Goal: Task Accomplishment & Management: Use online tool/utility

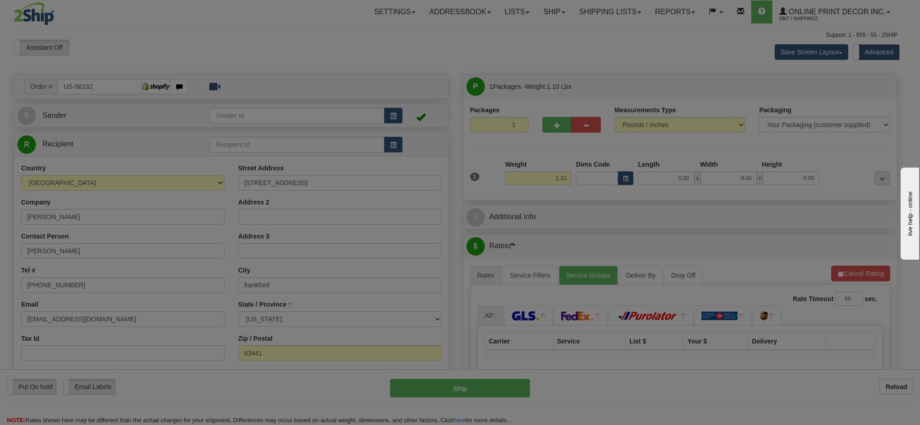
type input "FRANKFORD"
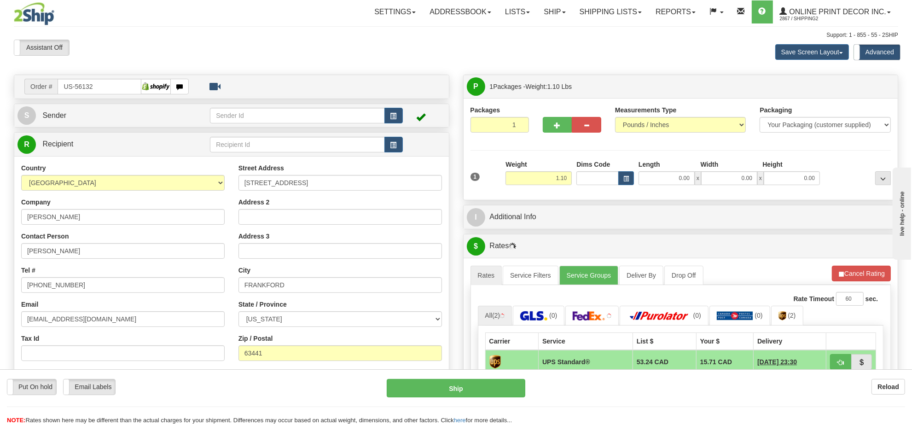
click at [418, 116] on span at bounding box center [420, 116] width 9 height 9
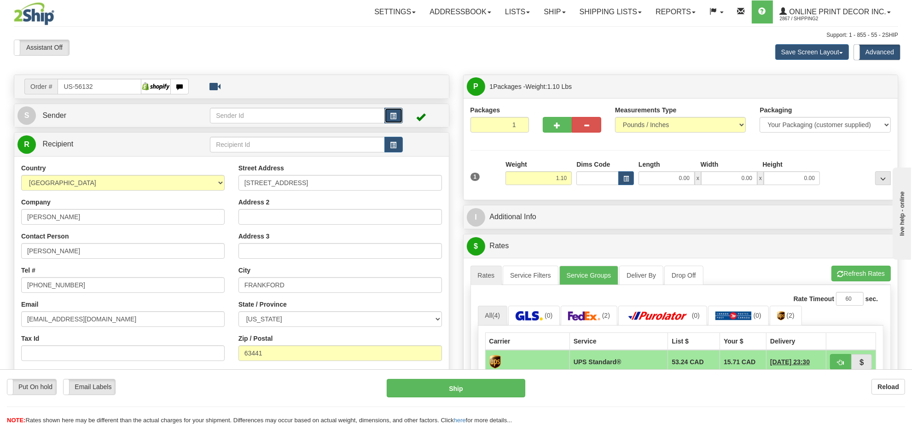
click at [393, 117] on span "button" at bounding box center [393, 116] width 6 height 6
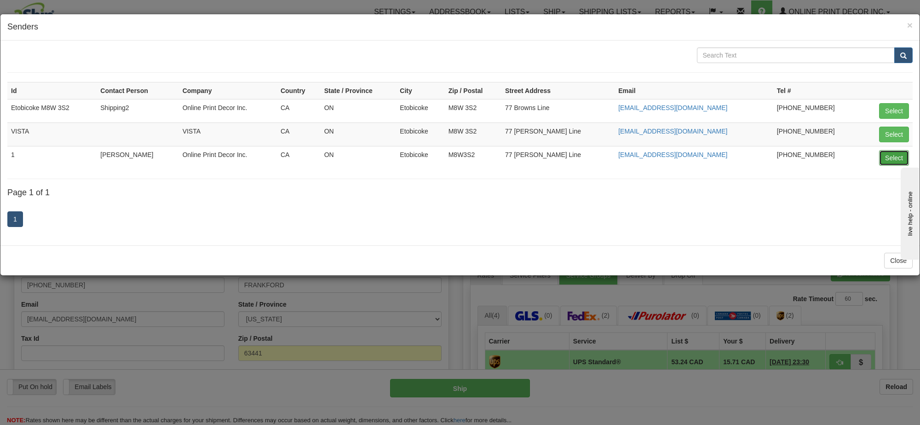
click at [892, 155] on button "Select" at bounding box center [894, 158] width 30 height 16
type input "1"
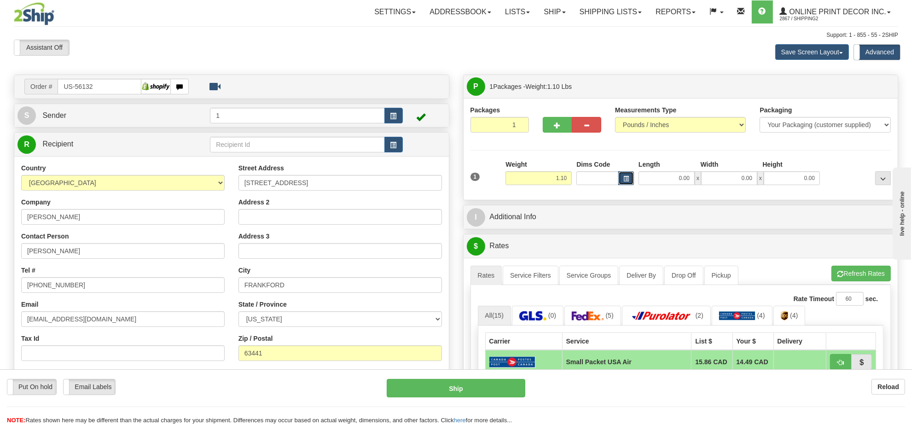
click at [622, 174] on button "button" at bounding box center [626, 178] width 16 height 14
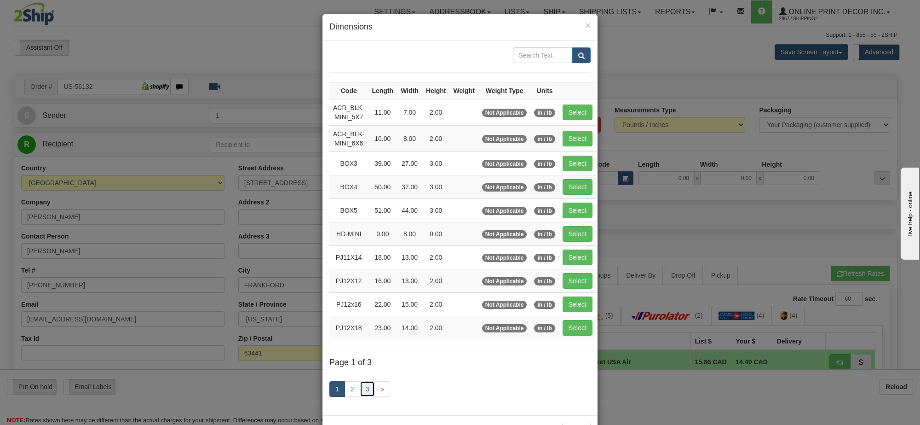
click at [366, 392] on link "3" at bounding box center [368, 389] width 16 height 16
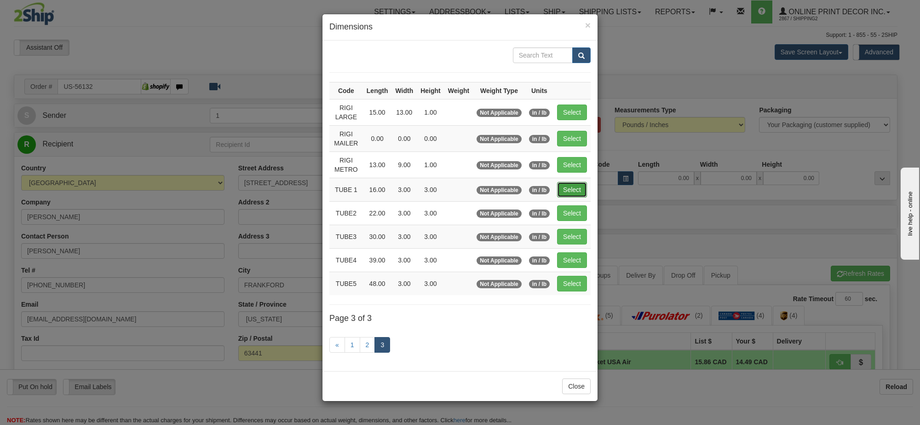
click at [575, 184] on button "Select" at bounding box center [572, 190] width 30 height 16
type input "TUBE 1"
type input "16.00"
type input "3.00"
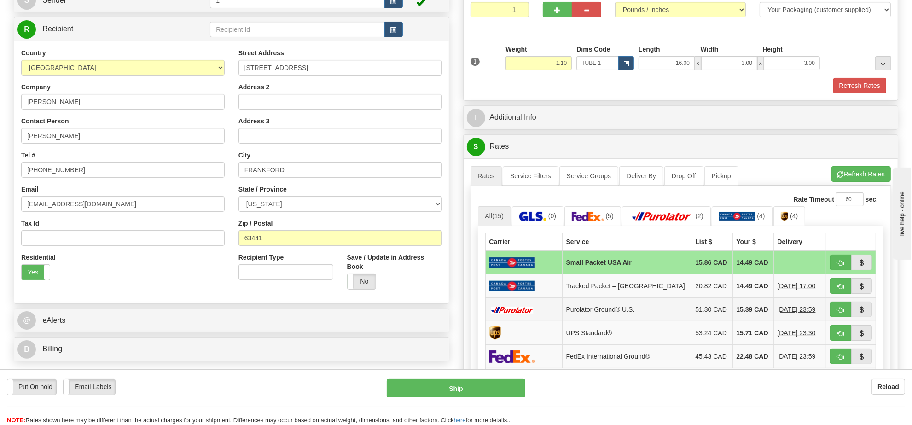
scroll to position [230, 0]
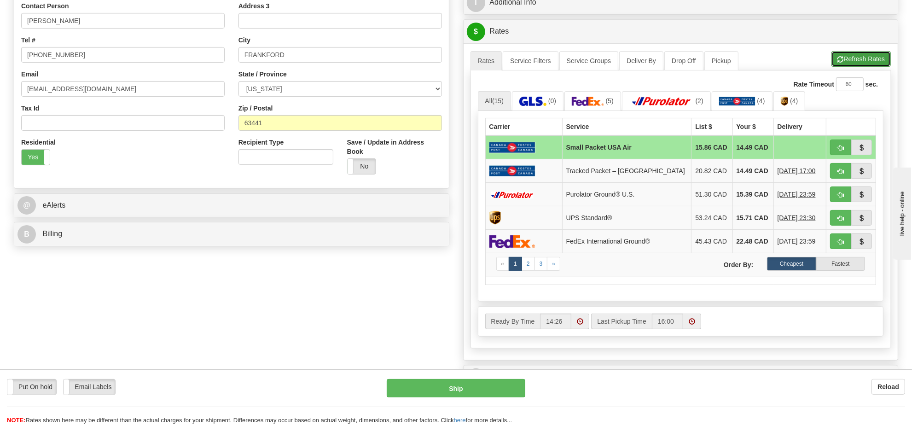
click at [870, 58] on button "Refresh Rates" at bounding box center [860, 59] width 59 height 16
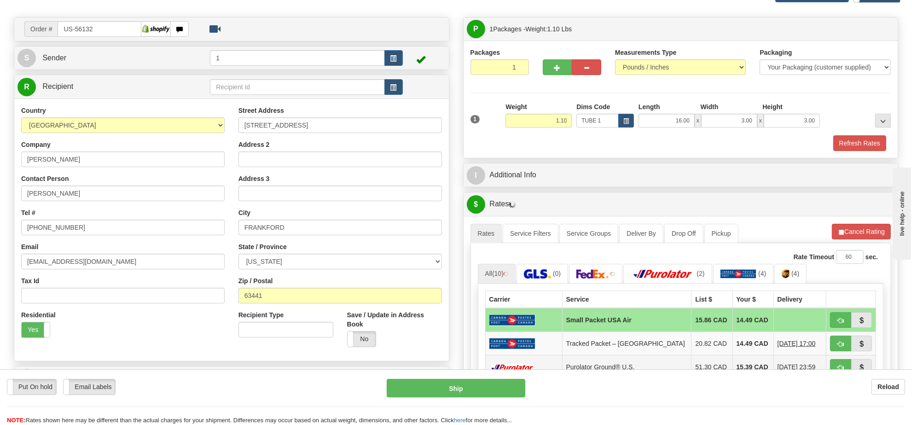
scroll to position [288, 0]
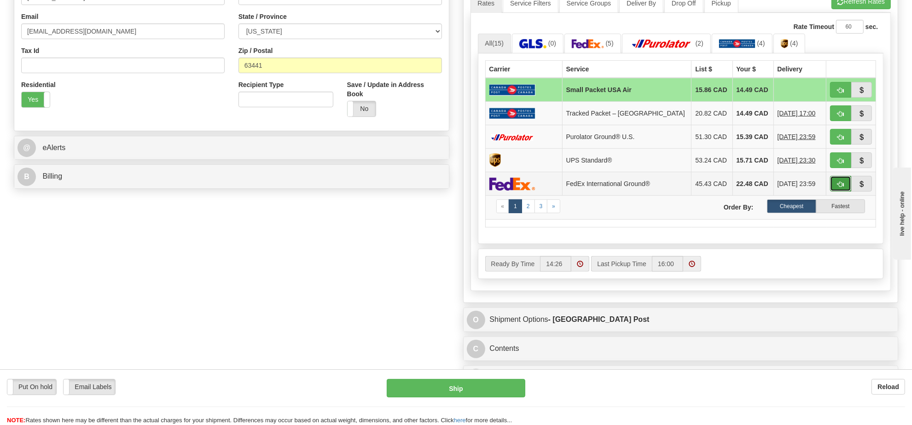
click at [838, 187] on span "button" at bounding box center [840, 184] width 6 height 6
type input "92"
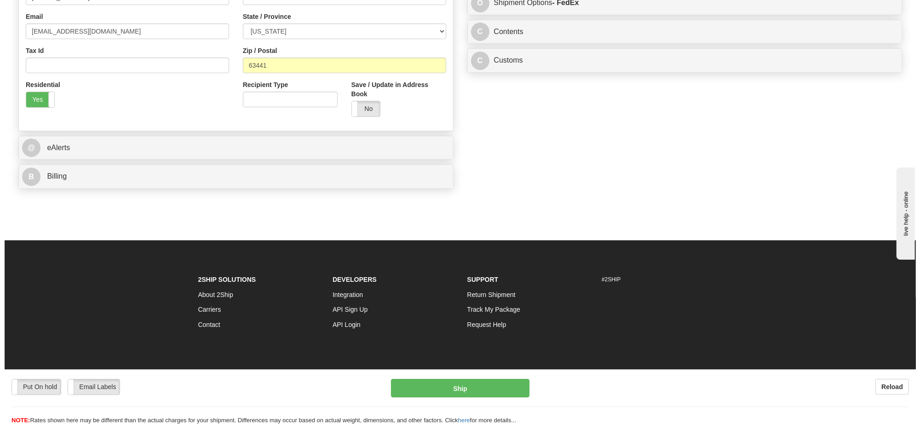
scroll to position [173, 0]
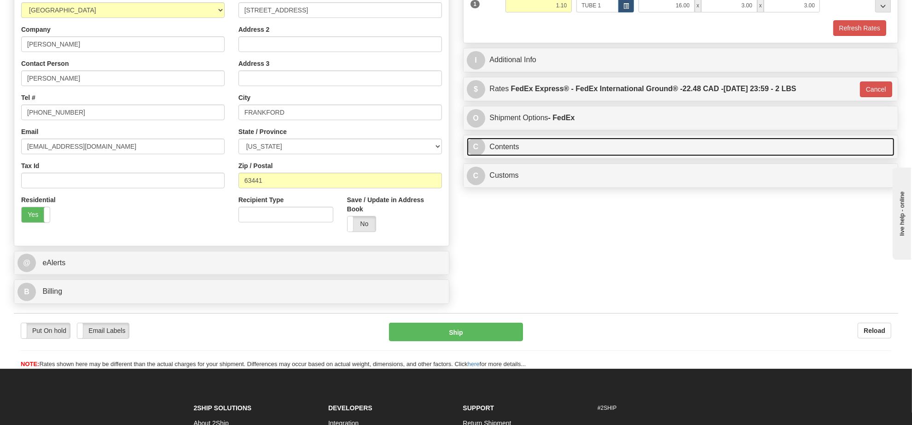
drag, startPoint x: 512, startPoint y: 153, endPoint x: 523, endPoint y: 153, distance: 11.5
click at [513, 153] on link "C Contents" at bounding box center [681, 147] width 428 height 19
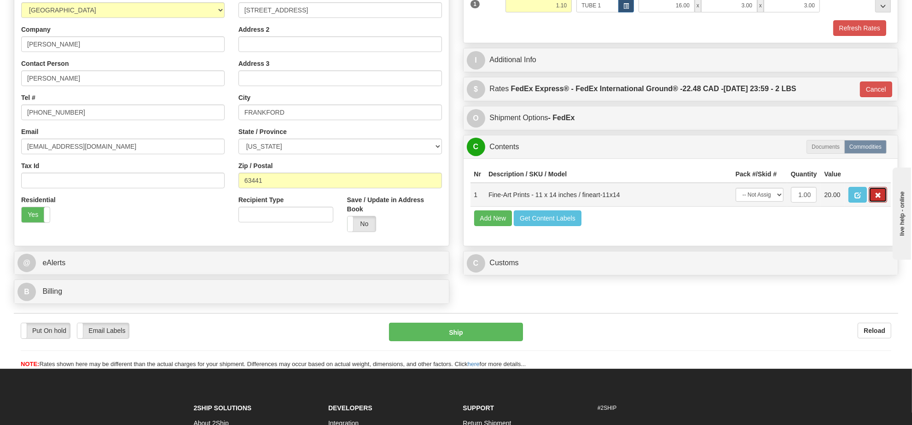
click at [875, 198] on span "button" at bounding box center [877, 195] width 6 height 6
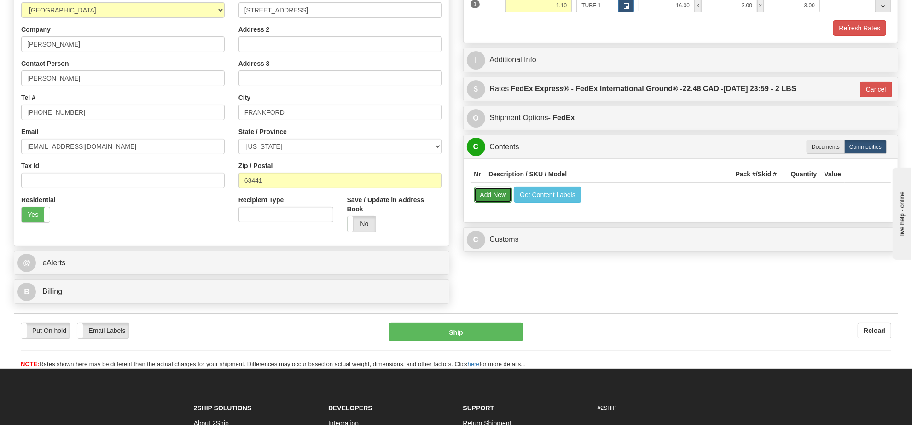
click at [490, 199] on button "Add New" at bounding box center [493, 195] width 38 height 16
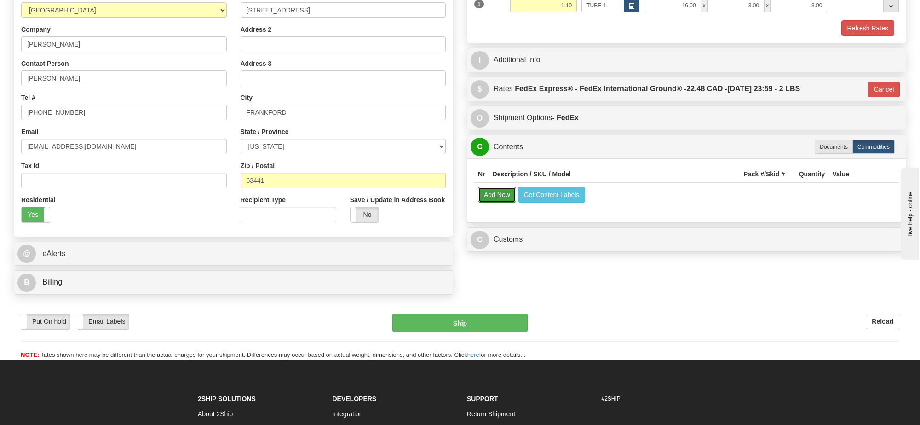
select select
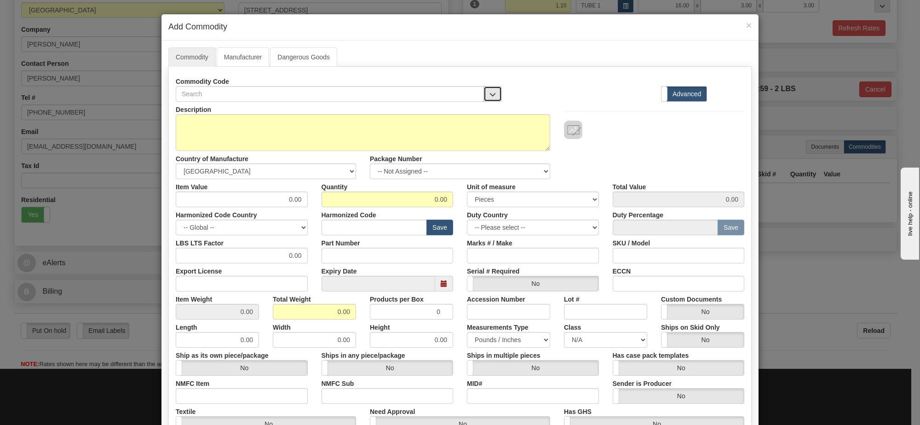
click at [484, 95] on button "button" at bounding box center [493, 94] width 18 height 16
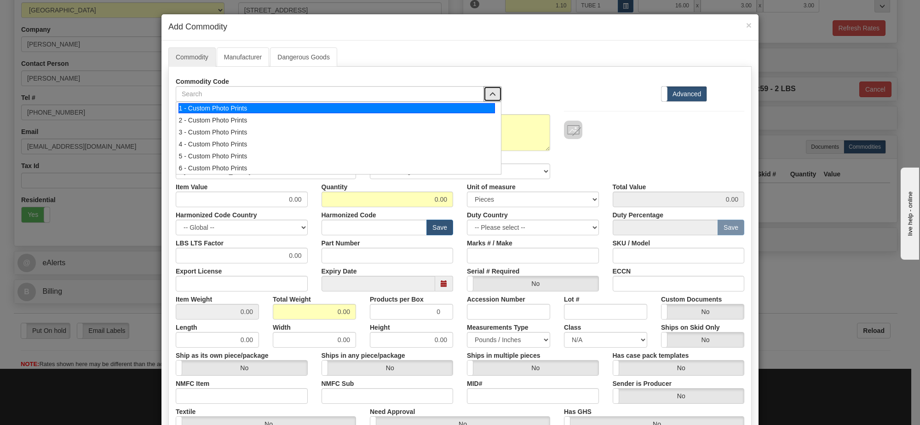
click at [277, 106] on div "1 - Custom Photo Prints" at bounding box center [337, 108] width 317 height 10
select select "1"
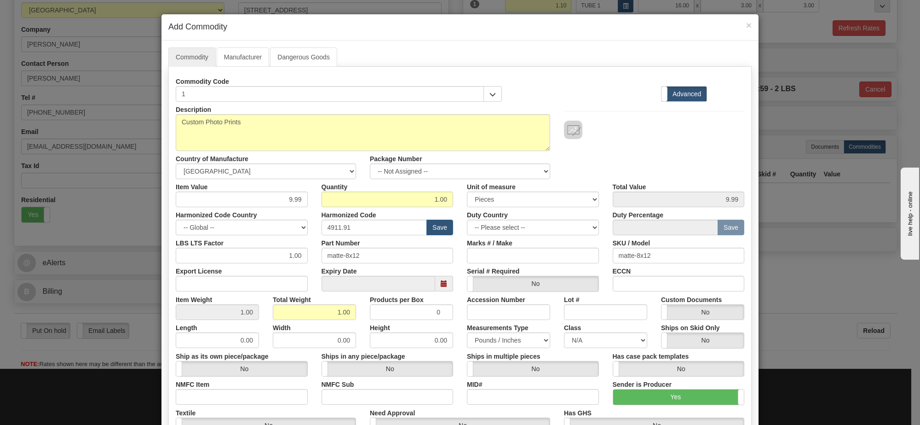
scroll to position [1, 0]
drag, startPoint x: 474, startPoint y: 169, endPoint x: 403, endPoint y: 172, distance: 71.4
click at [474, 169] on select "-- Not Assigned -- Item 1" at bounding box center [460, 171] width 180 height 16
select select "0"
click at [370, 164] on select "-- Not Assigned -- Item 1" at bounding box center [460, 171] width 180 height 16
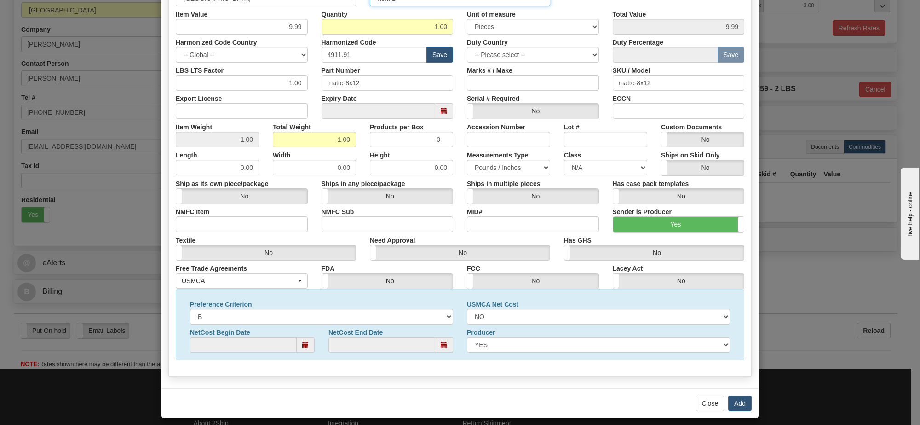
scroll to position [181, 0]
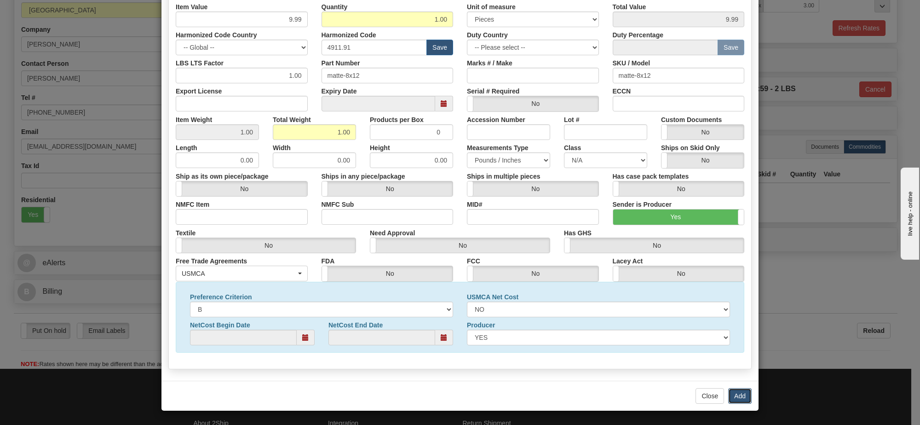
click at [734, 393] on button "Add" at bounding box center [739, 396] width 23 height 16
select select
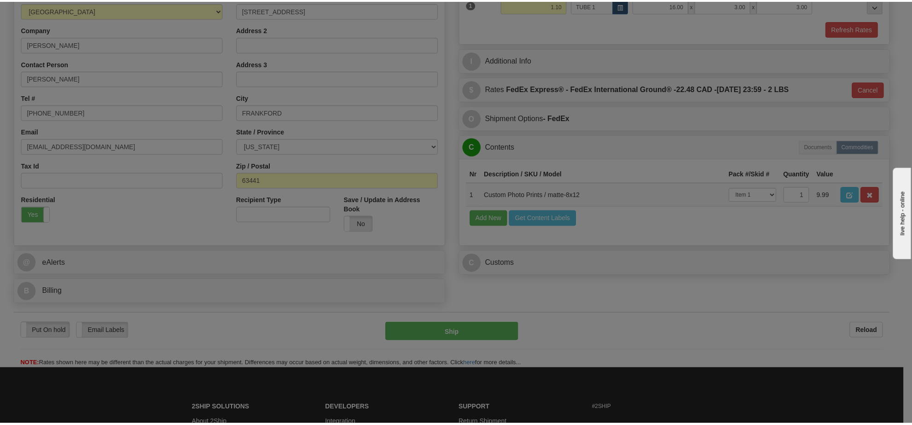
scroll to position [0, 0]
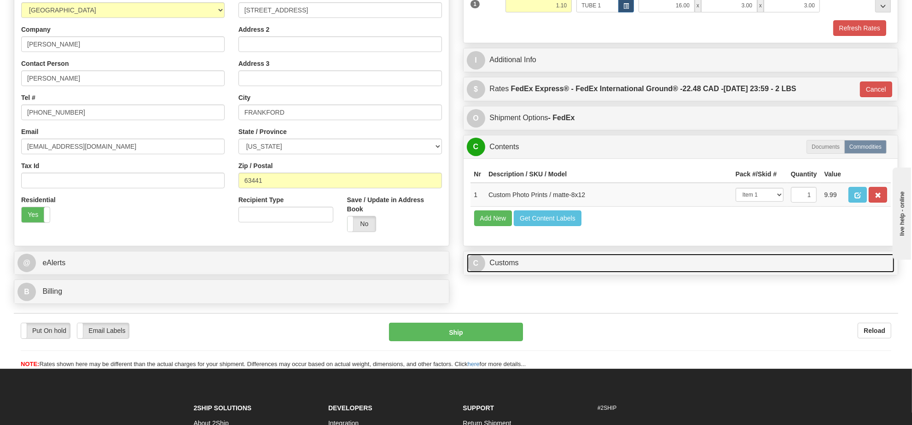
click at [507, 272] on link "C Customs" at bounding box center [681, 263] width 428 height 19
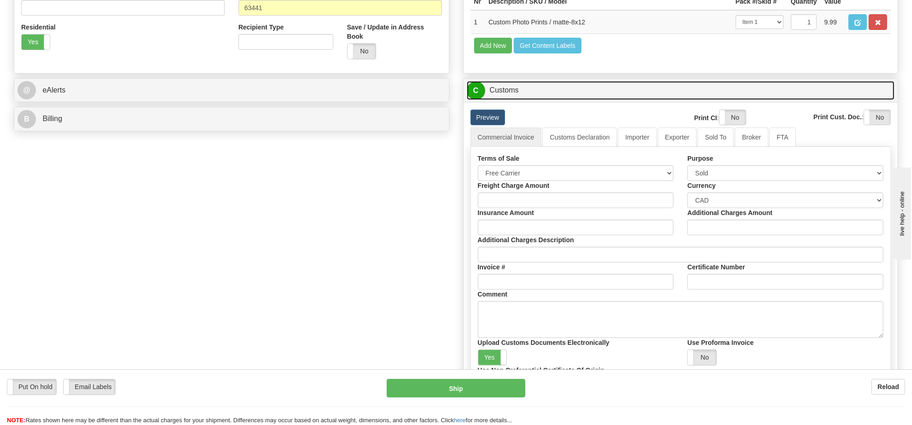
scroll to position [460, 0]
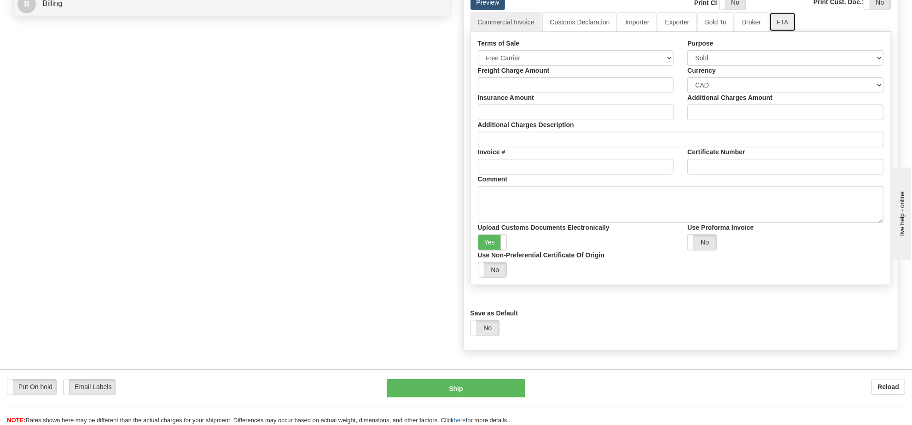
click at [778, 32] on link "FTA" at bounding box center [782, 21] width 26 height 19
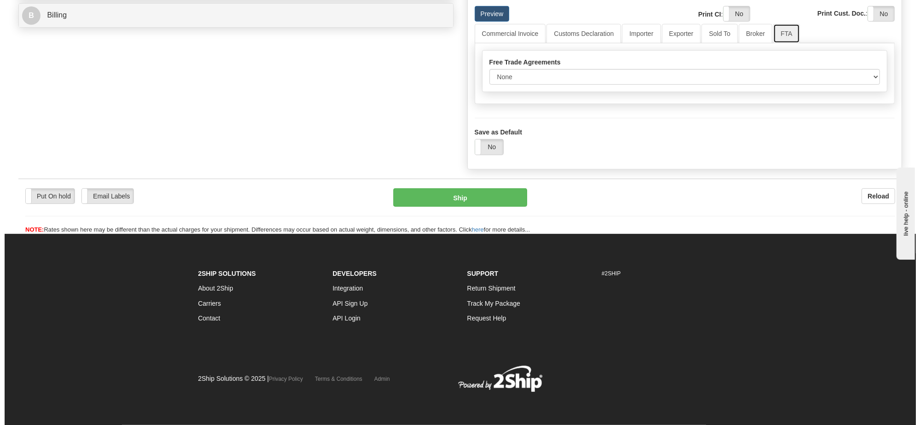
scroll to position [457, 0]
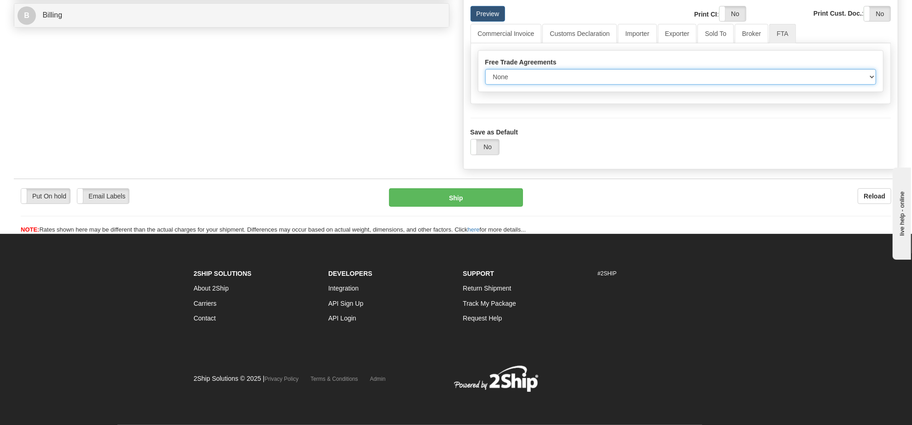
click at [509, 85] on select "None Other USMCA CETA CUKTCA" at bounding box center [680, 77] width 391 height 16
select select "1"
click at [485, 82] on select "None Other USMCA CETA CUKTCA" at bounding box center [680, 77] width 391 height 16
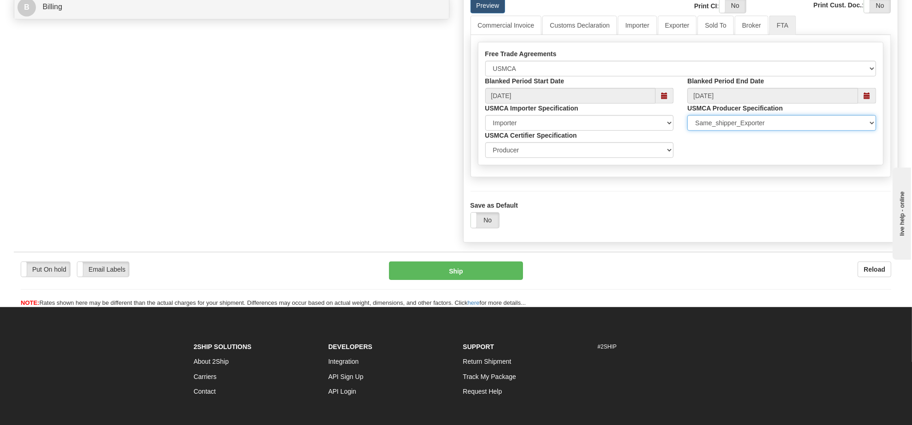
click at [736, 131] on select "Available_Upon_Request Same_shipper_Exporter Multiple_Specified Single_Specifie…" at bounding box center [781, 123] width 189 height 16
click at [687, 131] on select "Available_Upon_Request Same_shipper_Exporter Multiple_Specified Single_Specifie…" at bounding box center [781, 123] width 189 height 16
click at [534, 158] on select "Exporter Importer Producer" at bounding box center [579, 150] width 189 height 16
click at [718, 177] on div "Free Trade Agreements None Other USMCA CETA CUKTCA Blanked Period Start Date 09…" at bounding box center [680, 106] width 421 height 142
click at [595, 131] on select "Importer Recipient Various Unknown" at bounding box center [579, 123] width 189 height 16
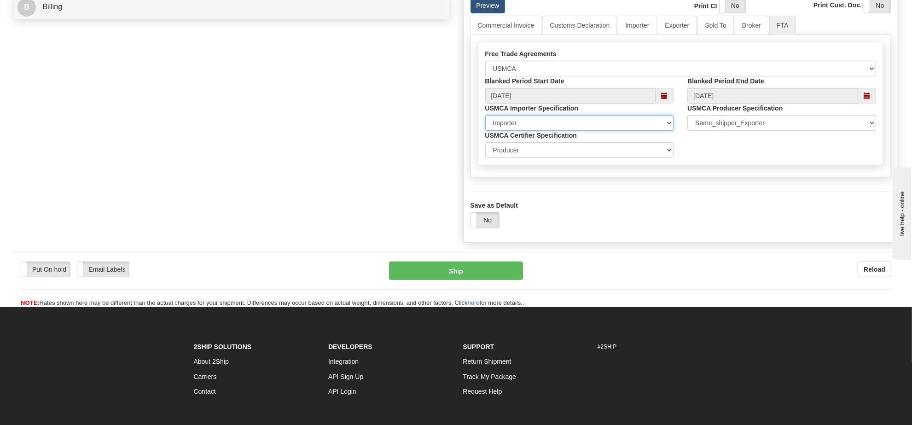
click at [485, 131] on select "Importer Recipient Various Unknown" at bounding box center [579, 123] width 189 height 16
click at [485, 227] on label "No" at bounding box center [485, 220] width 28 height 15
click at [550, 131] on select "Importer Recipient Various Unknown" at bounding box center [579, 123] width 189 height 16
select select "0"
click at [485, 131] on select "Importer Recipient Various Unknown" at bounding box center [579, 123] width 189 height 16
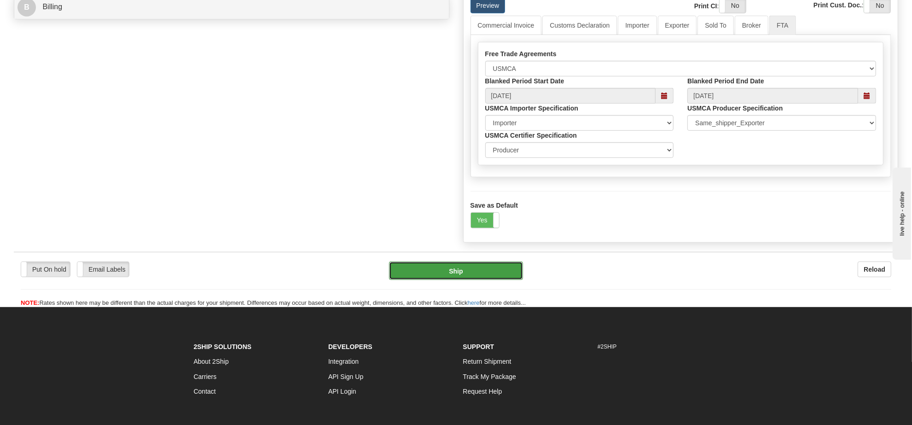
click at [459, 280] on button "Ship" at bounding box center [455, 270] width 133 height 18
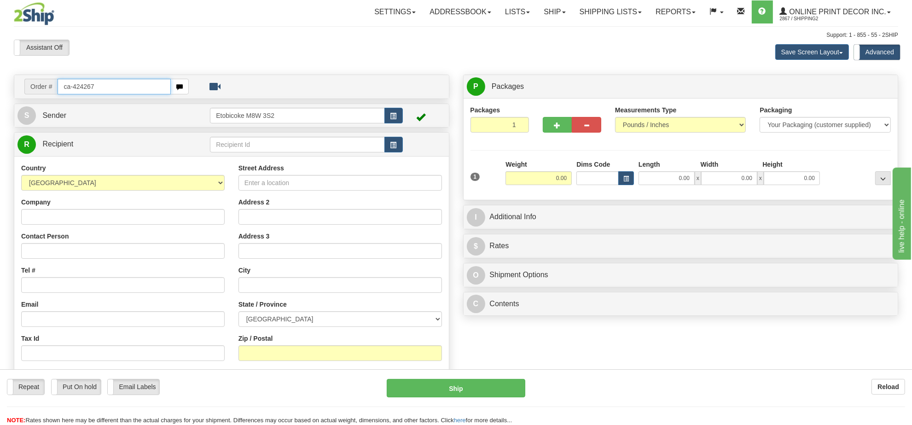
type input "ca-424267"
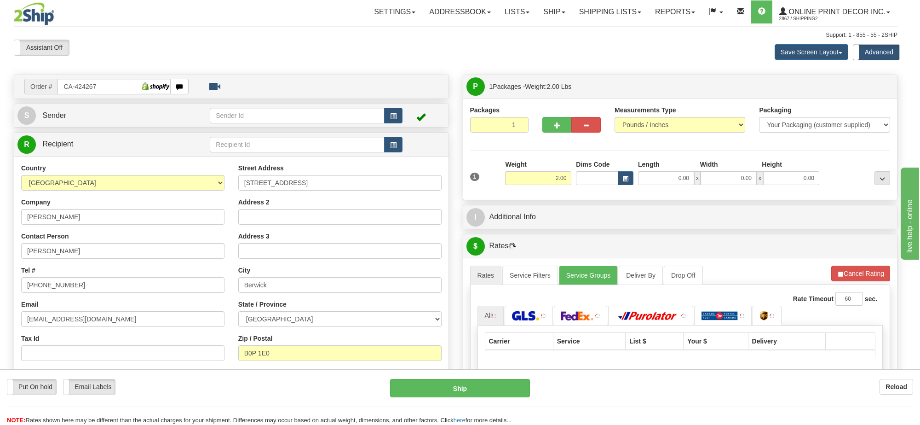
type input "BERWICK"
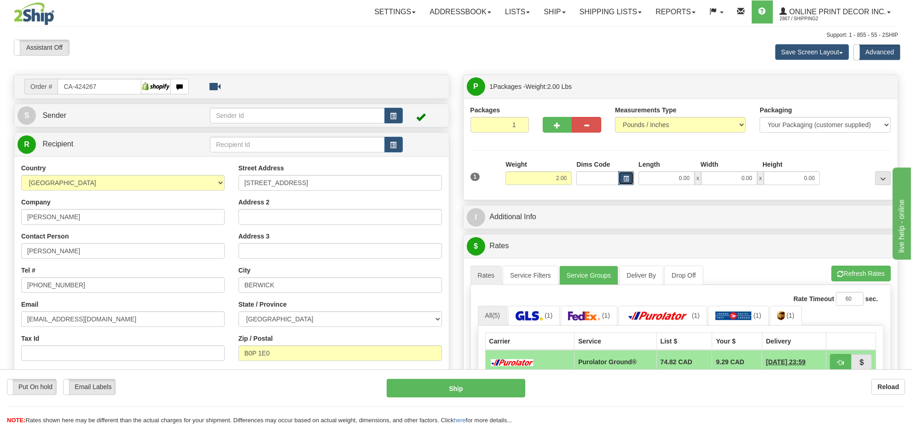
click at [620, 178] on button "button" at bounding box center [626, 178] width 16 height 14
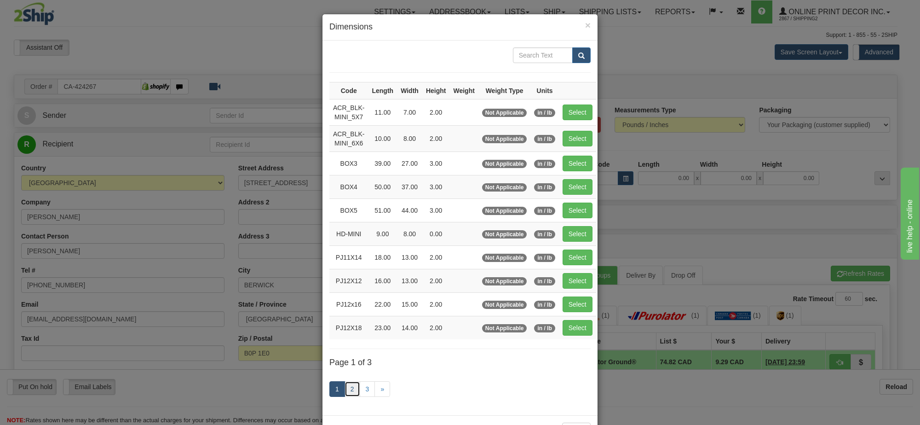
click at [353, 394] on link "2" at bounding box center [353, 389] width 16 height 16
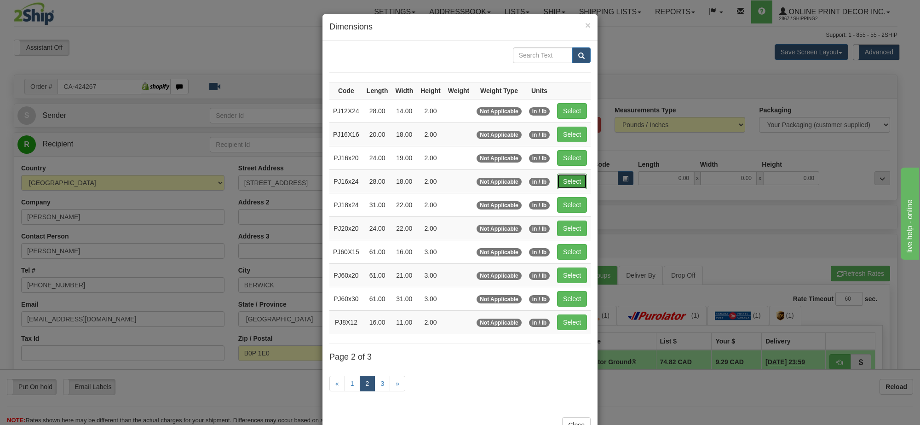
click at [558, 189] on button "Select" at bounding box center [572, 181] width 30 height 16
type input "PJ16x24"
type input "28.00"
type input "18.00"
type input "2.00"
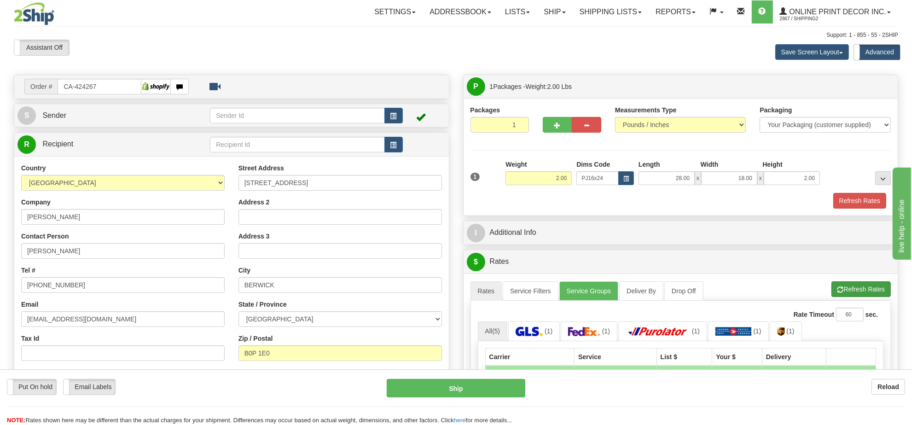
drag, startPoint x: 850, startPoint y: 283, endPoint x: 850, endPoint y: 289, distance: 6.1
click at [850, 284] on div "A change has been made which could impact your rate estimate. To ensure the est…" at bounding box center [680, 431] width 434 height 317
click at [852, 291] on button "Refresh Rates" at bounding box center [860, 289] width 59 height 16
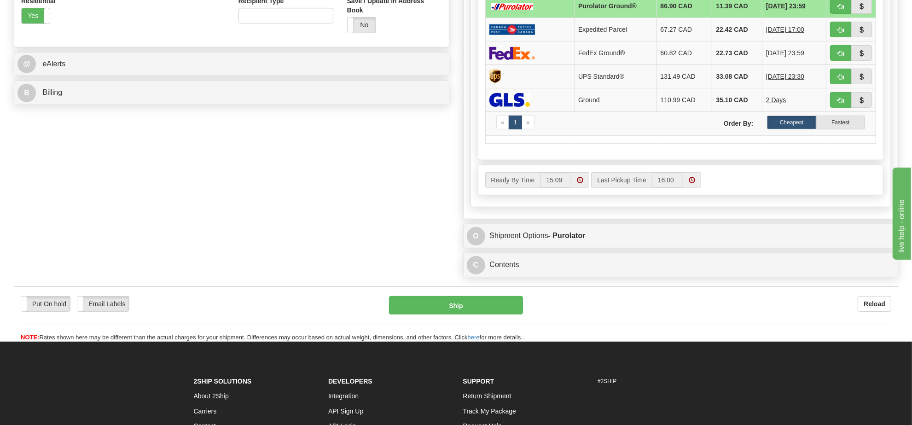
scroll to position [199, 0]
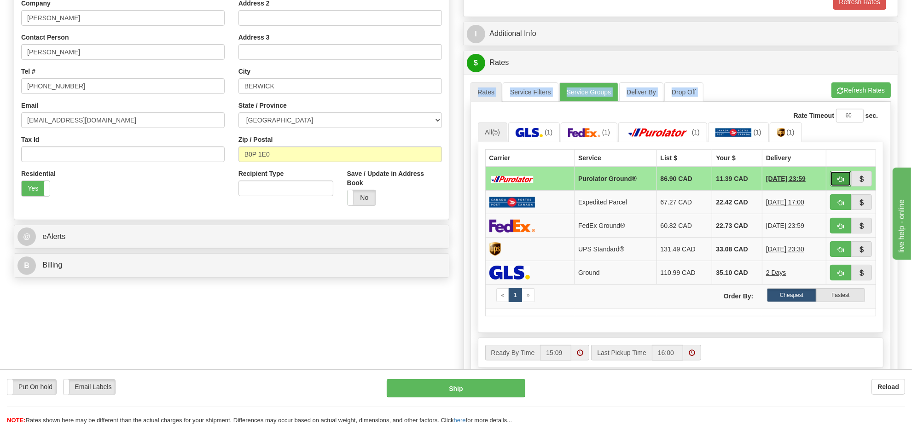
click at [841, 182] on span "button" at bounding box center [840, 179] width 6 height 6
type input "260"
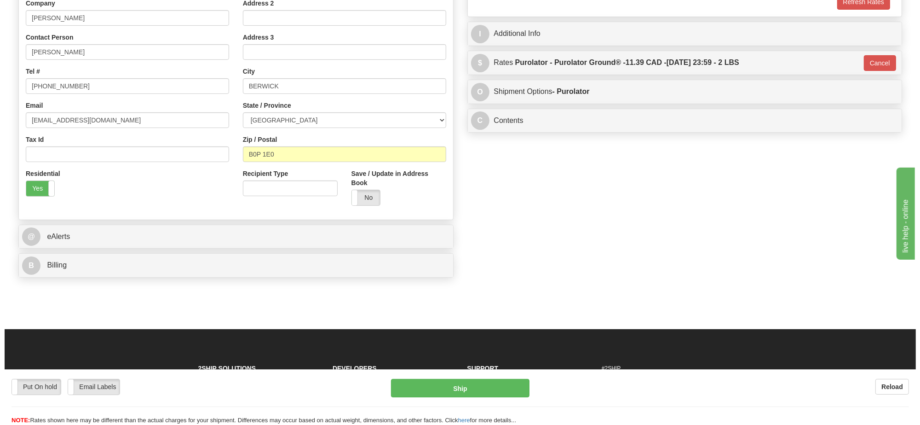
scroll to position [26, 0]
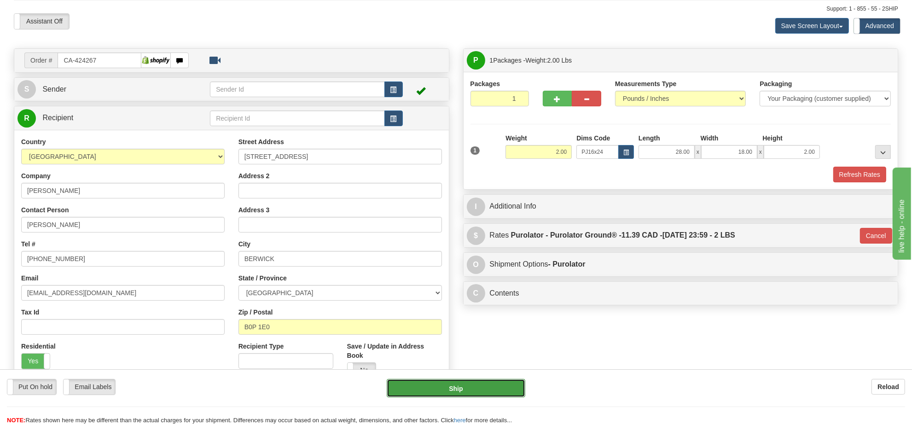
click at [471, 387] on button "Ship" at bounding box center [456, 388] width 138 height 18
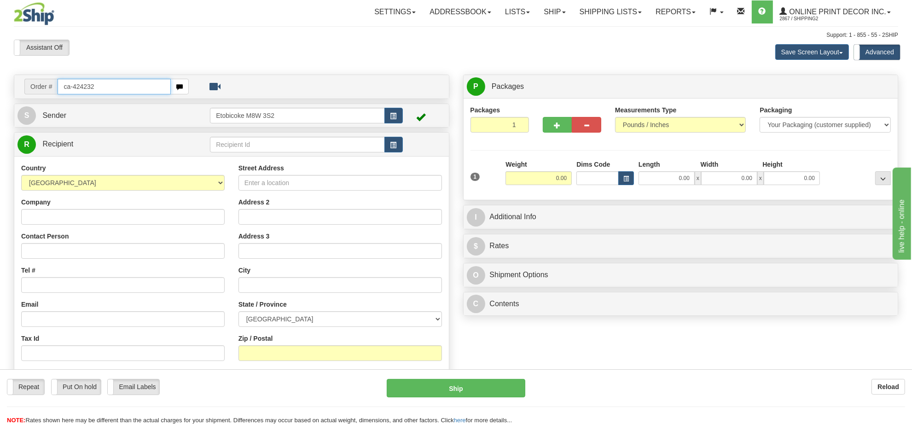
type input "ca-424232"
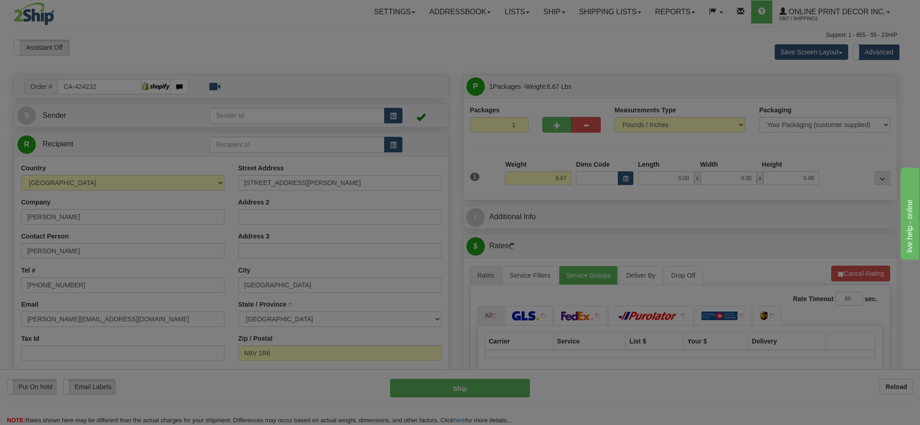
type input "AMHERSTBURG"
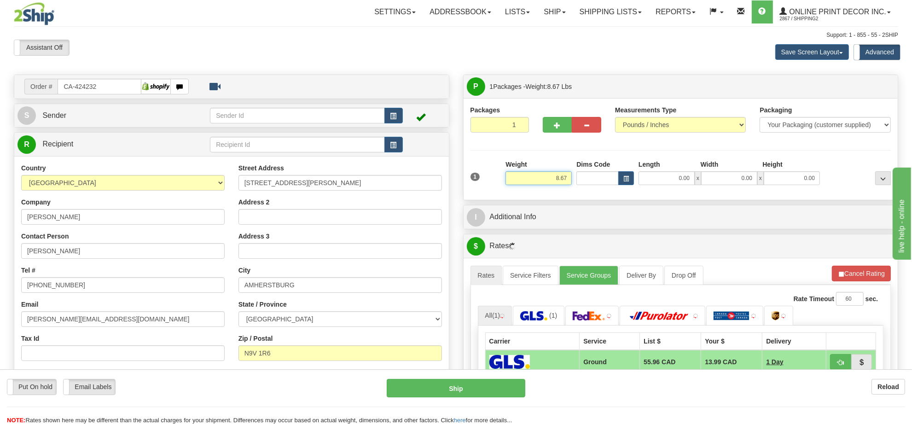
click at [561, 180] on input "8.67" at bounding box center [538, 178] width 66 height 14
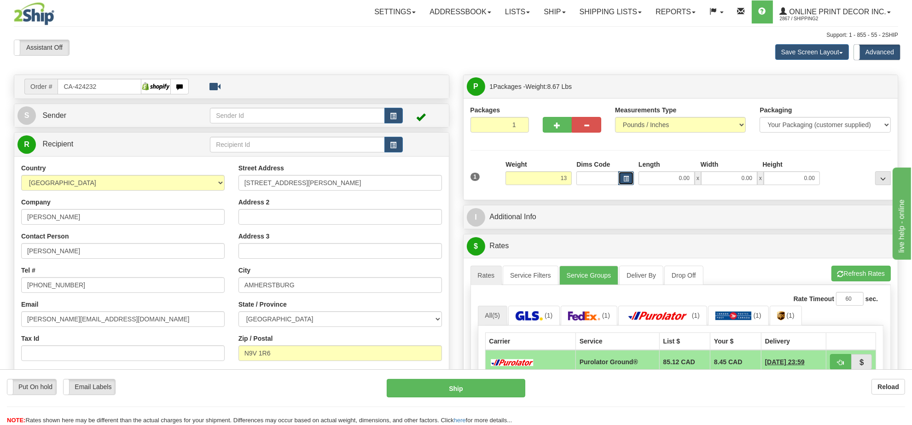
type input "13.00"
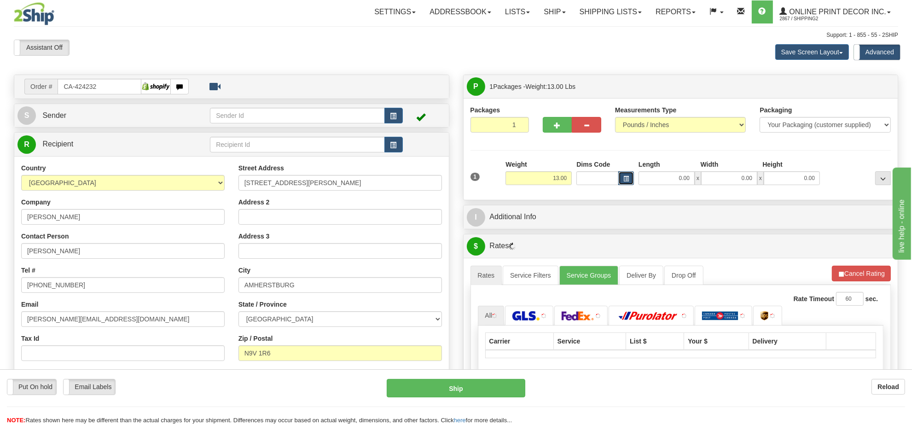
click at [626, 178] on span "button" at bounding box center [626, 178] width 6 height 5
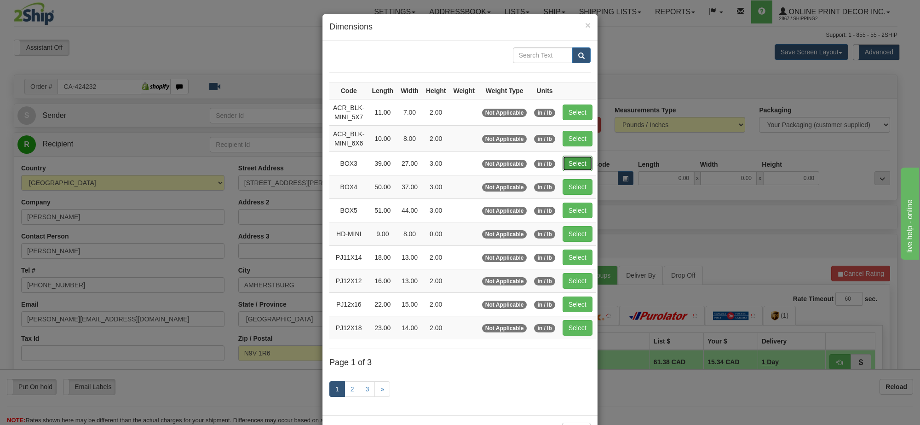
click at [574, 164] on button "Select" at bounding box center [578, 164] width 30 height 16
type input "BOX3"
type input "39.00"
type input "27.00"
type input "3.00"
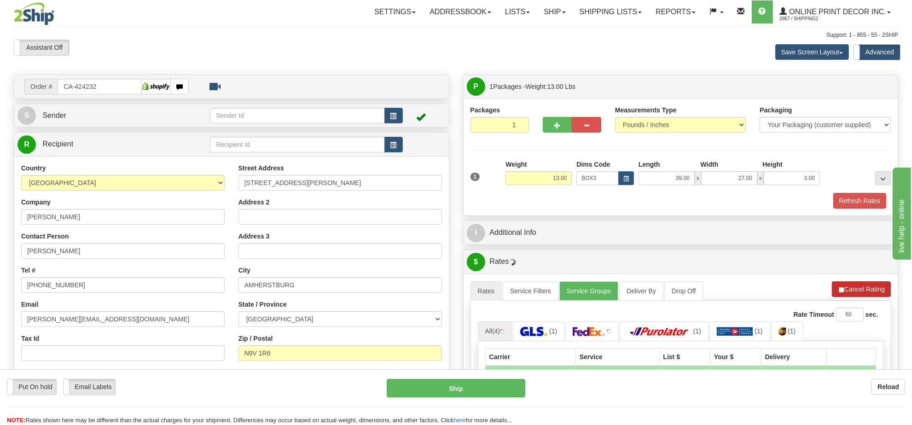
click at [0, 0] on button "Refresh Rates" at bounding box center [0, 0] width 0 height 0
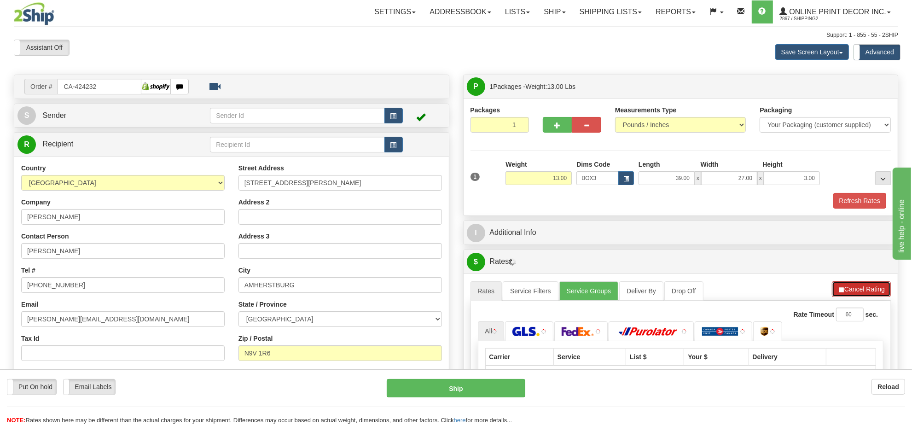
click at [873, 289] on button "Cancel Rating" at bounding box center [861, 289] width 59 height 16
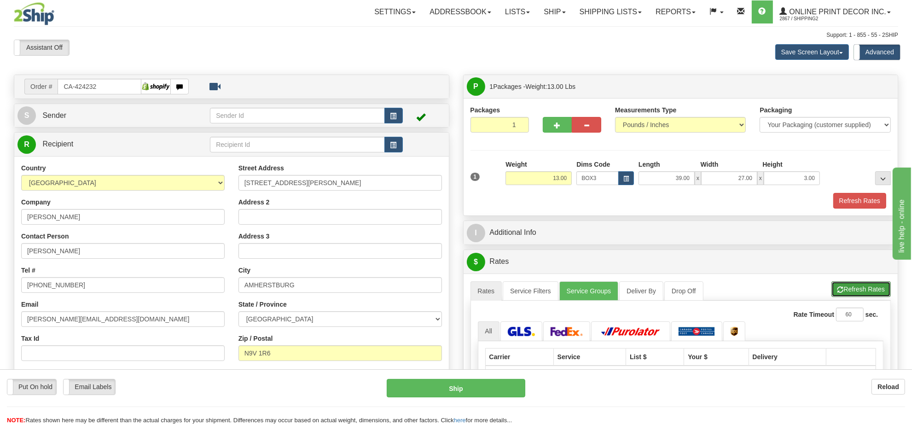
click at [873, 289] on button "Refresh Rates" at bounding box center [860, 289] width 59 height 16
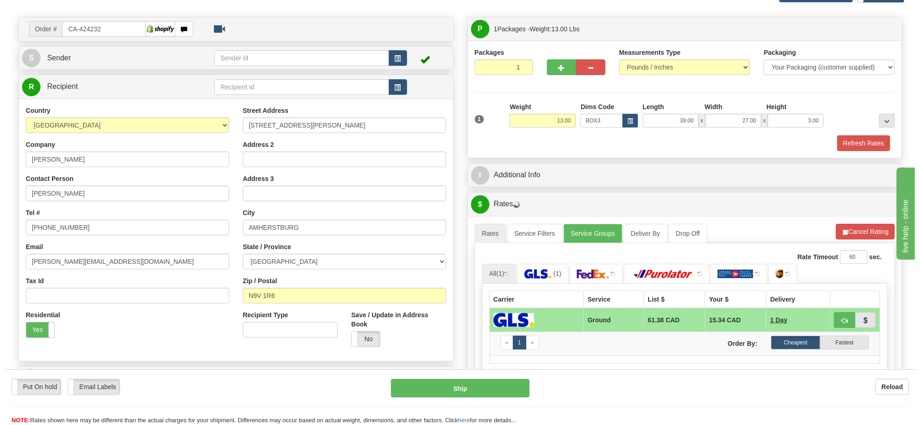
scroll to position [115, 0]
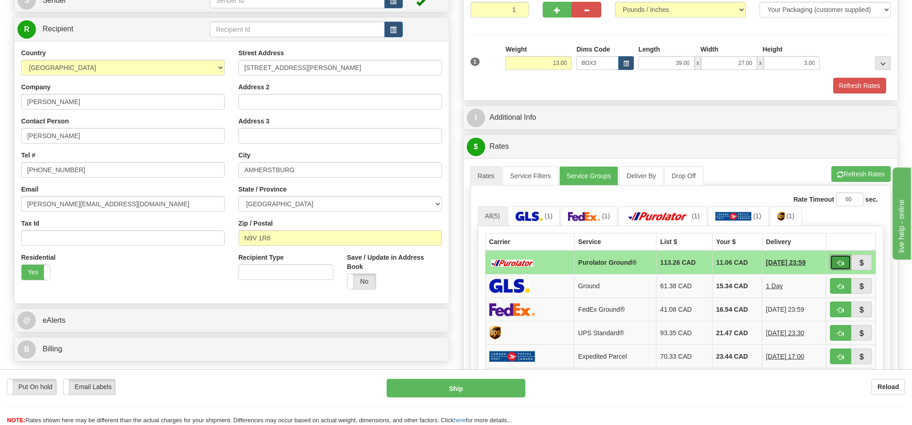
click at [840, 266] on span "button" at bounding box center [840, 263] width 6 height 6
type input "260"
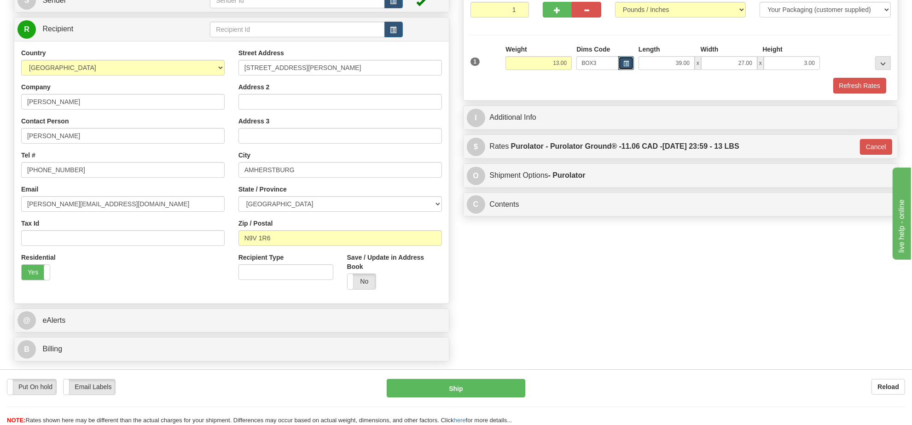
click at [630, 67] on button "button" at bounding box center [626, 63] width 16 height 14
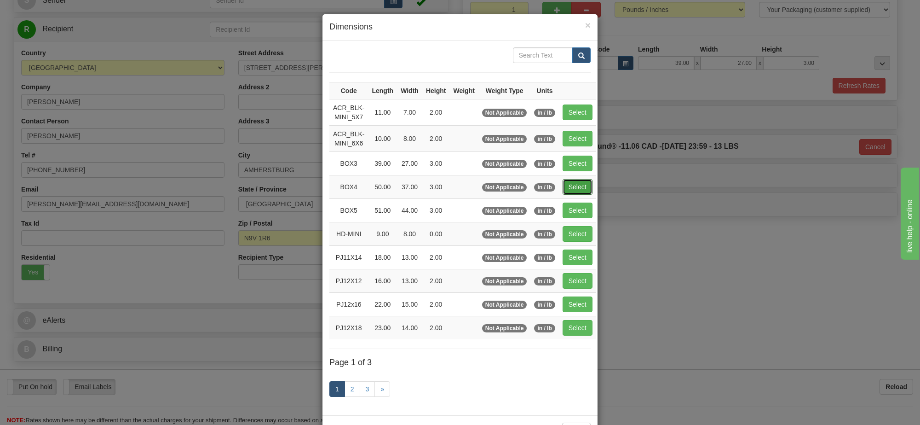
drag, startPoint x: 571, startPoint y: 191, endPoint x: 751, endPoint y: 198, distance: 180.1
click at [571, 191] on button "Select" at bounding box center [578, 187] width 30 height 16
type input "BOX4"
type input "50.00"
type input "37.00"
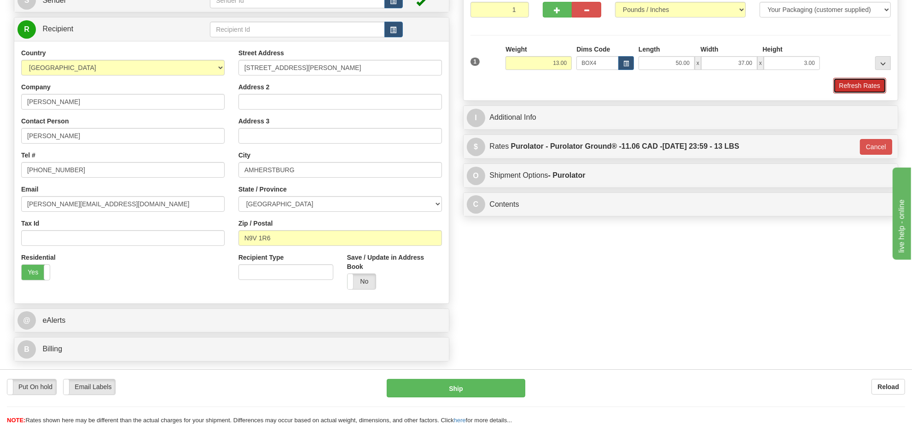
click at [856, 88] on button "Refresh Rates" at bounding box center [859, 86] width 53 height 16
type input "260"
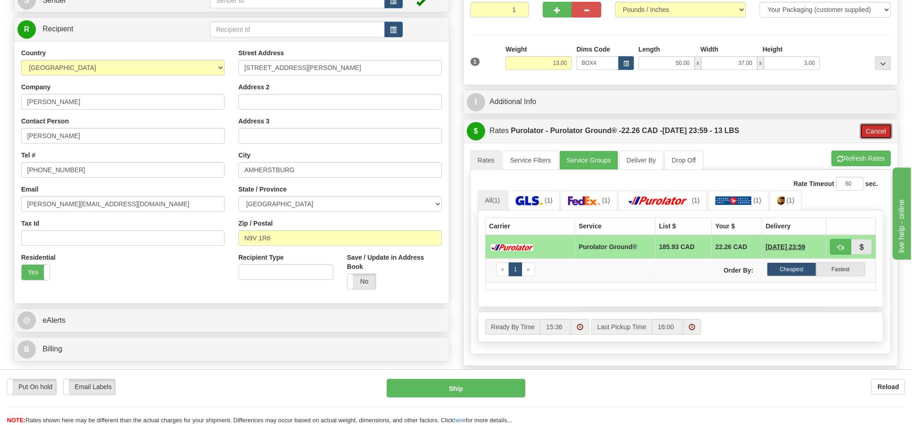
click at [867, 128] on button "Cancel" at bounding box center [876, 131] width 32 height 16
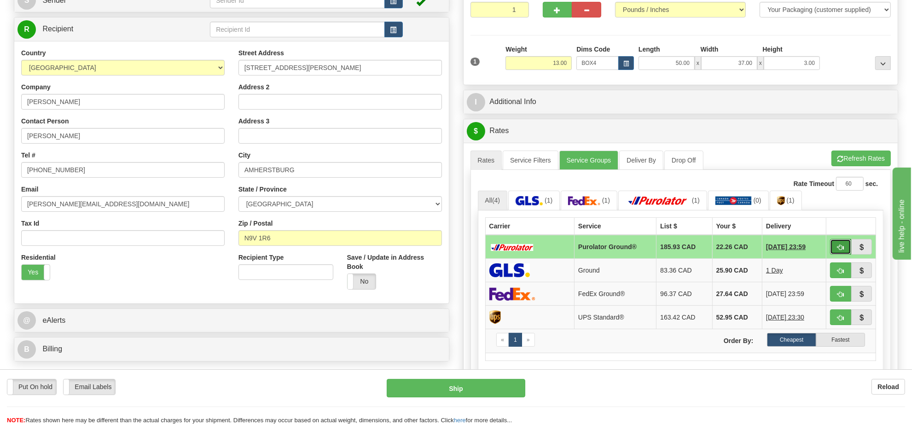
drag, startPoint x: 845, startPoint y: 250, endPoint x: 840, endPoint y: 250, distance: 5.1
click at [844, 250] on button "button" at bounding box center [840, 247] width 21 height 16
type input "260"
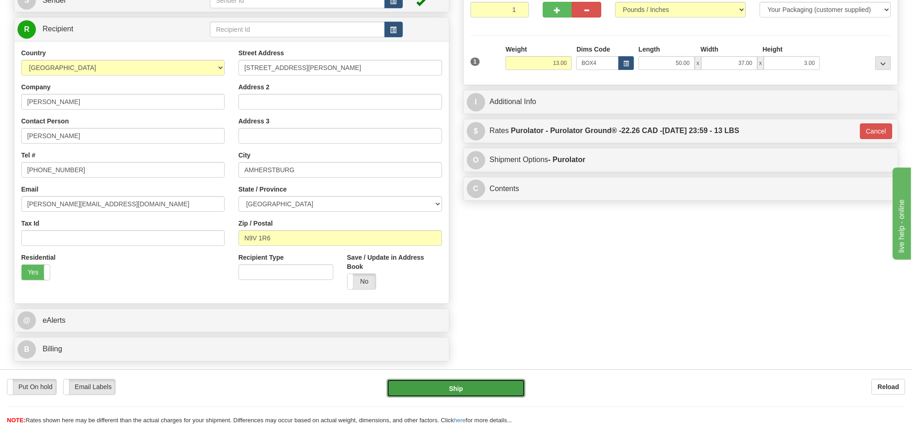
click at [426, 383] on button "Ship" at bounding box center [456, 388] width 138 height 18
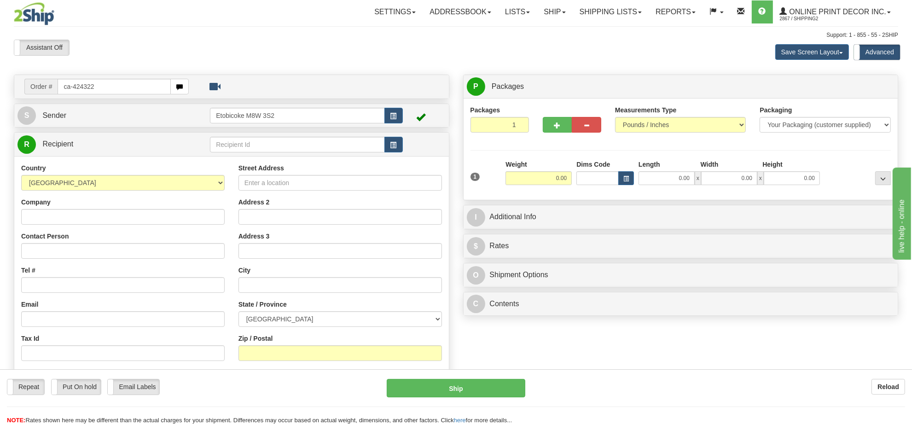
type input "ca-424322"
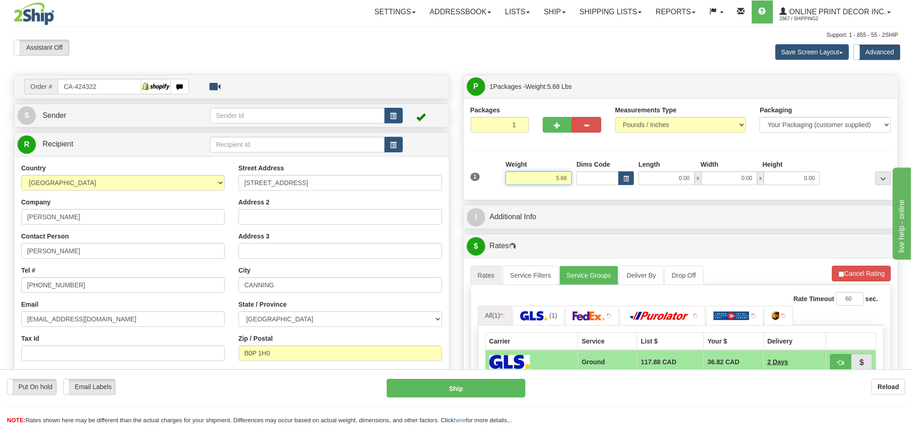
click at [562, 179] on input "5.68" at bounding box center [538, 178] width 66 height 14
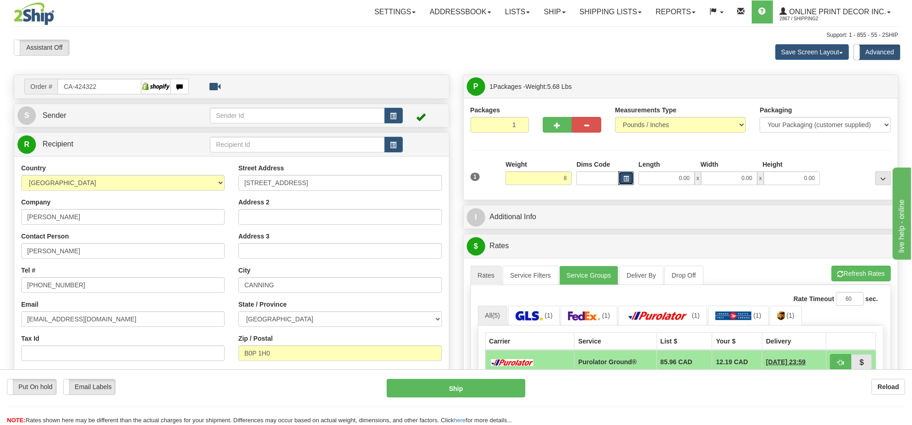
type input "8.00"
click at [627, 184] on button "button" at bounding box center [626, 178] width 16 height 14
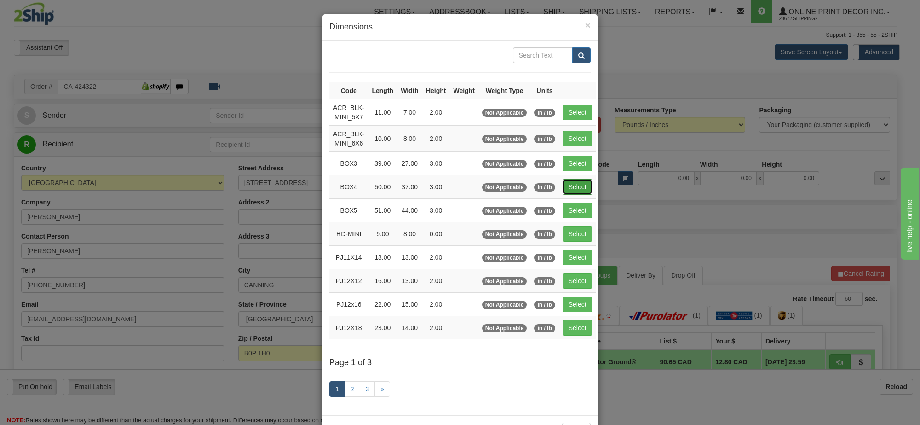
click at [565, 186] on button "Select" at bounding box center [578, 187] width 30 height 16
type input "BOX4"
type input "50.00"
type input "37.00"
type input "3.00"
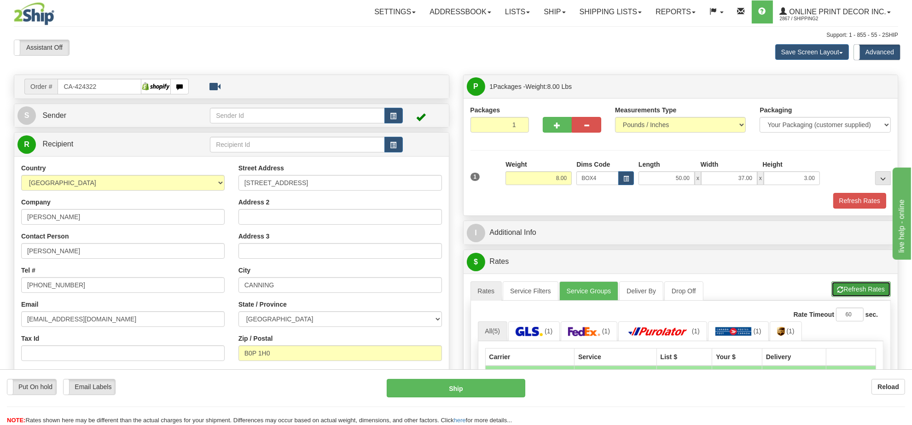
click at [857, 295] on button "Refresh Rates" at bounding box center [860, 289] width 59 height 16
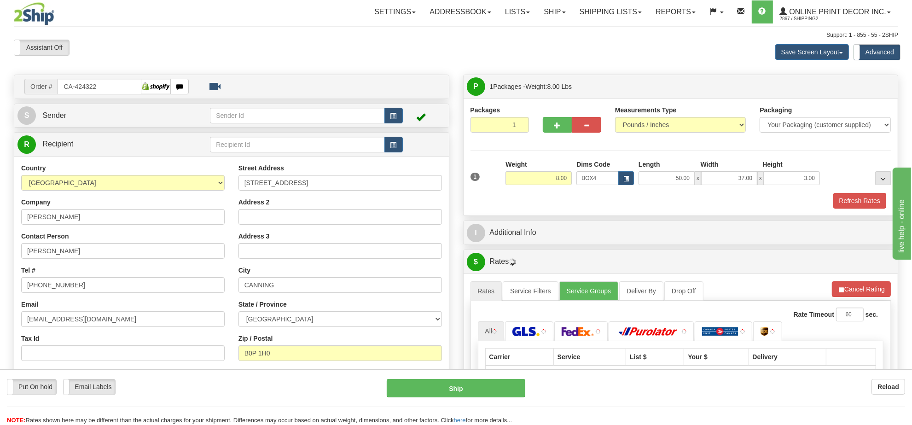
scroll to position [115, 0]
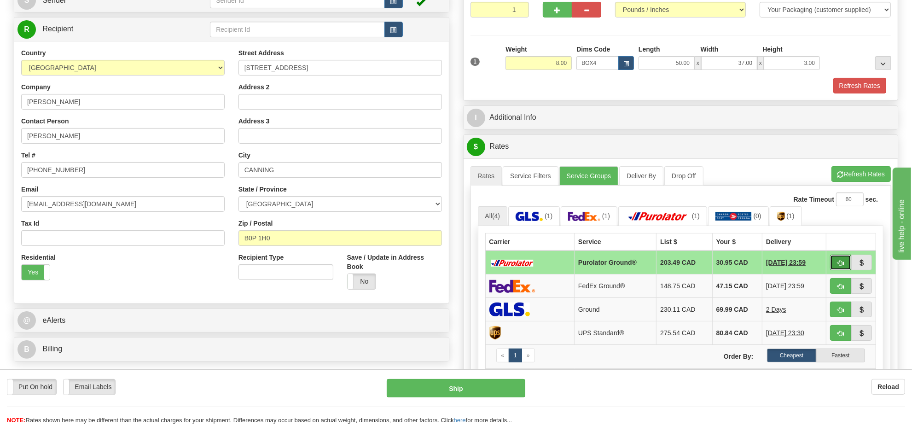
click at [834, 266] on button "button" at bounding box center [840, 262] width 21 height 16
type input "260"
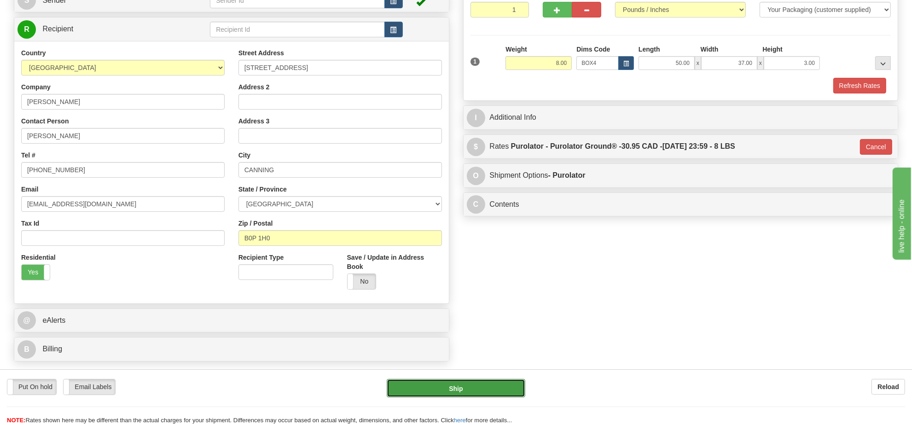
click at [482, 385] on button "Ship" at bounding box center [456, 388] width 138 height 18
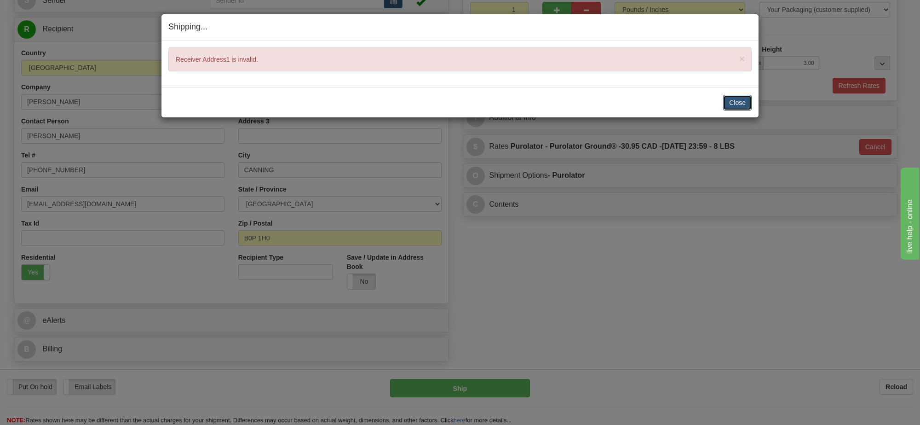
click at [737, 104] on button "Close" at bounding box center [737, 103] width 29 height 16
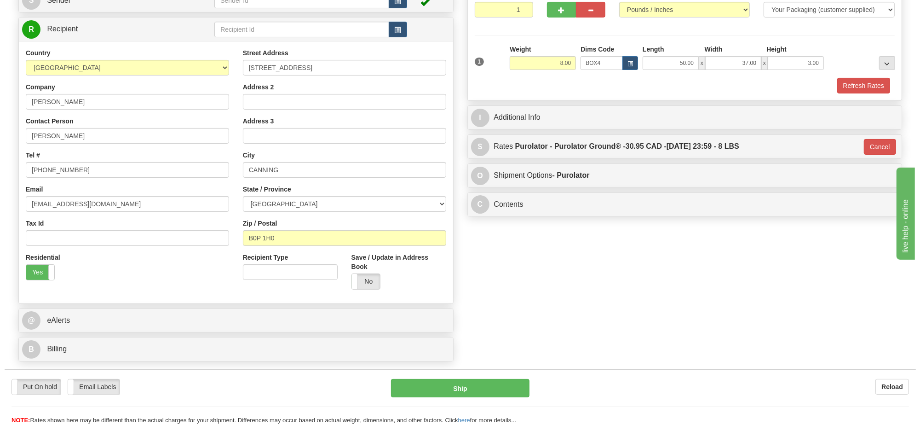
scroll to position [58, 0]
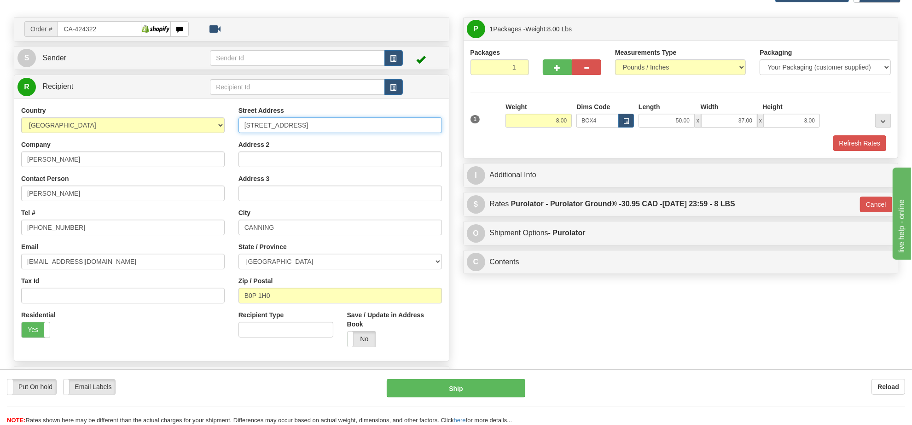
click at [404, 120] on input "990 PLEASANT STREET, CANNING, NS, B0P 1H0" at bounding box center [339, 125] width 203 height 16
type input "990 PLEASANT STREET"
click at [505, 384] on button "Ship" at bounding box center [456, 388] width 138 height 18
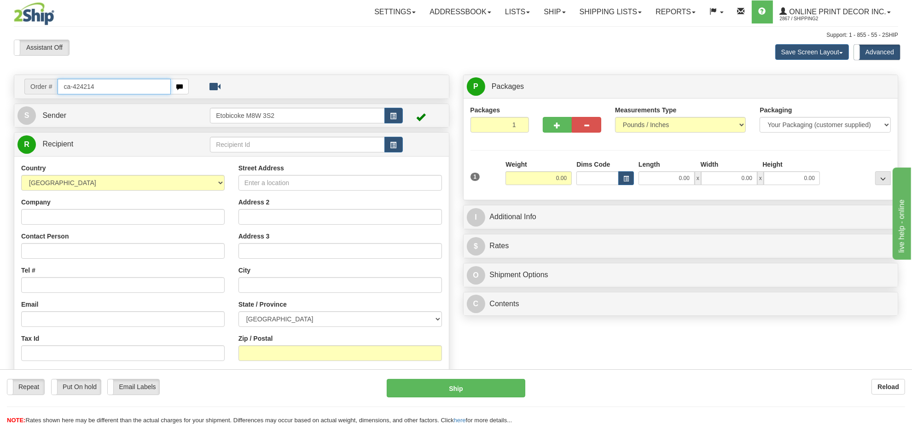
type input "ca-424214"
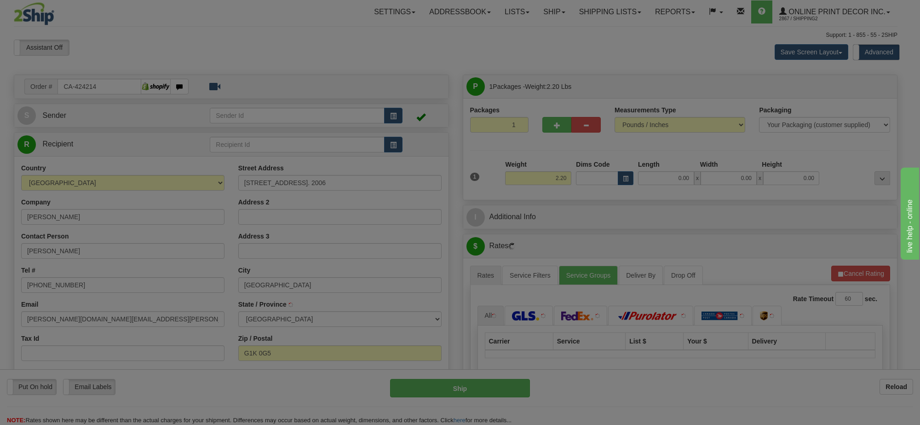
type input "[GEOGRAPHIC_DATA]"
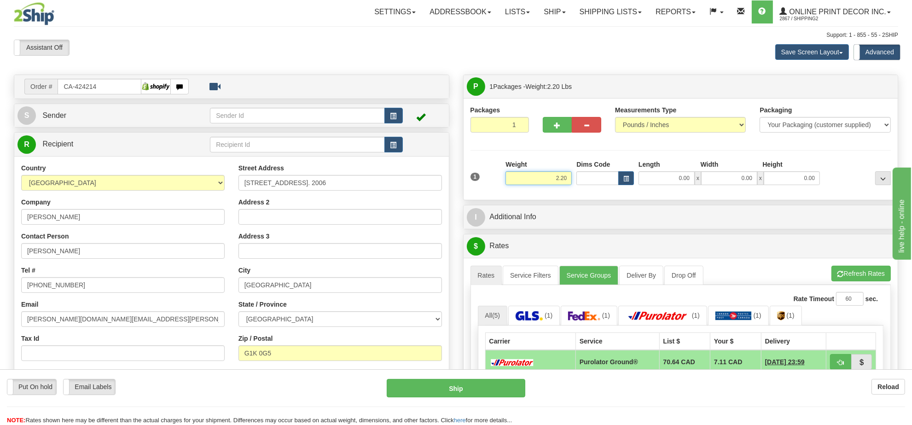
click at [562, 179] on input "2.20" at bounding box center [538, 178] width 66 height 14
type input "5.00"
click at [625, 176] on button "button" at bounding box center [626, 178] width 16 height 14
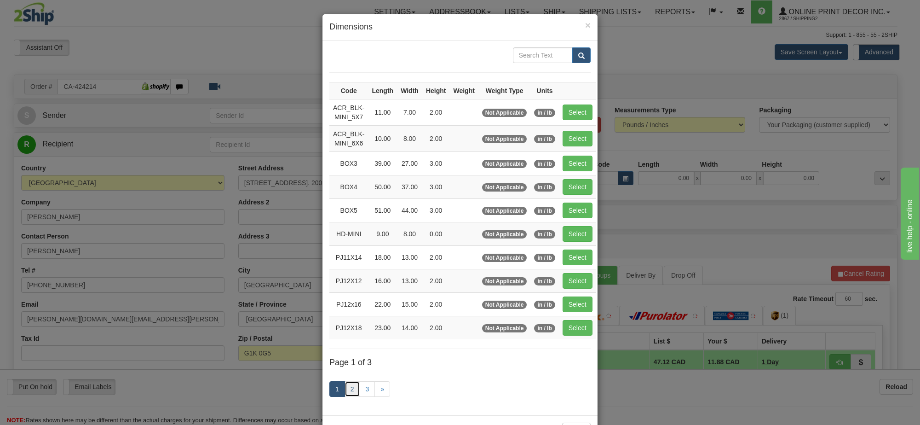
click at [350, 391] on link "2" at bounding box center [353, 389] width 16 height 16
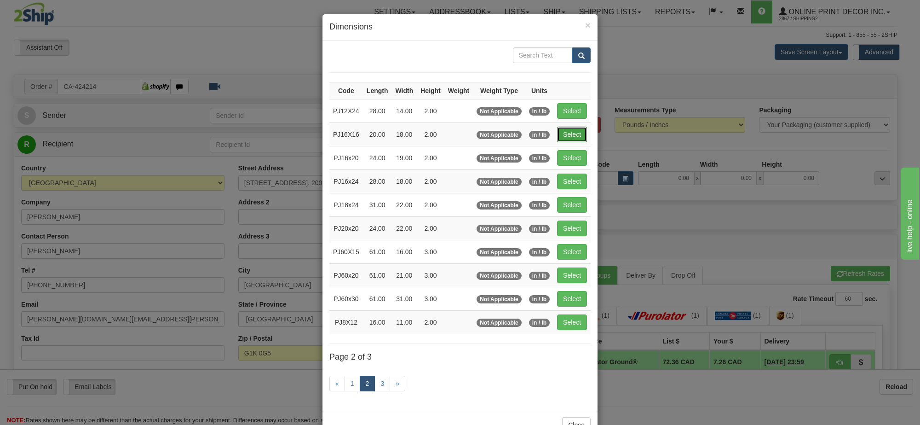
drag, startPoint x: 578, startPoint y: 133, endPoint x: 702, endPoint y: 171, distance: 130.3
click at [580, 133] on button "Select" at bounding box center [572, 135] width 30 height 16
type input "PJ16X16"
type input "20.00"
type input "18.00"
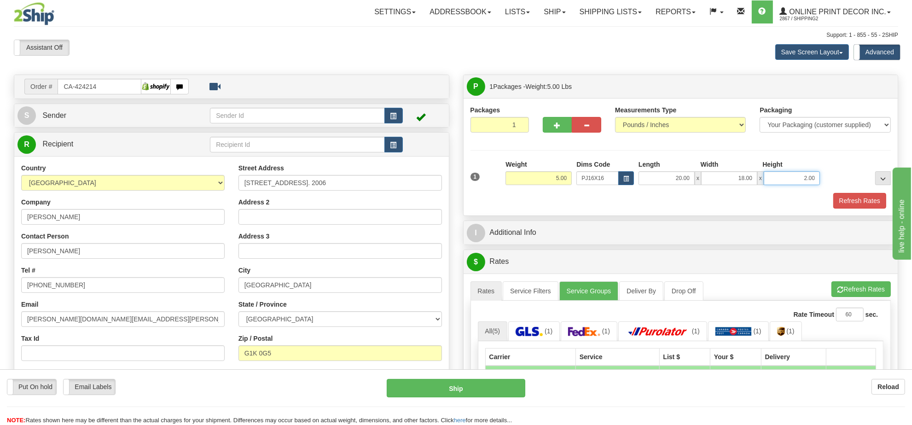
click at [781, 182] on input "2.00" at bounding box center [791, 178] width 56 height 14
type input "4.00"
click at [854, 291] on button "Refresh Rates" at bounding box center [860, 289] width 59 height 16
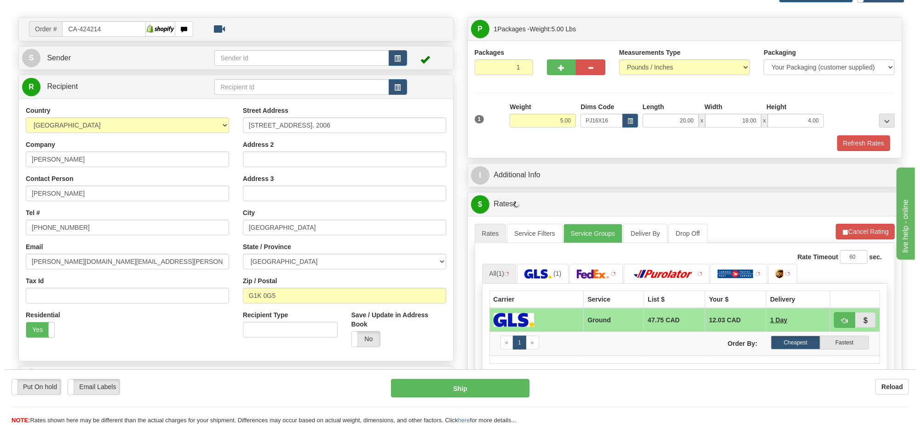
scroll to position [115, 0]
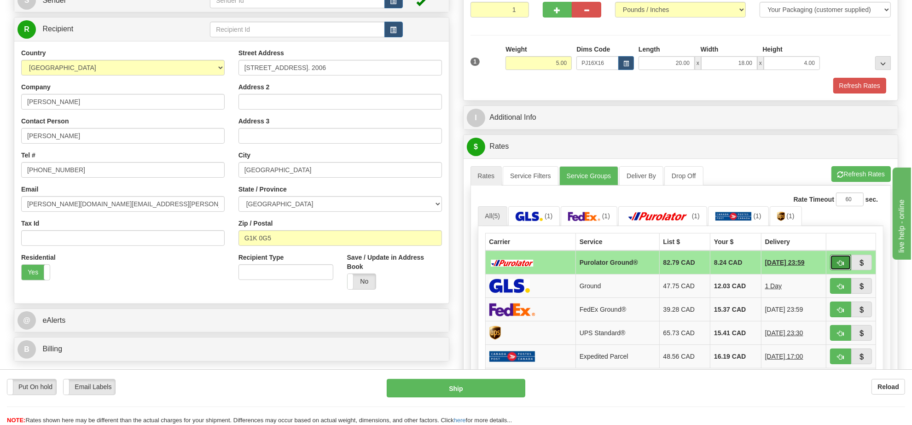
drag, startPoint x: 838, startPoint y: 268, endPoint x: 832, endPoint y: 268, distance: 5.5
click at [838, 266] on span "button" at bounding box center [840, 263] width 6 height 6
type input "260"
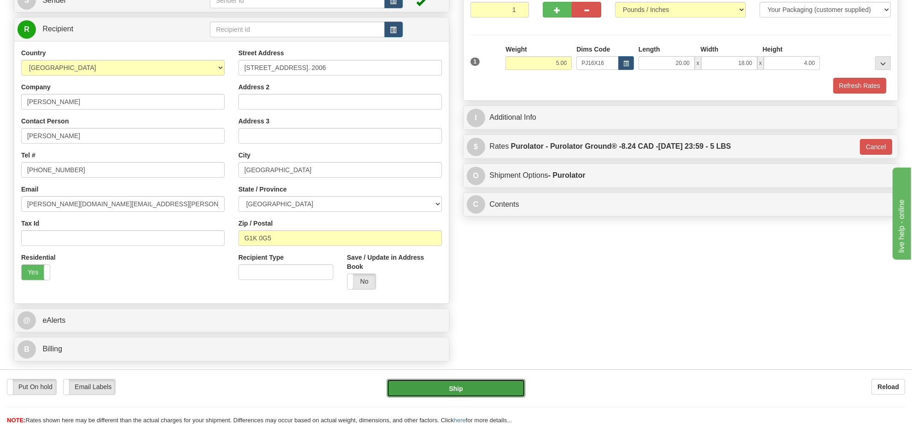
click at [463, 387] on button "Ship" at bounding box center [456, 388] width 138 height 18
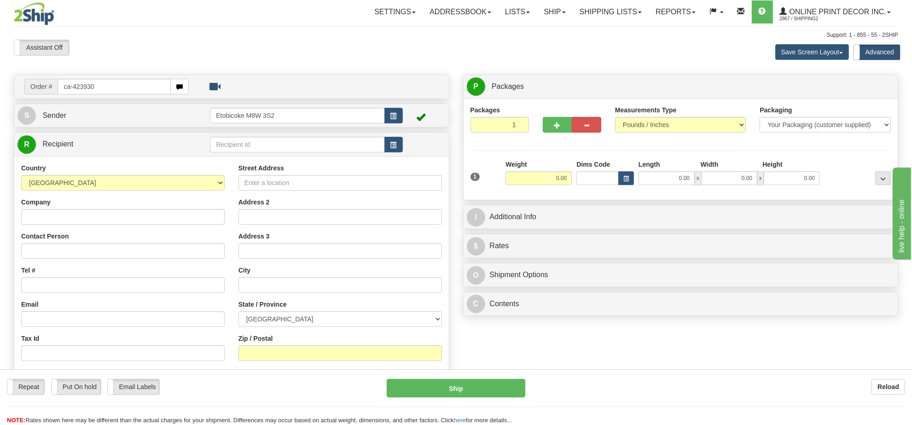
type input "ca-423930"
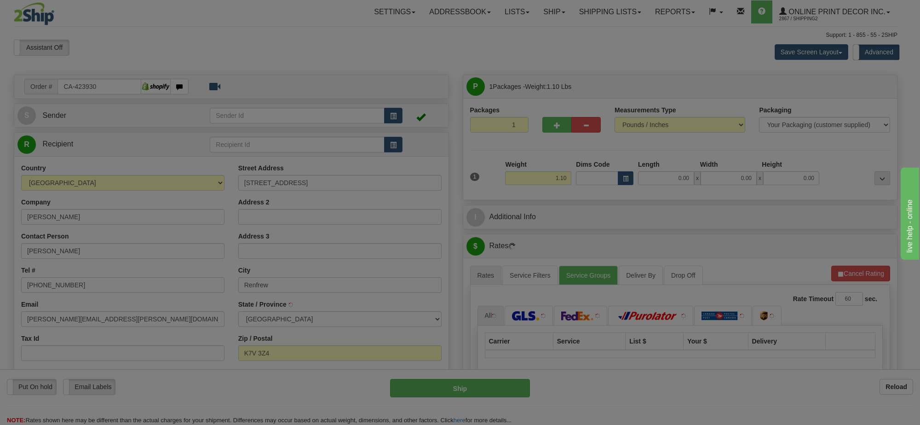
type input "RENFREW"
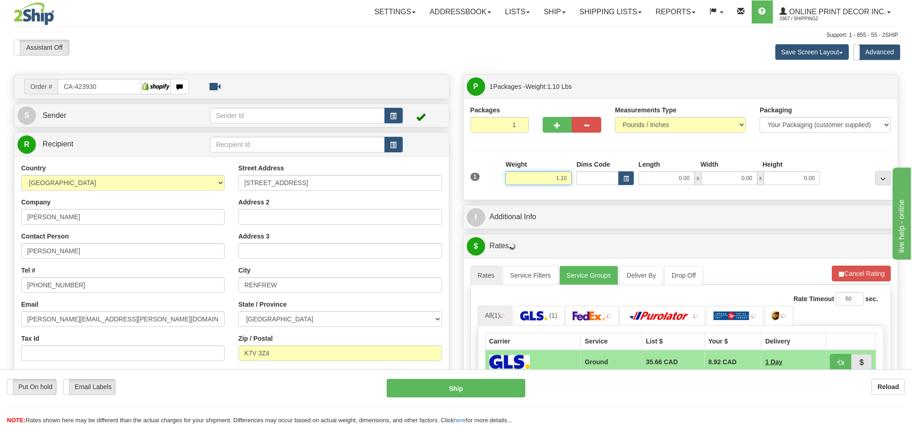
click at [560, 182] on input "1.10" at bounding box center [538, 178] width 66 height 14
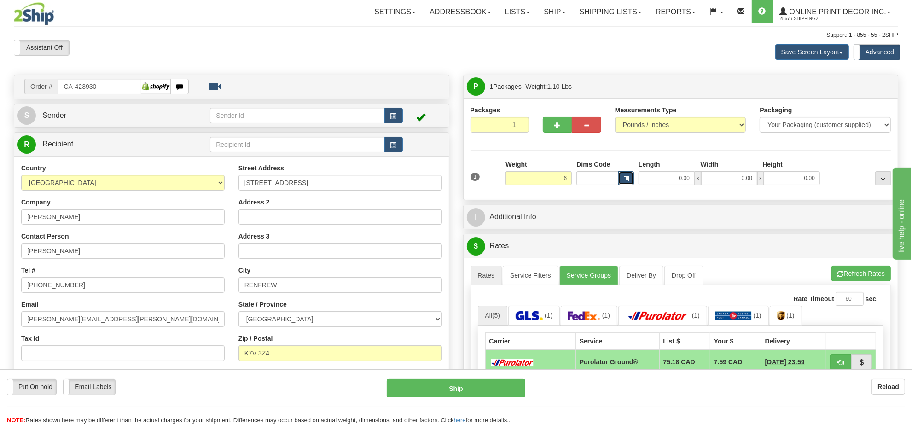
type input "6.00"
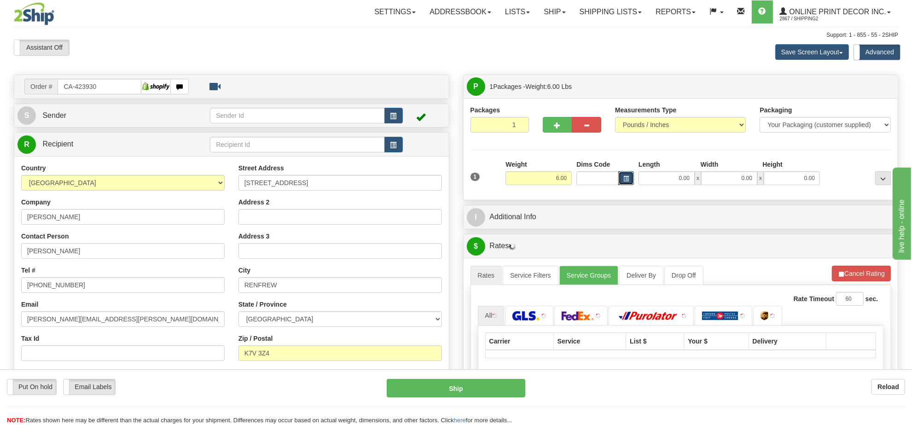
click at [630, 178] on button "button" at bounding box center [626, 178] width 16 height 14
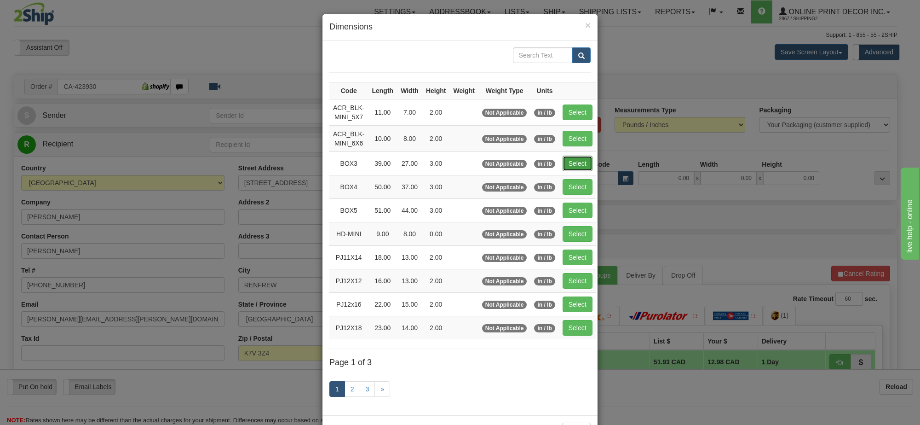
click at [566, 171] on button "Select" at bounding box center [578, 164] width 30 height 16
type input "BOX3"
type input "39.00"
type input "27.00"
type input "3.00"
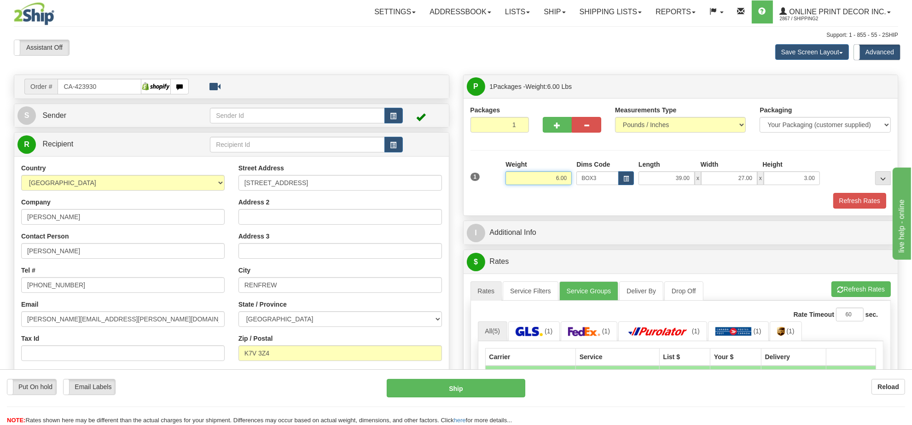
click at [555, 180] on input "6.00" at bounding box center [538, 178] width 66 height 14
type input "7.00"
click at [848, 291] on li "Refresh Rates Cancel Rating" at bounding box center [860, 289] width 59 height 16
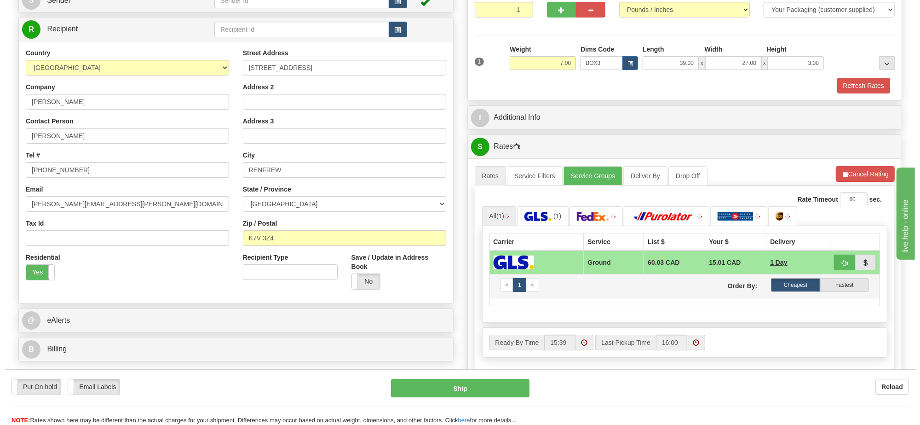
scroll to position [173, 0]
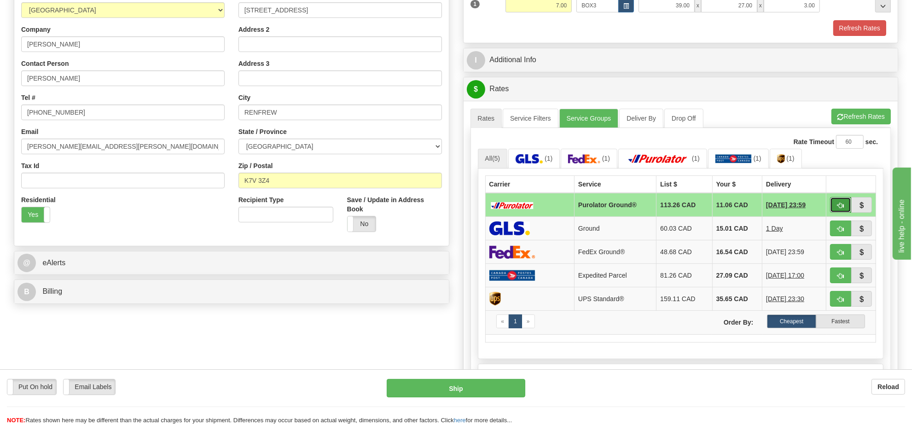
click at [837, 208] on span "button" at bounding box center [840, 205] width 6 height 6
type input "260"
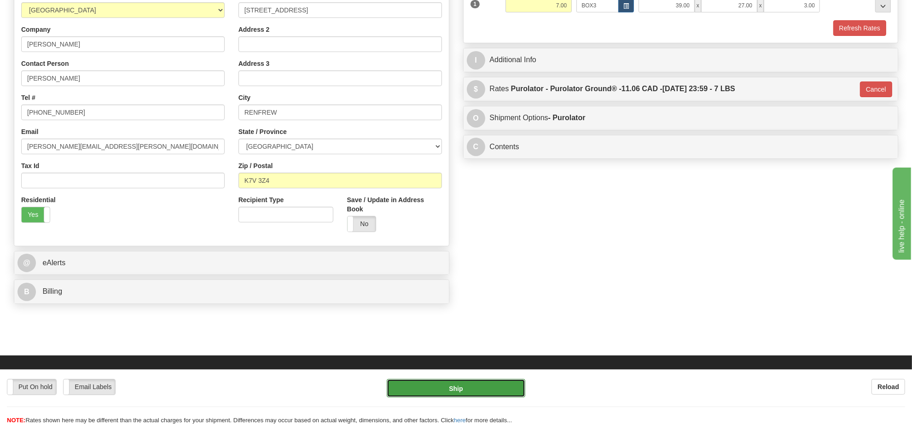
click at [508, 392] on button "Ship" at bounding box center [456, 388] width 138 height 18
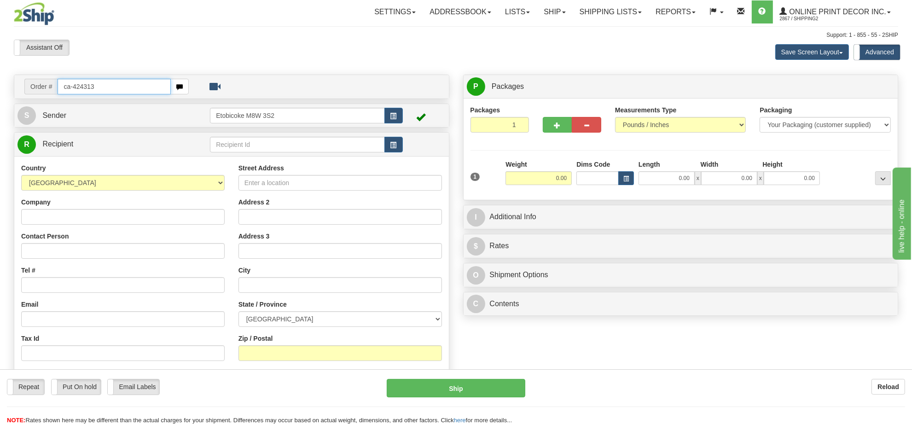
type input "ca-424313"
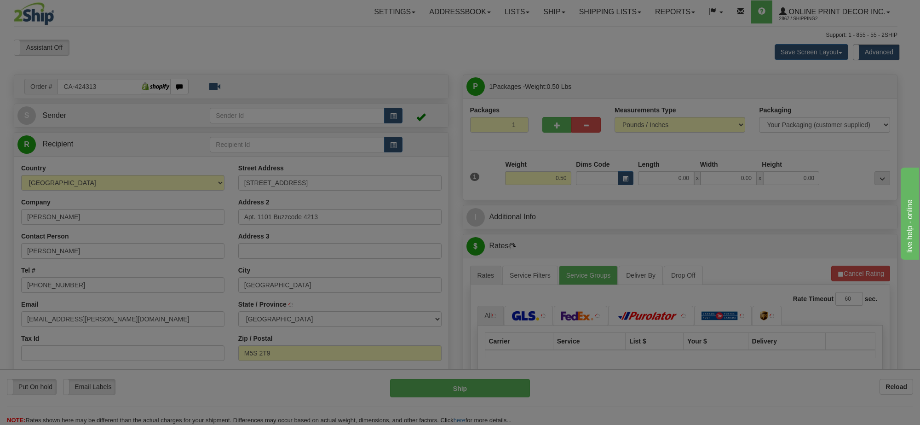
type input "[GEOGRAPHIC_DATA]"
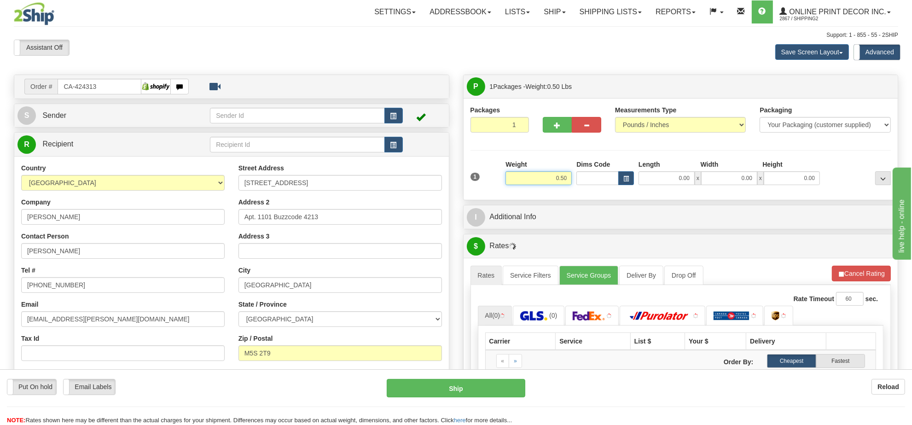
click at [546, 185] on input "0.50" at bounding box center [538, 178] width 66 height 14
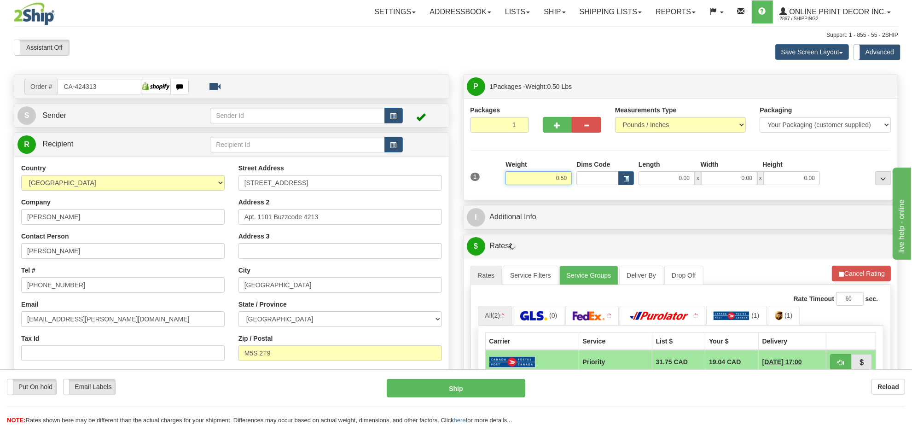
click at [546, 185] on input "0.50" at bounding box center [538, 178] width 66 height 14
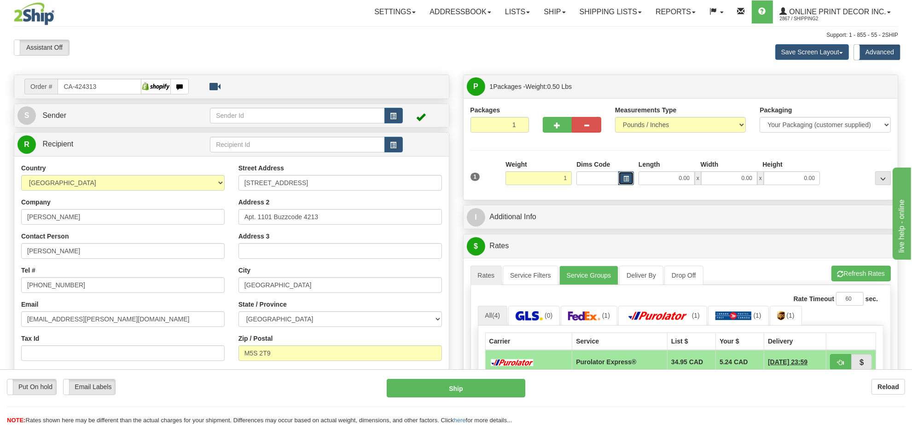
click at [622, 182] on button "button" at bounding box center [626, 178] width 16 height 14
type input "1.00"
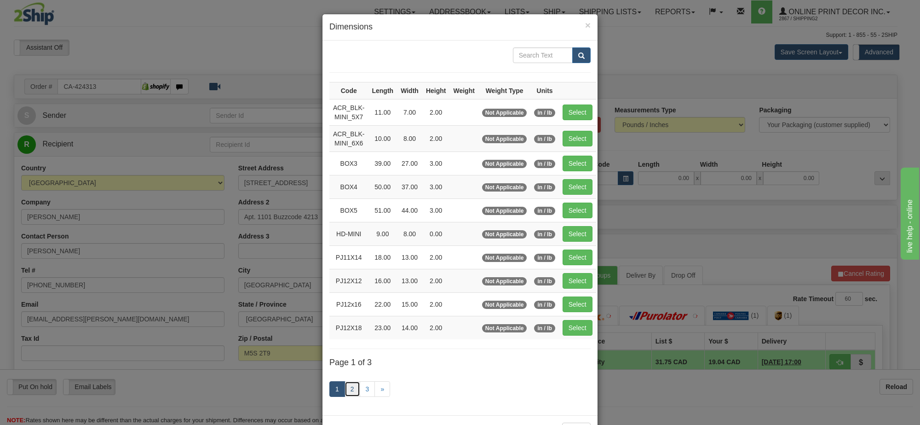
click at [345, 394] on link "2" at bounding box center [353, 389] width 16 height 16
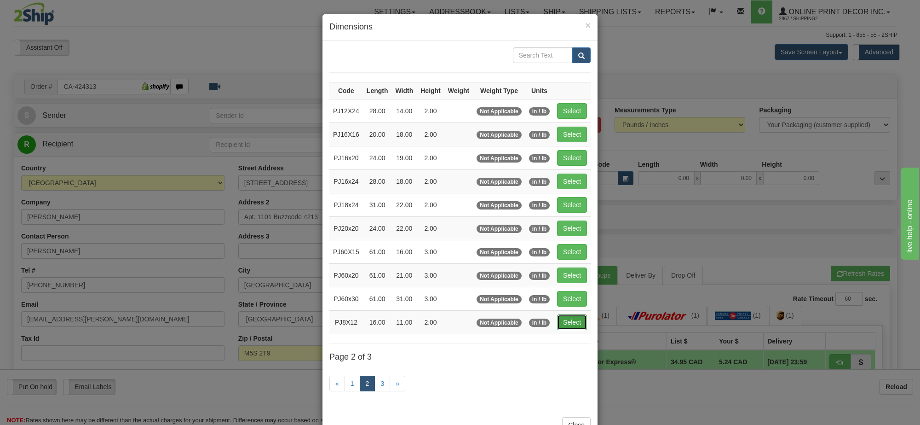
click at [565, 325] on button "Select" at bounding box center [572, 322] width 30 height 16
type input "PJ8X12"
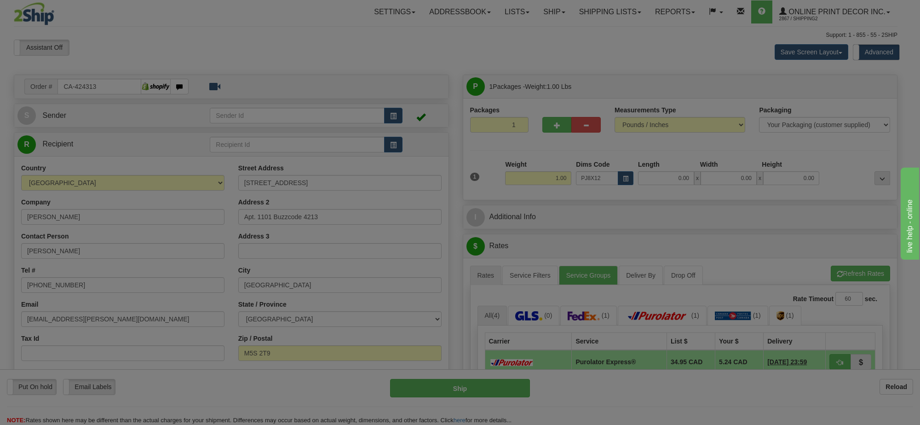
type input "16.00"
type input "11.00"
type input "2.00"
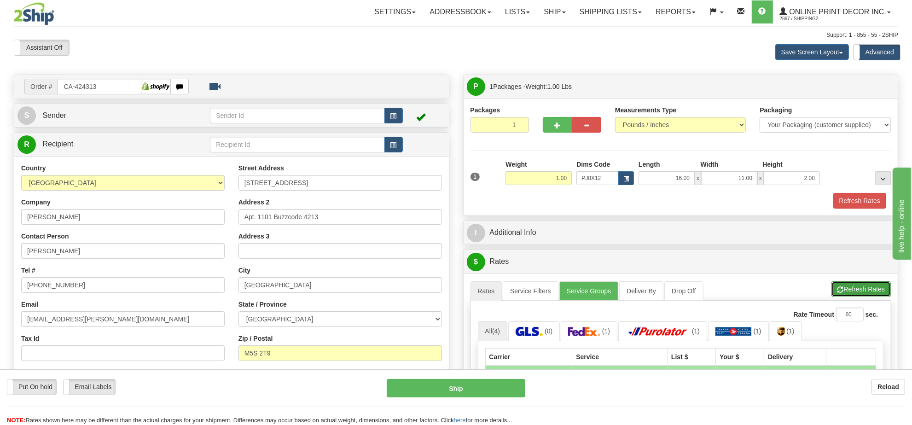
click at [868, 287] on button "Refresh Rates" at bounding box center [860, 289] width 59 height 16
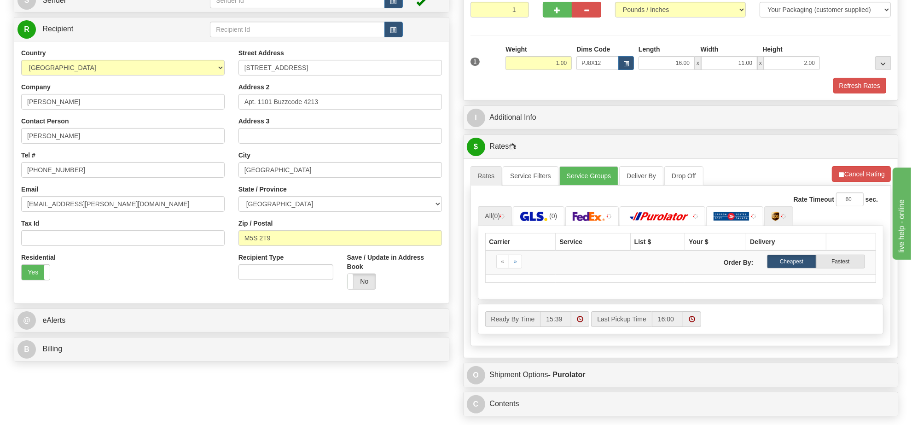
scroll to position [173, 0]
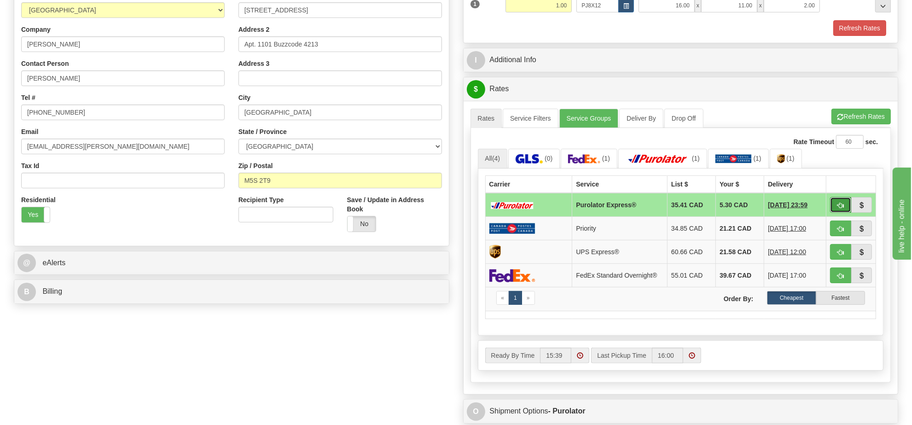
click at [841, 208] on span "button" at bounding box center [840, 205] width 6 height 6
type input "202"
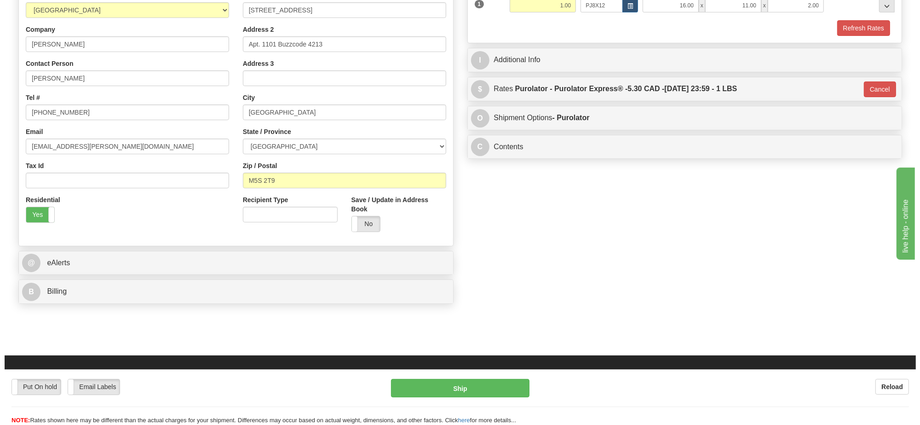
scroll to position [58, 0]
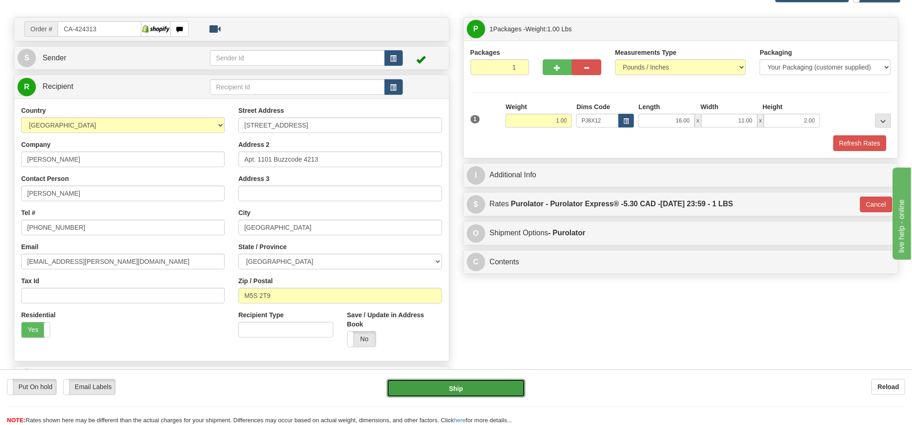
click at [499, 387] on button "Ship" at bounding box center [456, 388] width 138 height 18
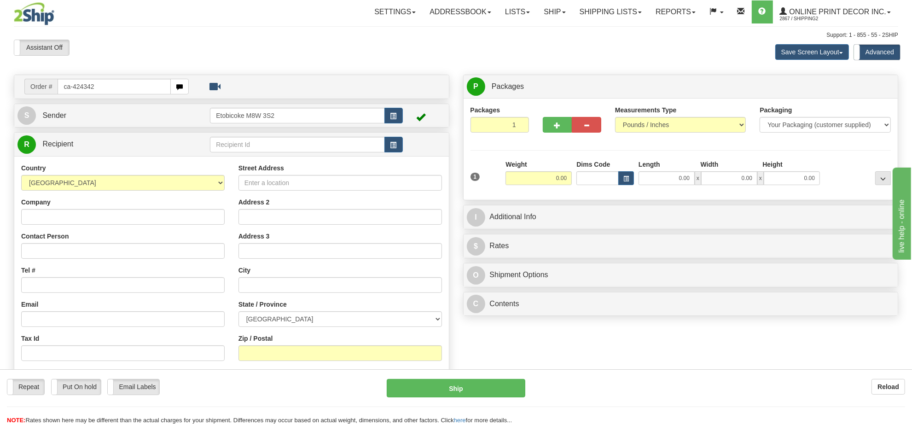
type input "ca-424342"
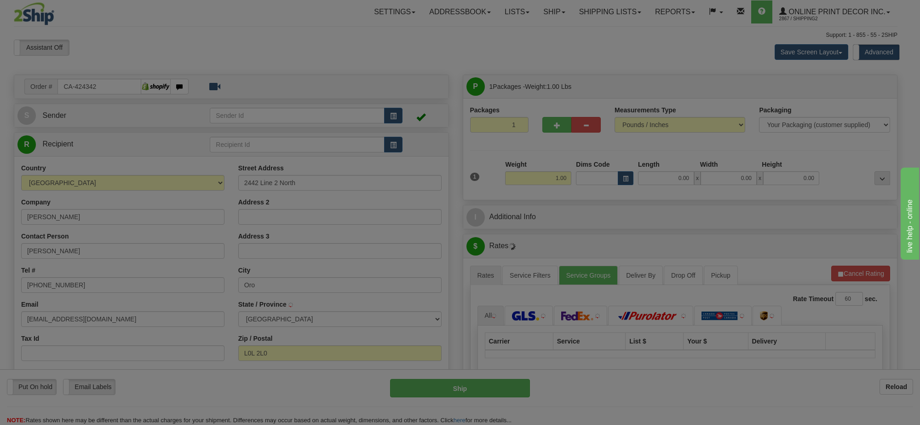
type input "ORO-MEDONTE"
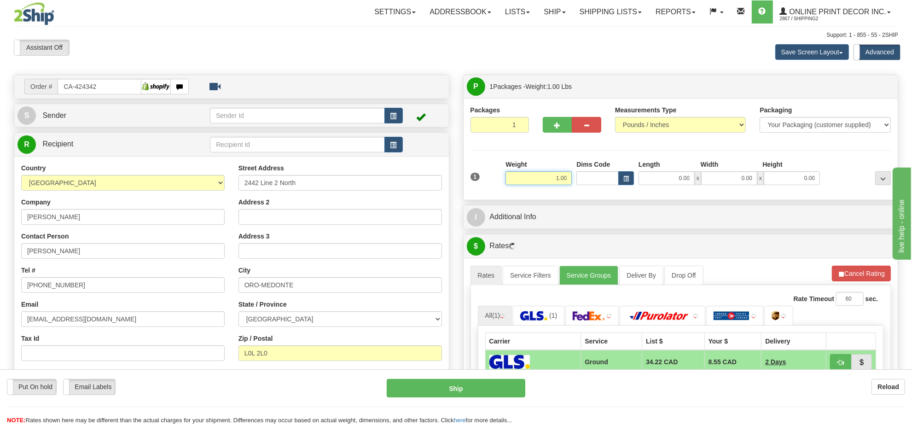
click at [554, 182] on input "1.00" at bounding box center [538, 178] width 66 height 14
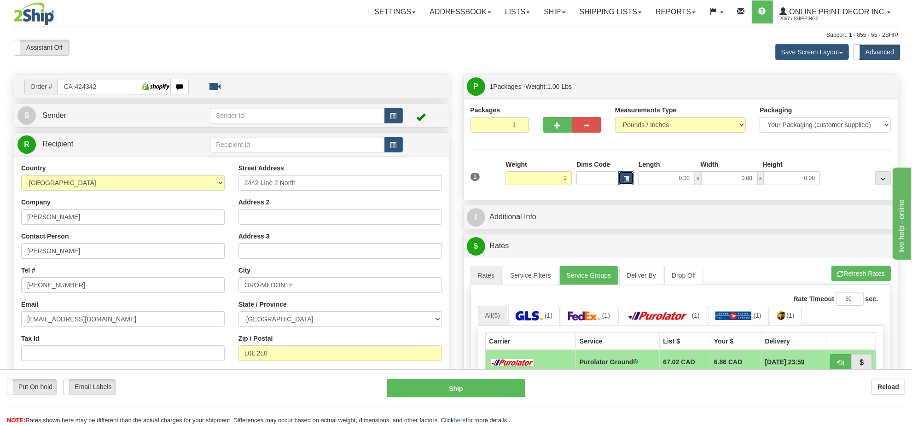
type input "2.00"
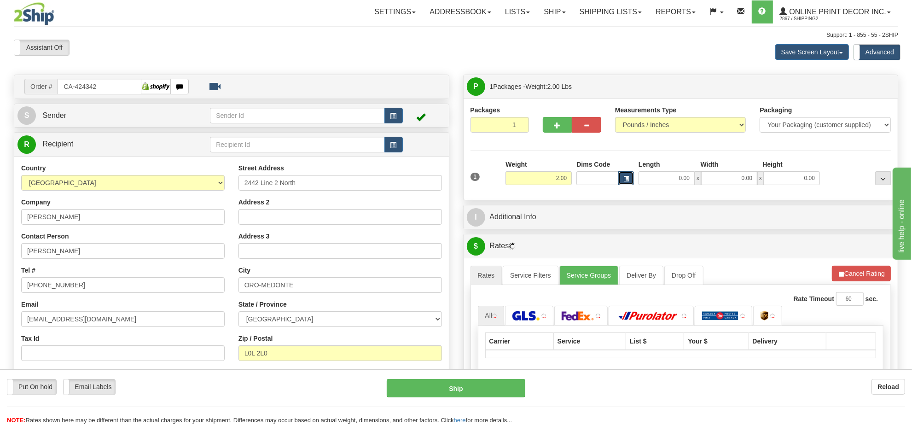
click at [624, 183] on button "button" at bounding box center [626, 178] width 16 height 14
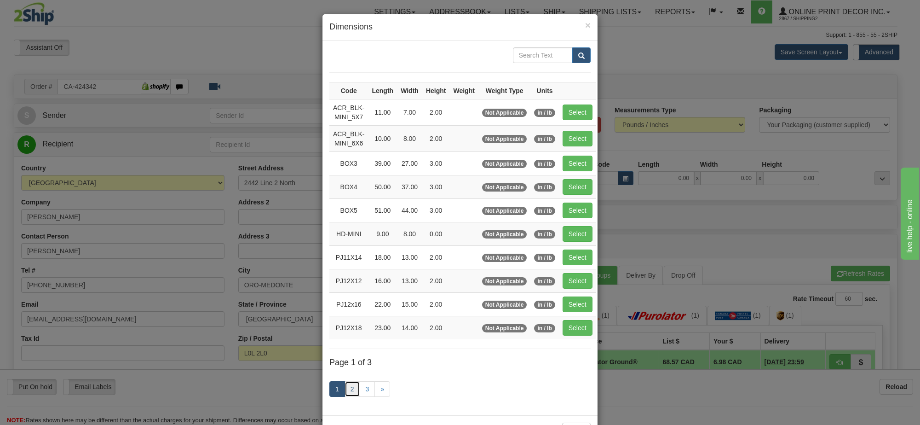
click at [348, 397] on link "2" at bounding box center [353, 389] width 16 height 16
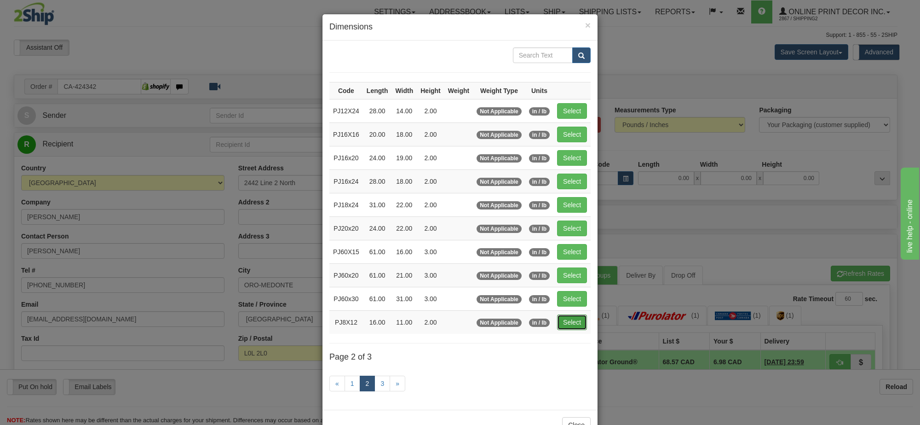
click at [568, 324] on button "Select" at bounding box center [572, 322] width 30 height 16
type input "PJ8X12"
type input "16.00"
type input "11.00"
type input "2.00"
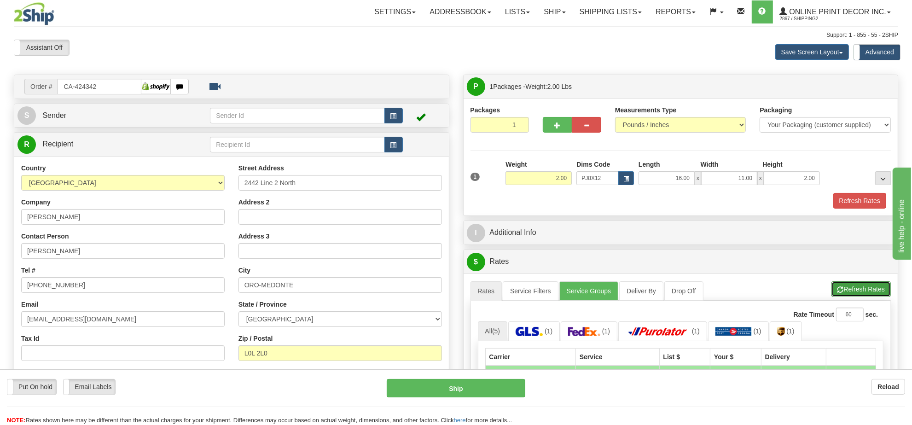
click at [868, 286] on button "Refresh Rates" at bounding box center [860, 289] width 59 height 16
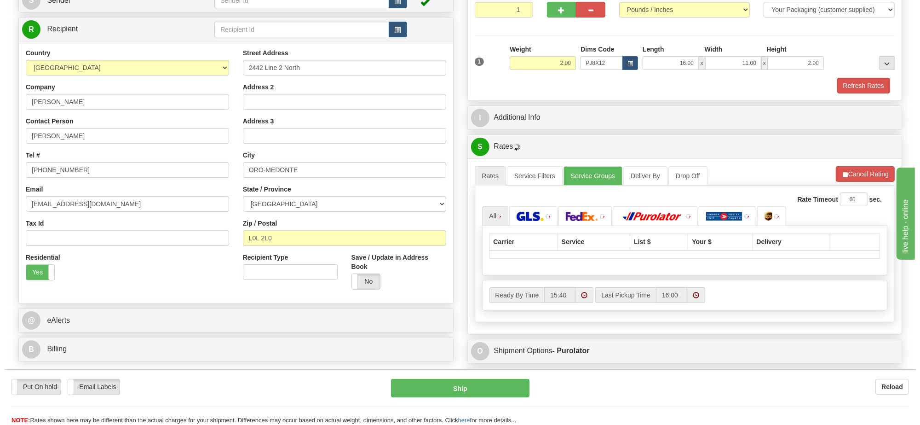
scroll to position [173, 0]
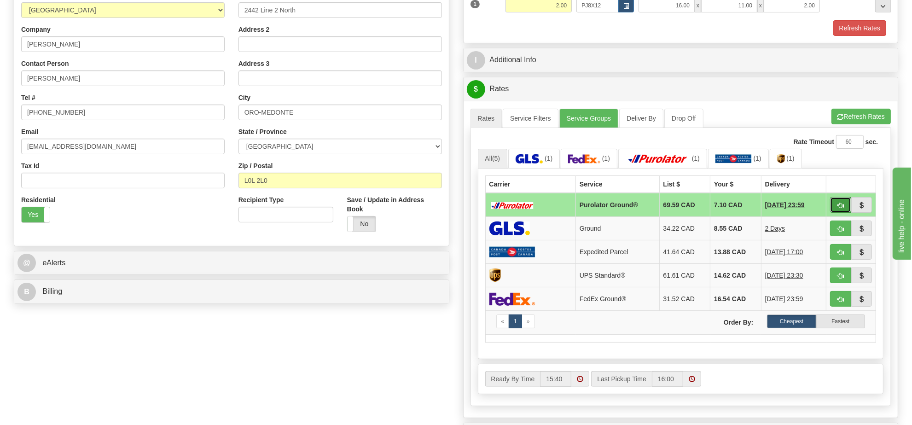
click at [842, 208] on span "button" at bounding box center [840, 205] width 6 height 6
type input "260"
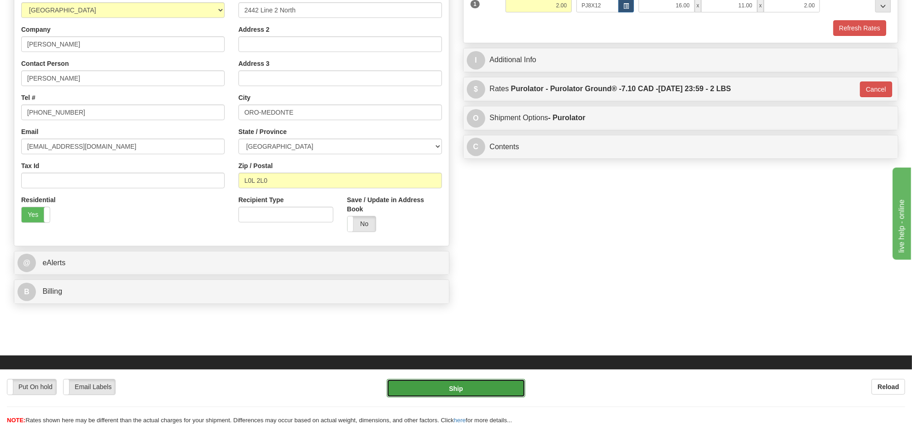
click at [497, 384] on button "Ship" at bounding box center [456, 388] width 138 height 18
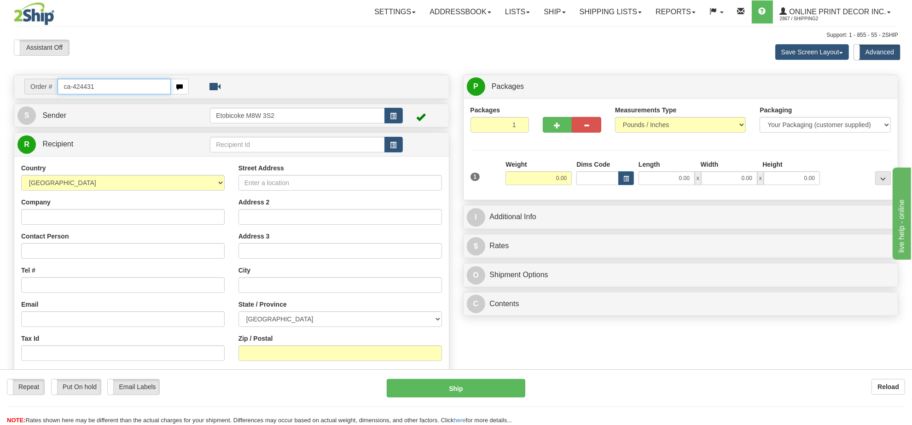
type input "ca-424431"
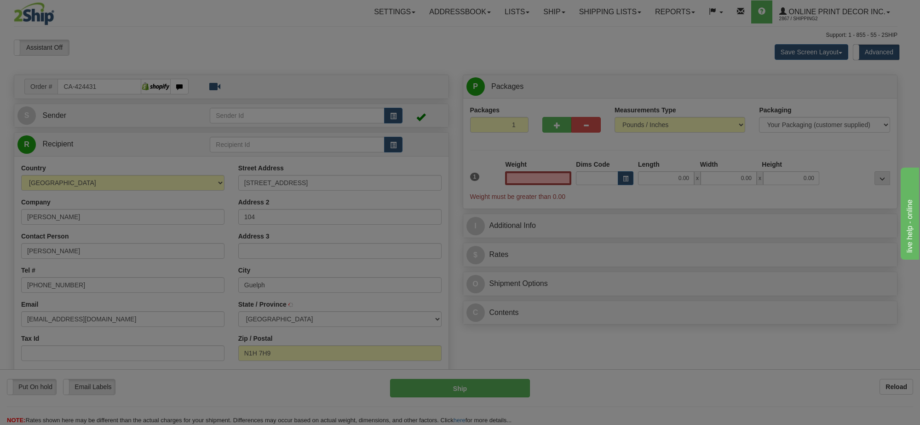
type input "GUELPH"
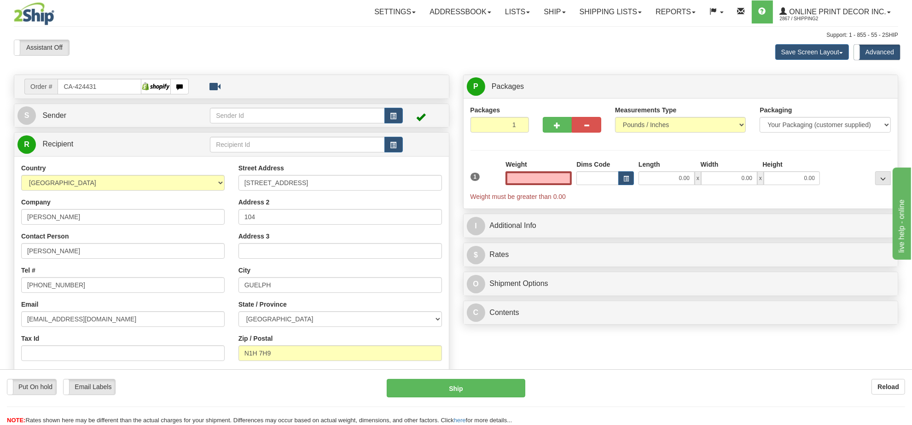
type input "1"
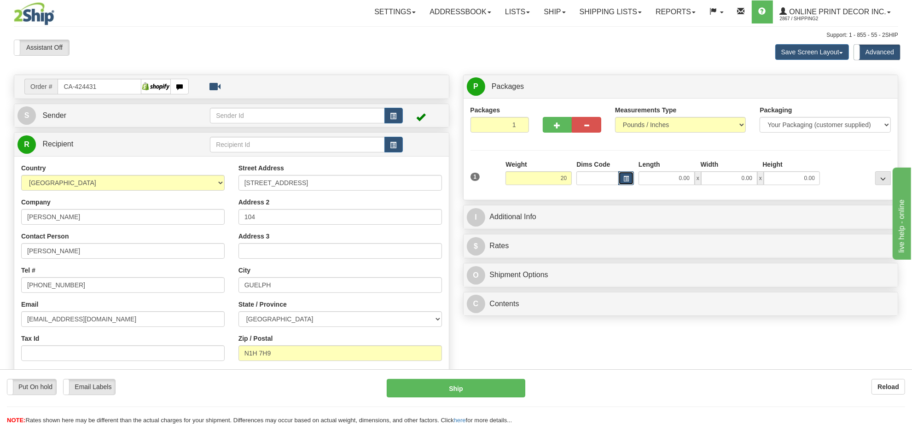
click at [633, 180] on button "button" at bounding box center [626, 178] width 16 height 14
type input "20.00"
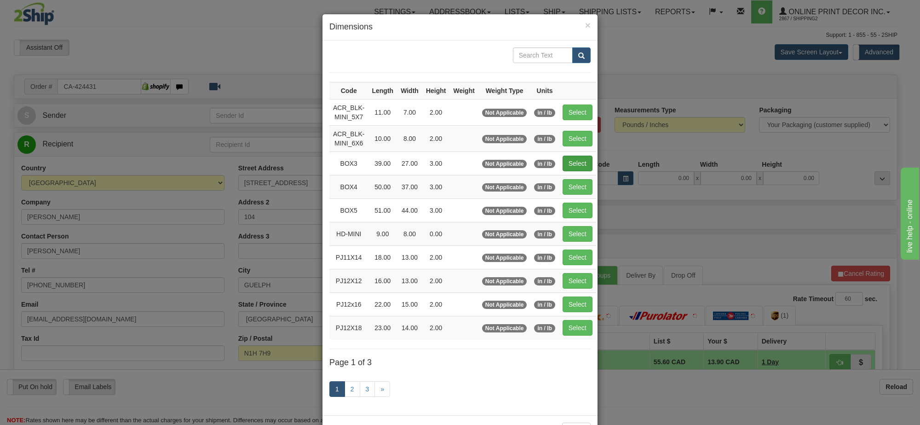
drag, startPoint x: 557, startPoint y: 165, endPoint x: 570, endPoint y: 165, distance: 12.9
click at [561, 165] on tr "BOX3 39.00 27.00 3.00 Not Applicable in / lb Select" at bounding box center [462, 162] width 267 height 23
click at [570, 165] on button "Select" at bounding box center [578, 164] width 30 height 16
type input "BOX3"
type input "39.00"
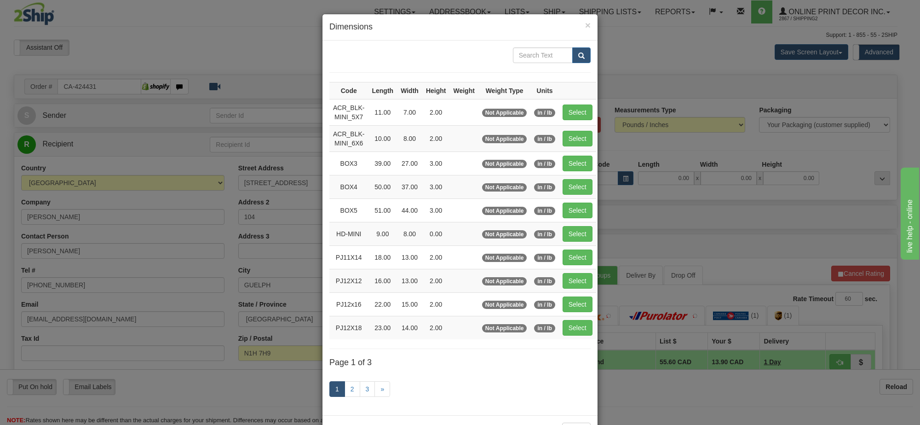
type input "27.00"
type input "3.00"
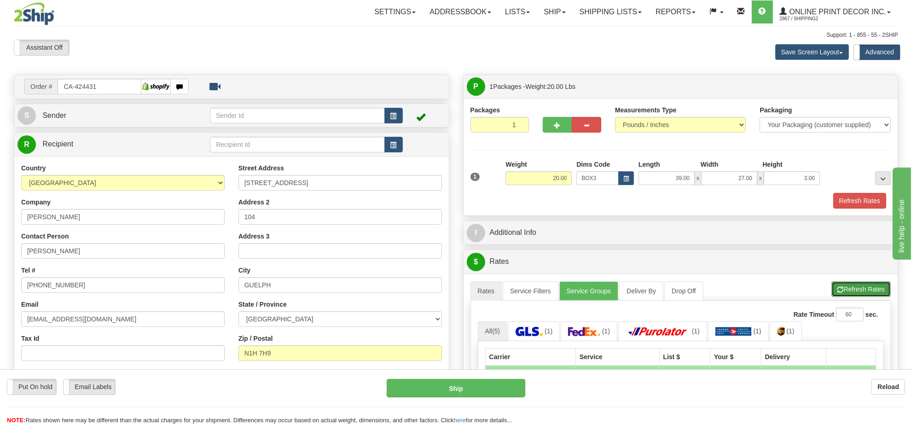
click at [855, 297] on button "Refresh Rates" at bounding box center [860, 289] width 59 height 16
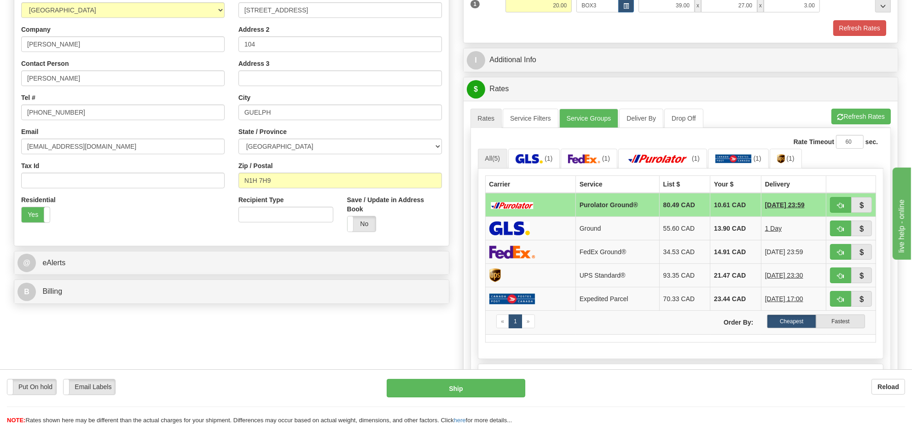
scroll to position [58, 0]
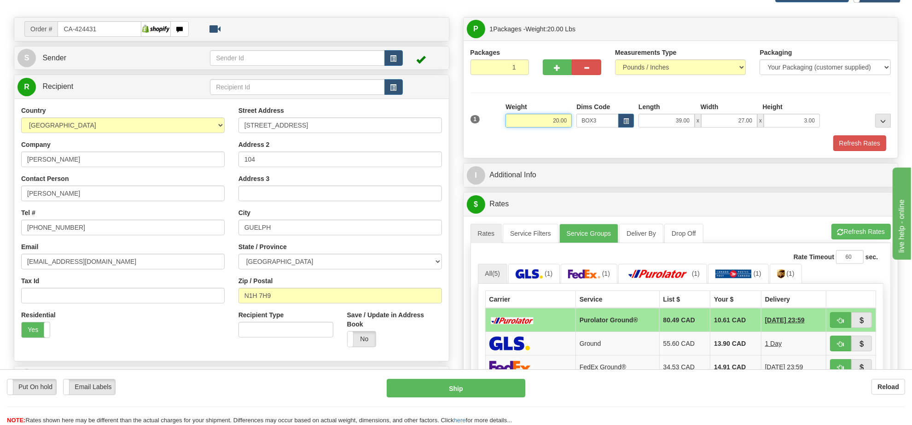
click at [549, 120] on input "20.00" at bounding box center [538, 121] width 66 height 14
click at [850, 228] on li "Refresh Rates Cancel Rating" at bounding box center [860, 232] width 59 height 16
type input "18.00"
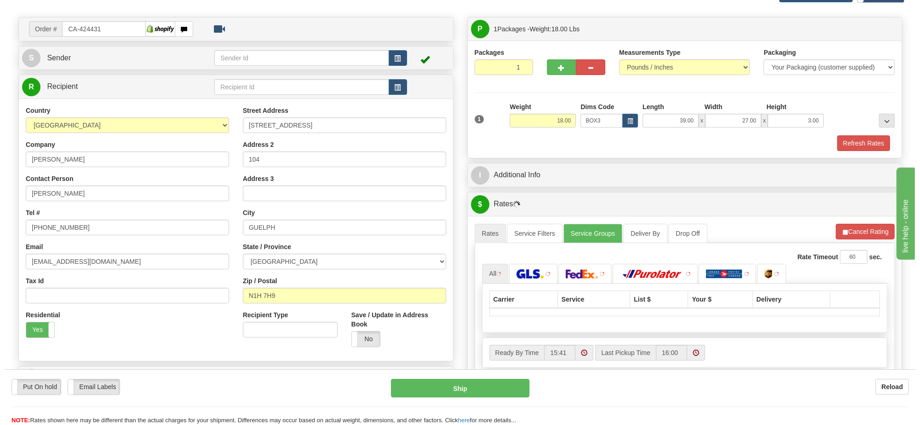
scroll to position [115, 0]
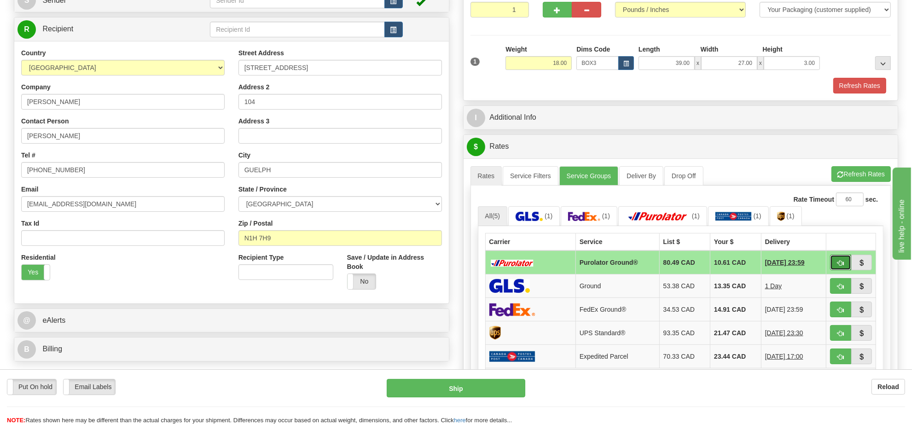
click at [842, 266] on span "button" at bounding box center [840, 263] width 6 height 6
type input "260"
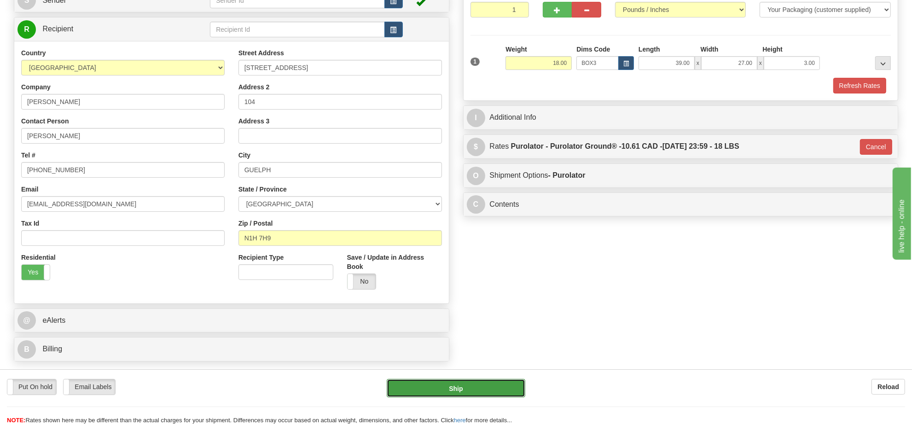
click at [490, 384] on button "Ship" at bounding box center [456, 388] width 138 height 18
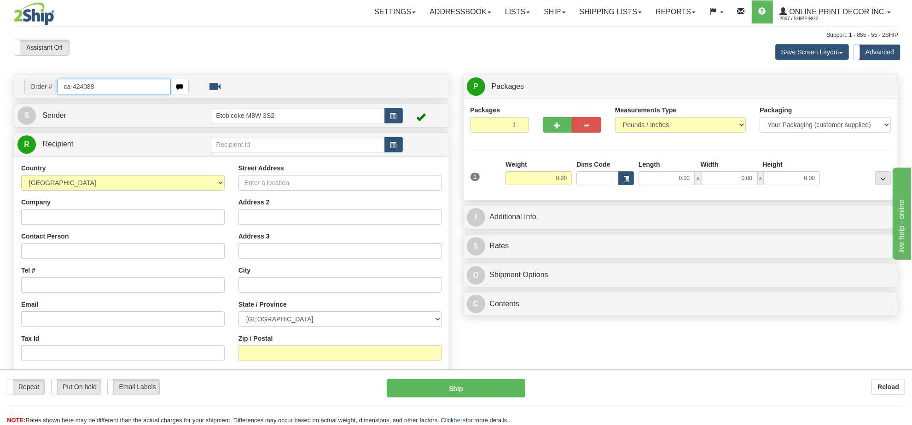
type input "ca-424088"
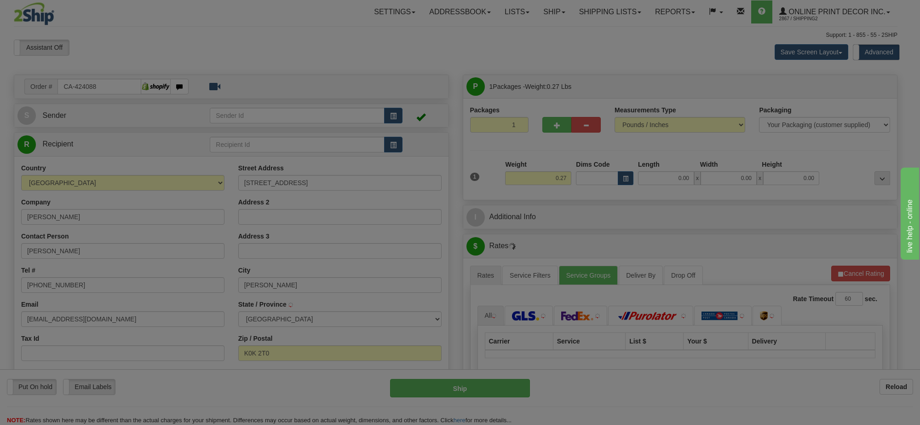
type input "[GEOGRAPHIC_DATA]"
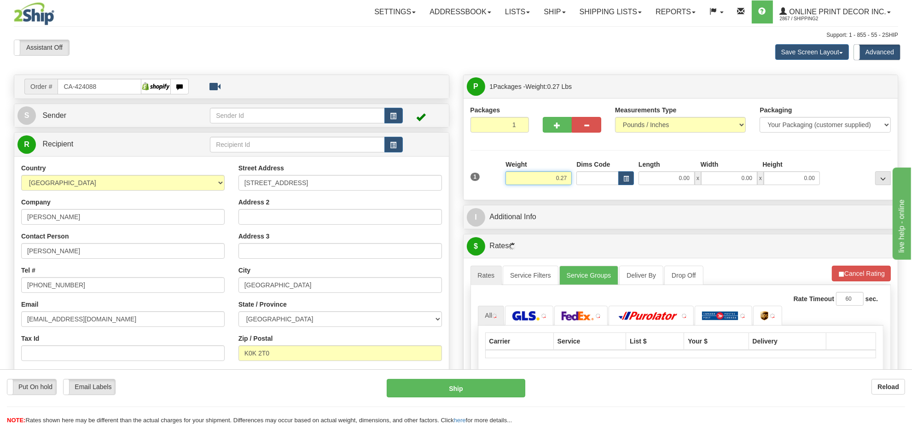
click at [557, 183] on input "0.27" at bounding box center [538, 178] width 66 height 14
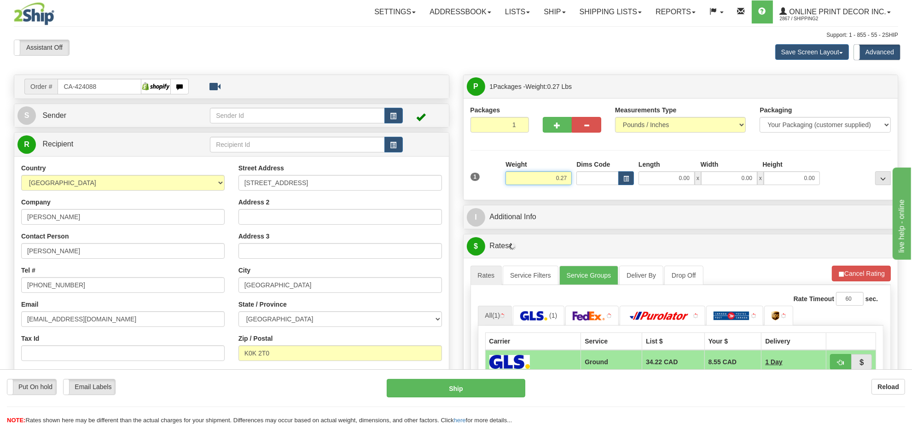
click at [557, 183] on input "0.27" at bounding box center [538, 178] width 66 height 14
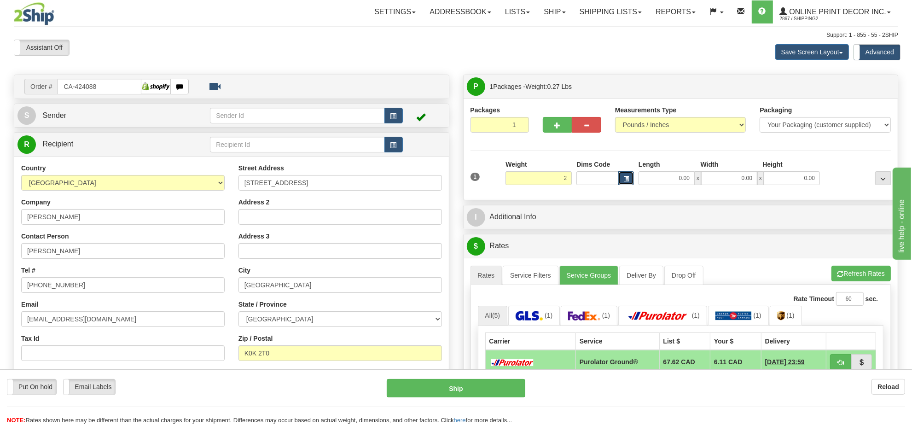
click at [629, 175] on button "button" at bounding box center [626, 178] width 16 height 14
type input "2.00"
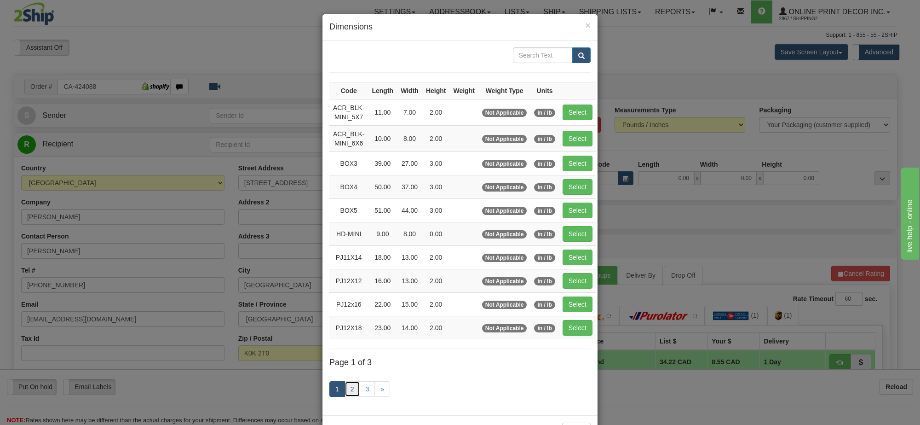
click at [351, 392] on link "2" at bounding box center [353, 389] width 16 height 16
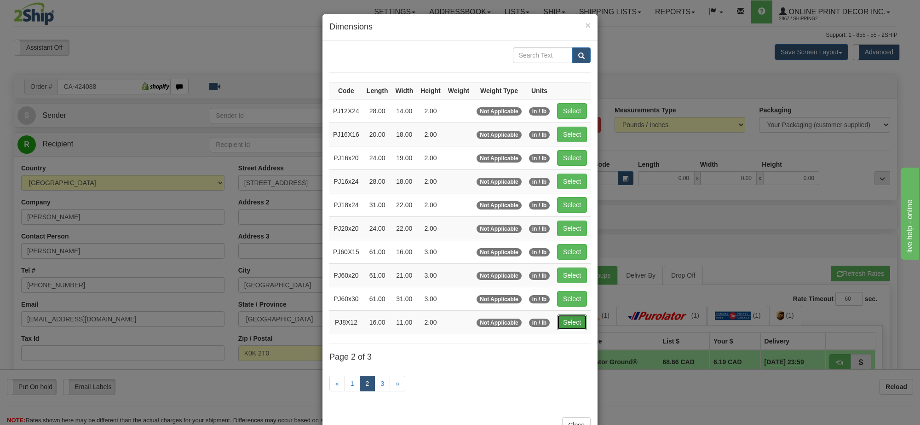
click at [575, 325] on button "Select" at bounding box center [572, 322] width 30 height 16
type input "PJ8X12"
type input "16.00"
type input "11.00"
type input "2.00"
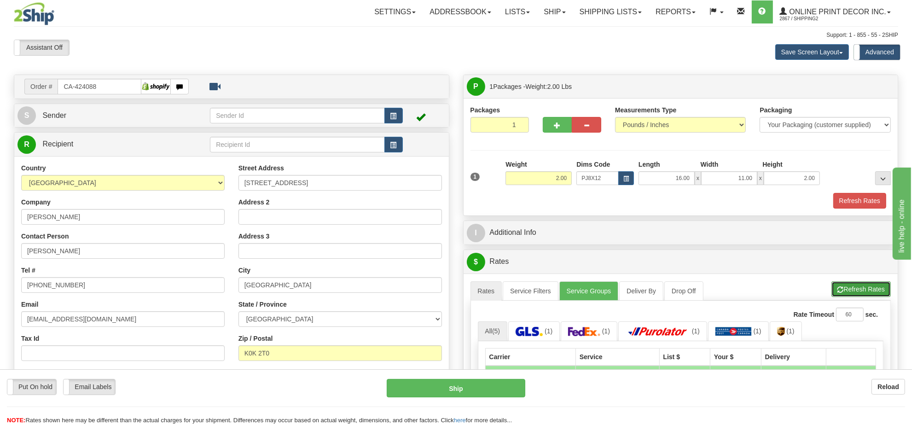
click at [858, 291] on button "Refresh Rates" at bounding box center [860, 289] width 59 height 16
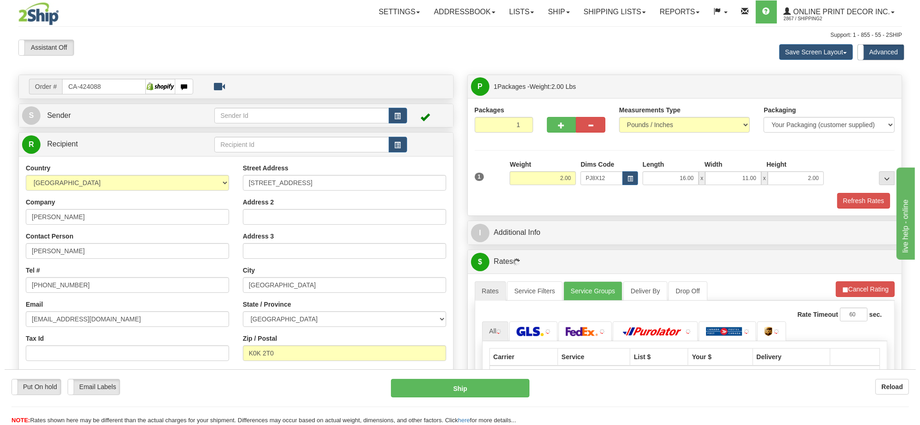
scroll to position [115, 0]
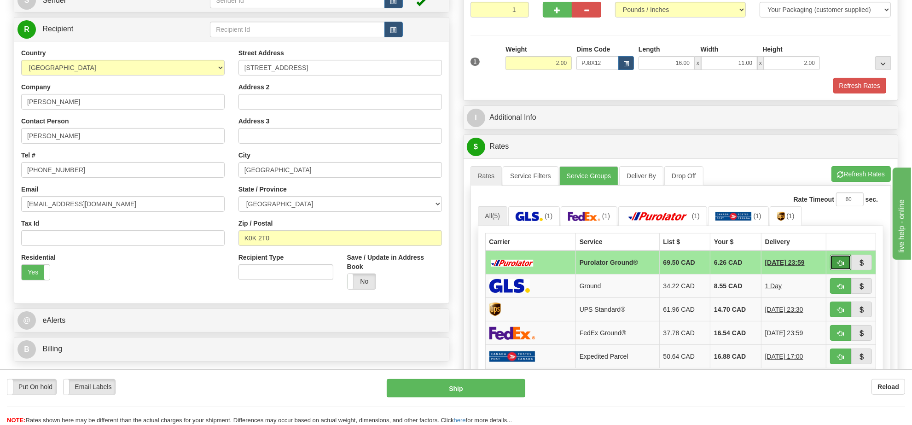
click at [834, 265] on button "button" at bounding box center [840, 262] width 21 height 16
type input "260"
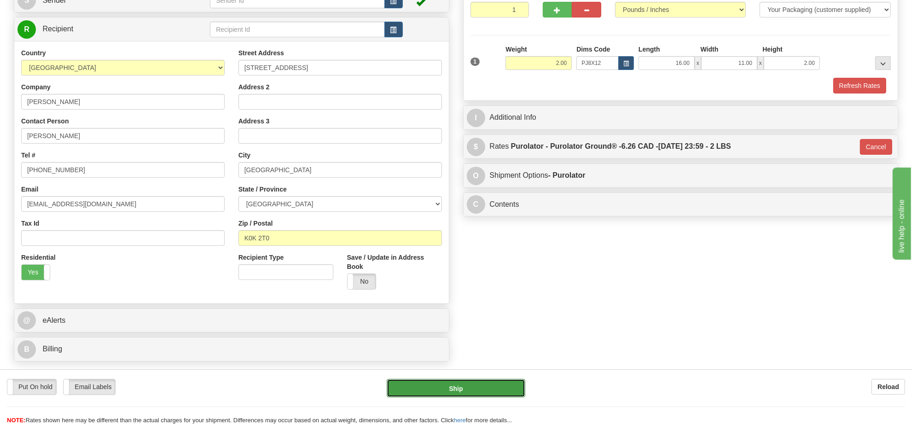
click at [477, 379] on button "Ship" at bounding box center [456, 388] width 138 height 18
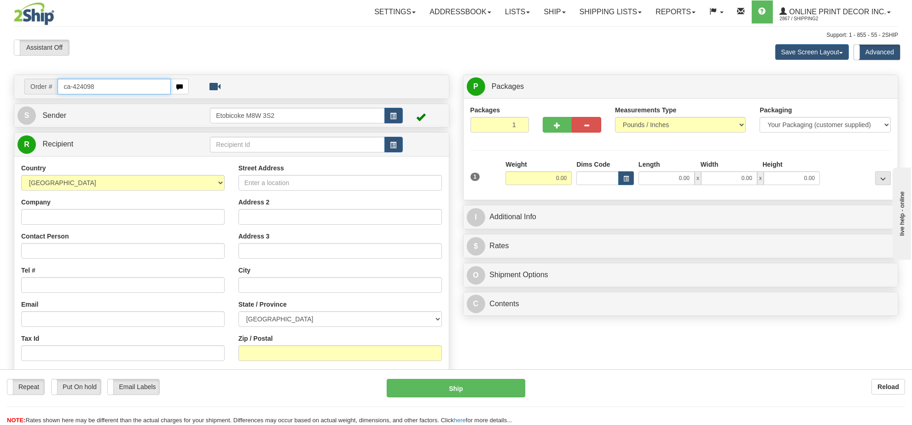
type input "ca-424098"
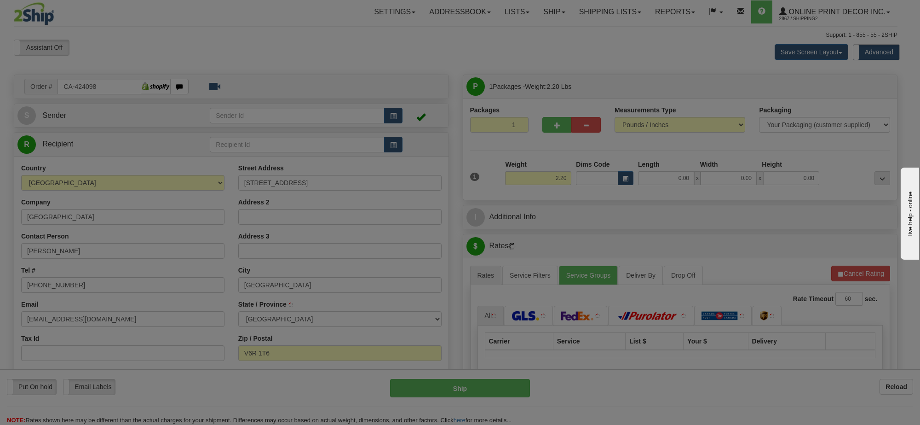
type input "VANCOUVER"
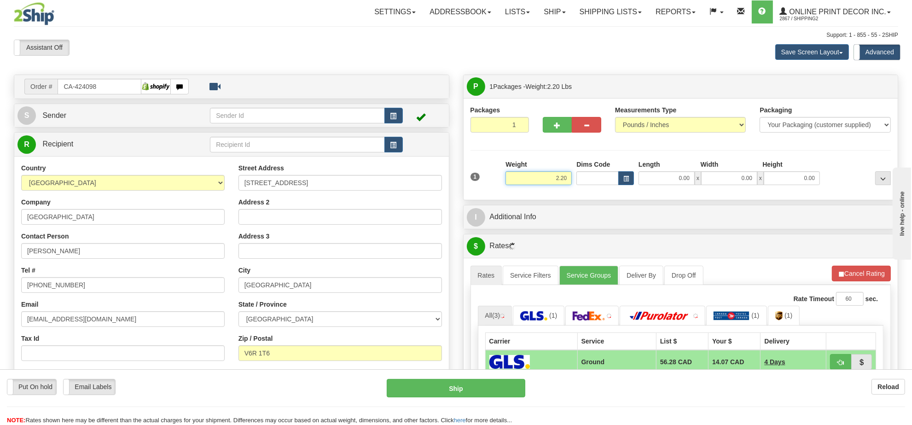
click at [566, 176] on input "2.20" at bounding box center [538, 178] width 66 height 14
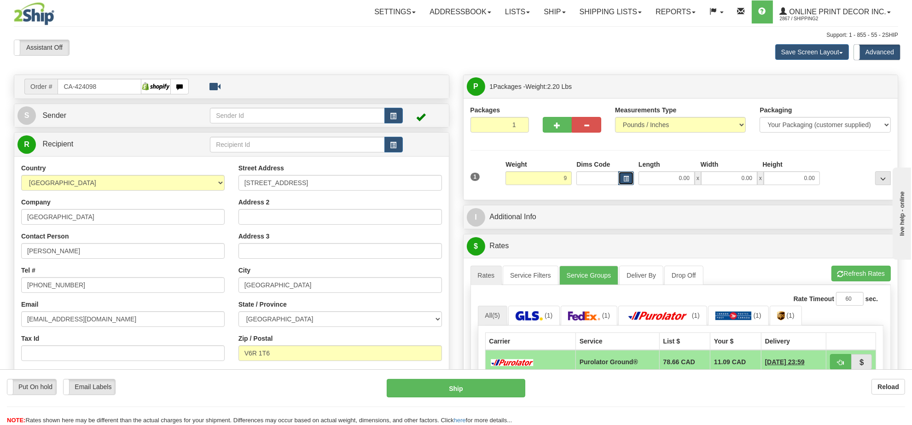
click at [623, 179] on span "button" at bounding box center [626, 178] width 6 height 5
type input "9.00"
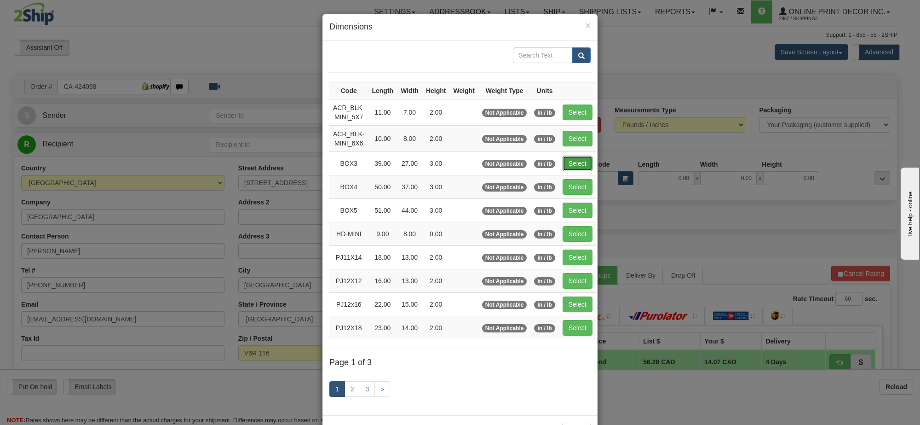
click at [581, 164] on button "Select" at bounding box center [578, 164] width 30 height 16
type input "BOX3"
type input "39.00"
type input "27.00"
type input "3.00"
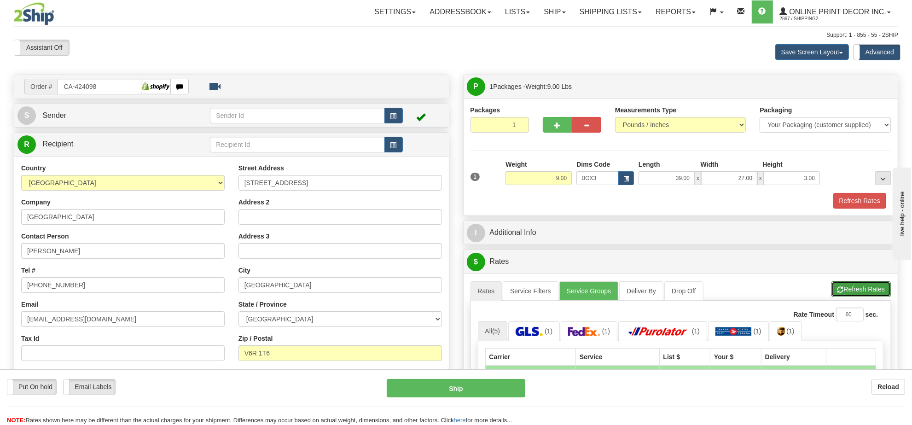
click at [870, 294] on button "Refresh Rates" at bounding box center [860, 289] width 59 height 16
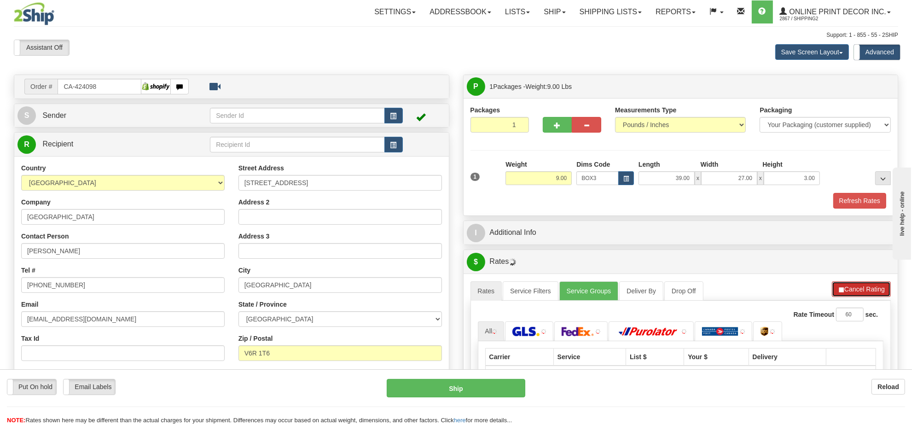
click at [870, 294] on button "Cancel Rating" at bounding box center [861, 289] width 59 height 16
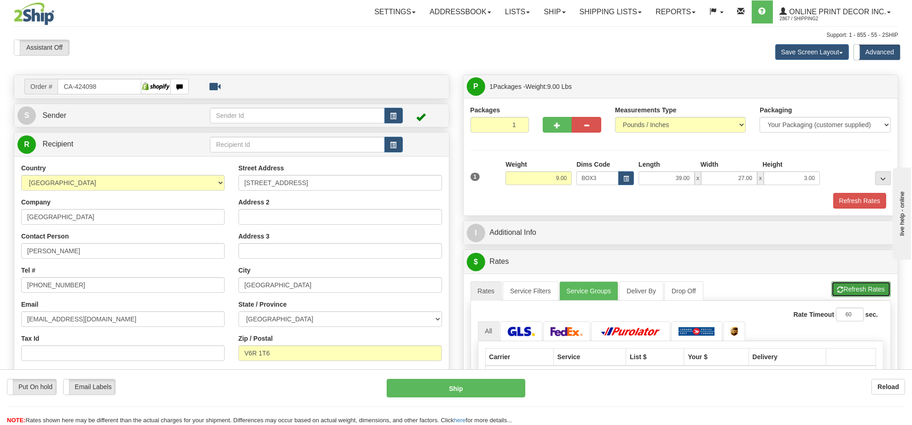
click at [870, 293] on button "Refresh Rates" at bounding box center [860, 289] width 59 height 16
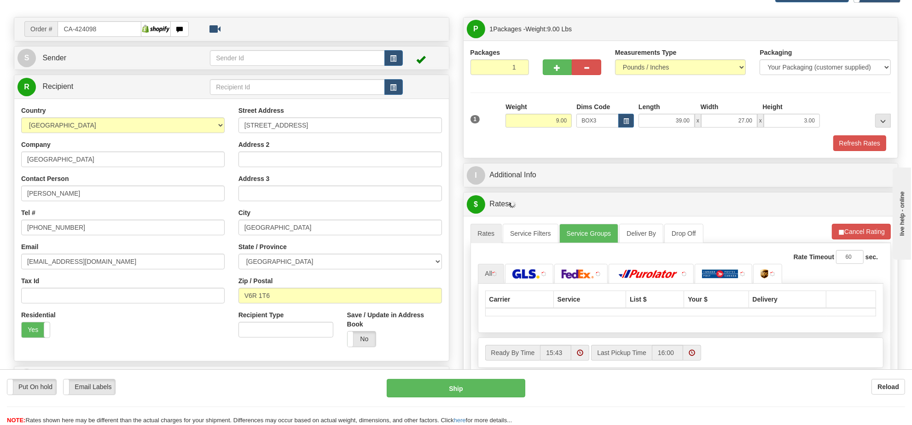
scroll to position [115, 0]
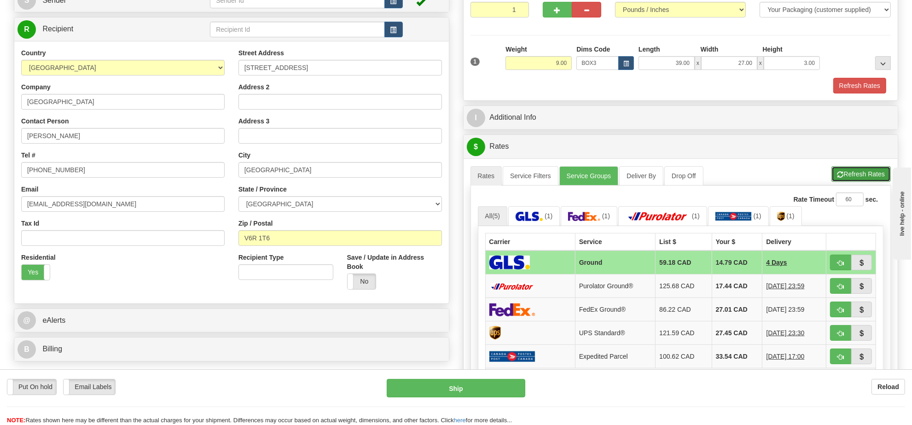
click at [848, 179] on button "Refresh Rates" at bounding box center [860, 174] width 59 height 16
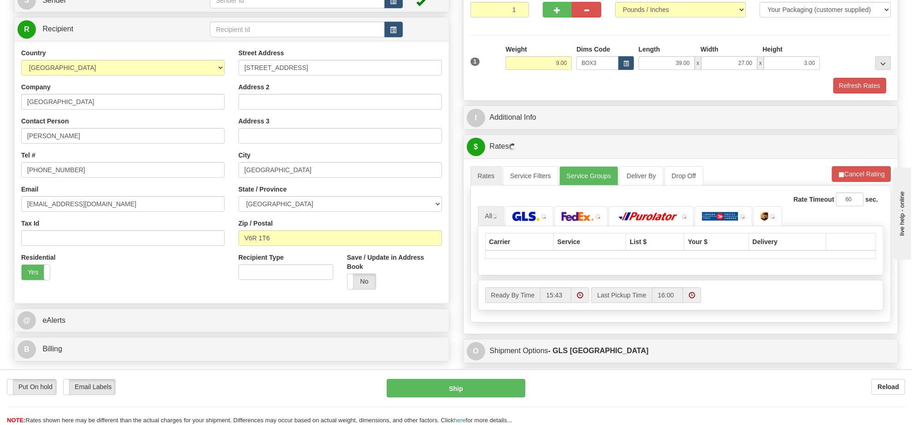
scroll to position [173, 0]
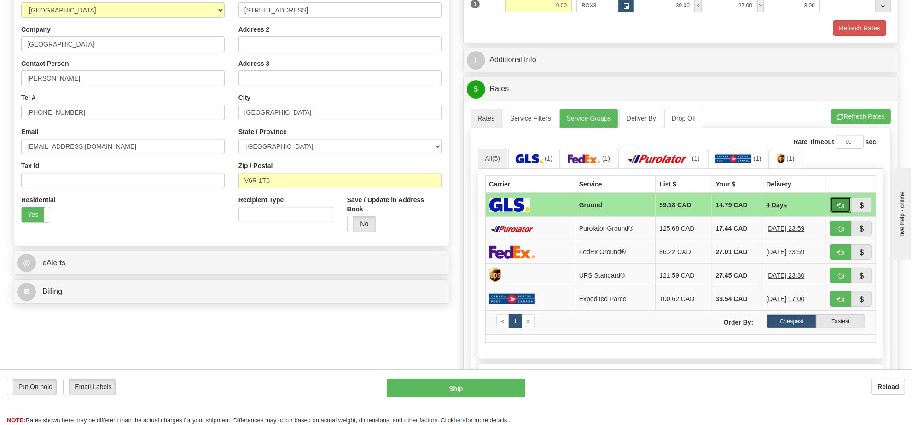
click at [837, 208] on span "button" at bounding box center [840, 205] width 6 height 6
type input "1"
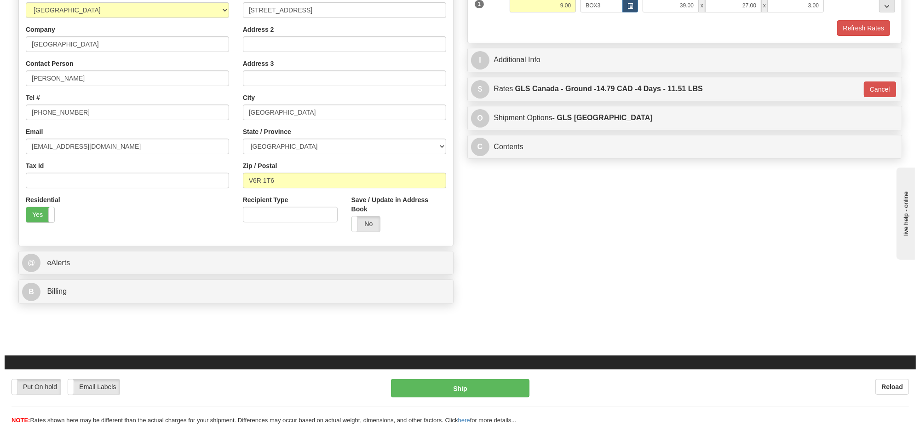
scroll to position [115, 0]
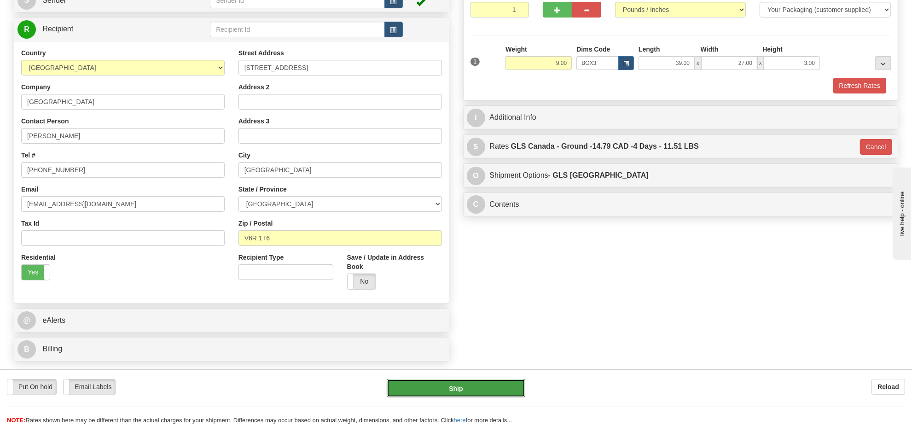
click at [458, 394] on button "Ship" at bounding box center [456, 388] width 138 height 18
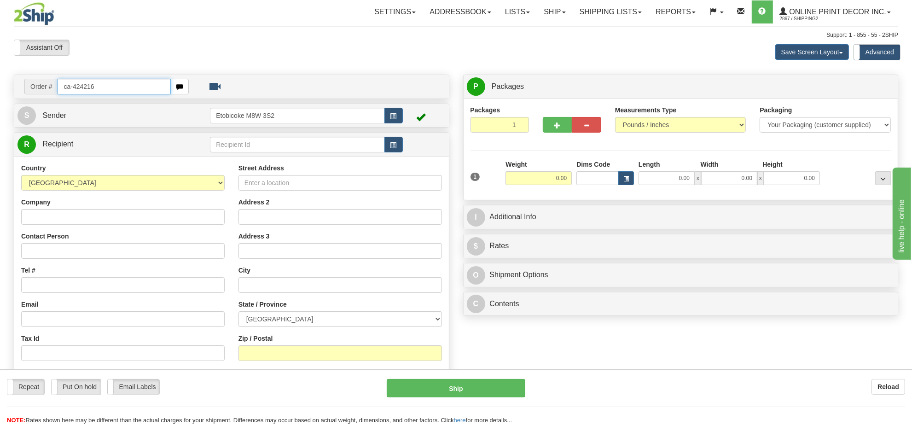
type input "ca-424216"
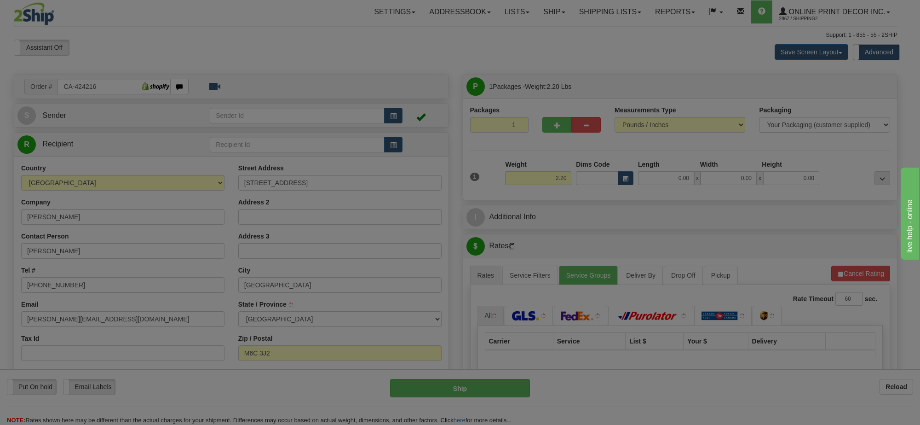
type input "YORK"
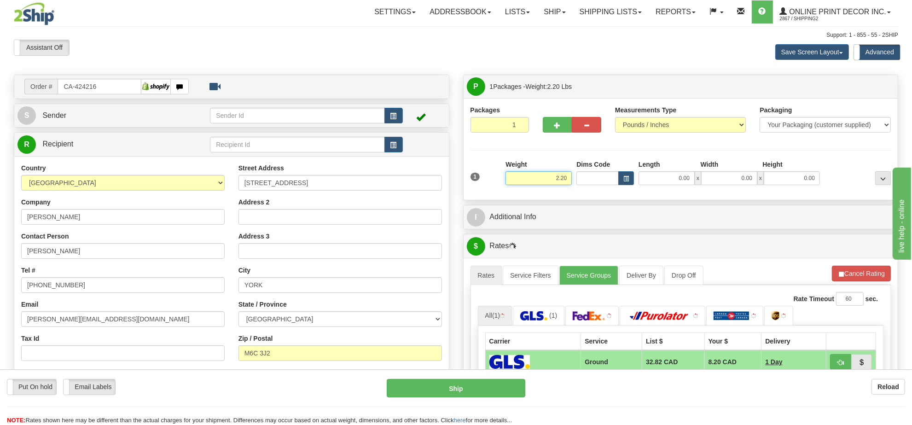
click at [553, 185] on input "2.20" at bounding box center [538, 178] width 66 height 14
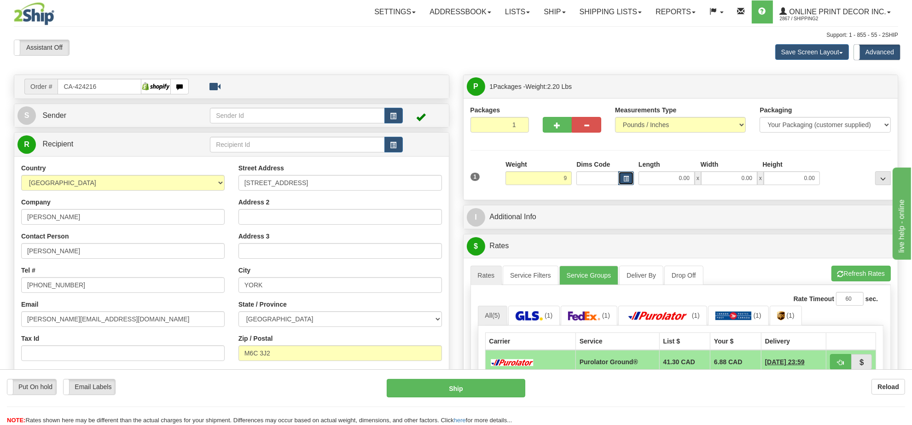
click at [627, 179] on span "button" at bounding box center [626, 178] width 6 height 5
type input "9.00"
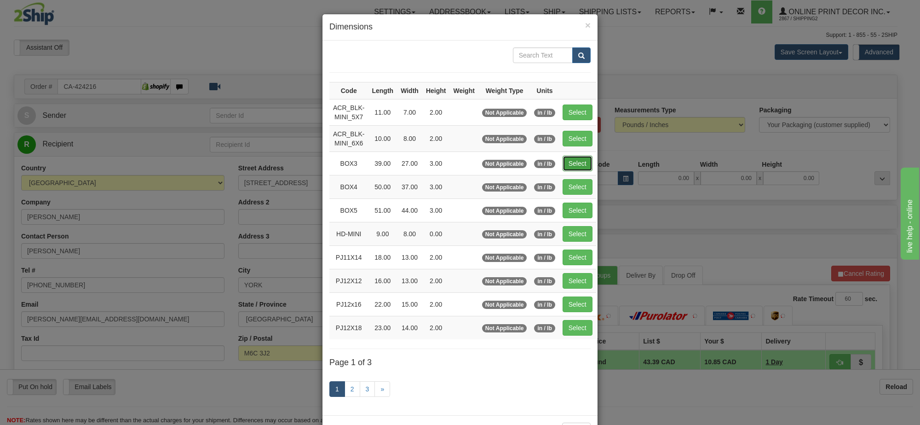
click at [575, 171] on button "Select" at bounding box center [578, 164] width 30 height 16
type input "BOX3"
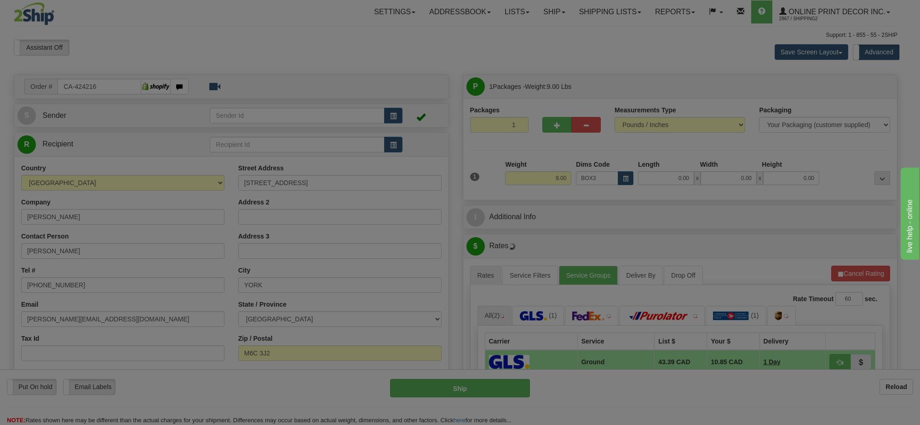
type input "39.00"
type input "27.00"
type input "3.00"
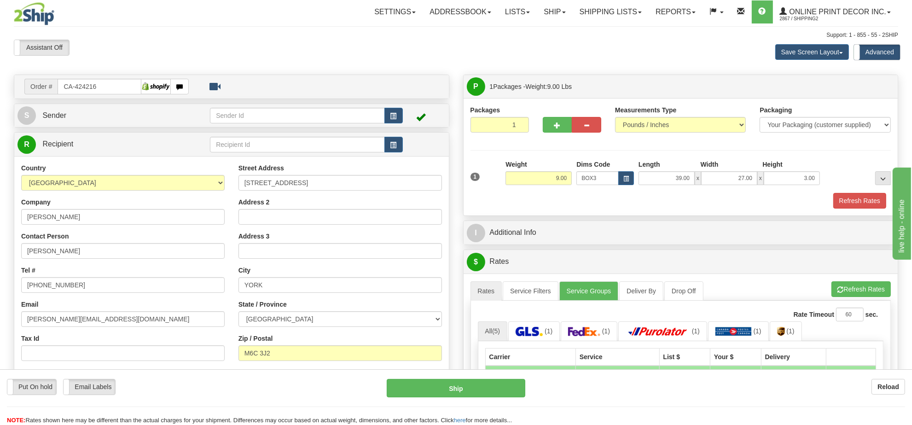
click at [867, 282] on div "A change has been made which could impact your rate estimate. To ensure the est…" at bounding box center [680, 431] width 434 height 317
click at [865, 286] on div "A change has been made which could impact your rate estimate. To ensure the est…" at bounding box center [680, 431] width 434 height 317
click at [866, 288] on button "Refresh Rates" at bounding box center [860, 289] width 59 height 16
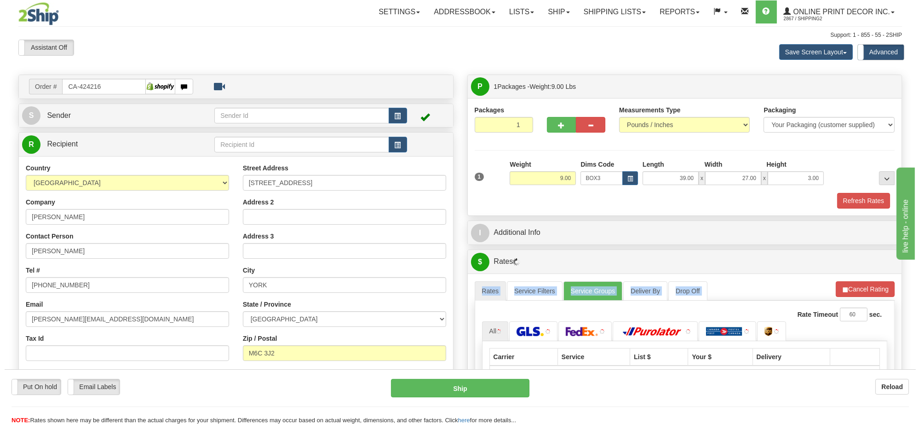
scroll to position [58, 0]
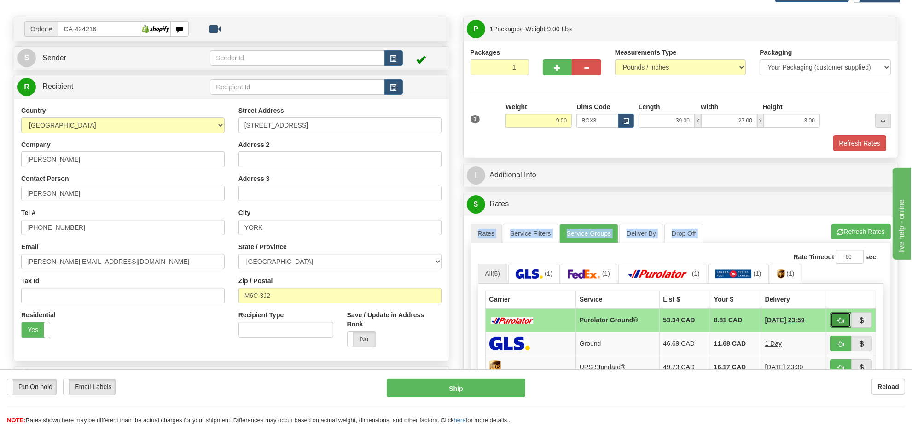
click at [836, 320] on button "button" at bounding box center [840, 320] width 21 height 16
type input "260"
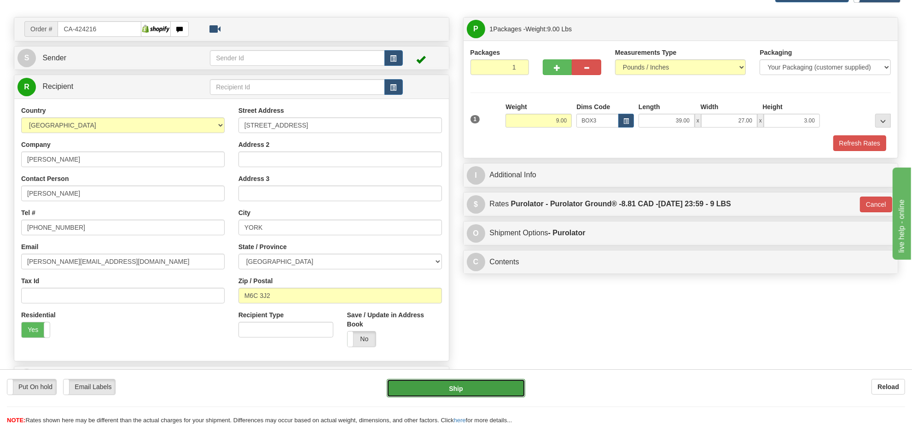
click at [493, 387] on button "Ship" at bounding box center [456, 388] width 138 height 18
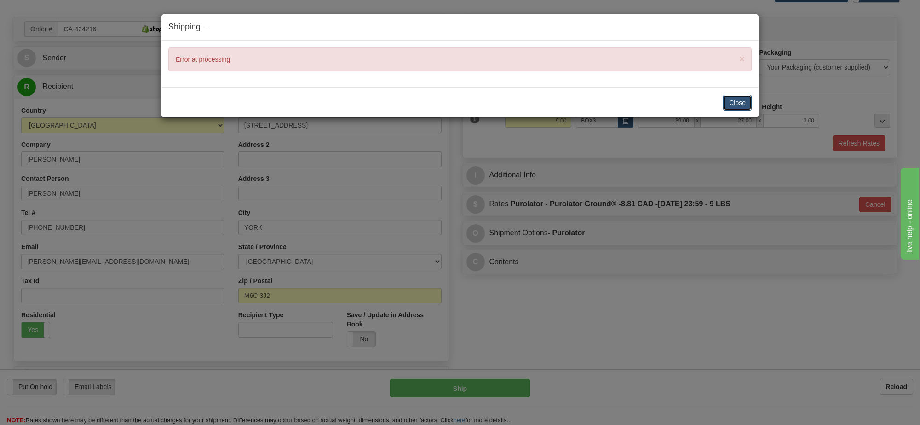
click at [735, 103] on button "Close" at bounding box center [737, 103] width 29 height 16
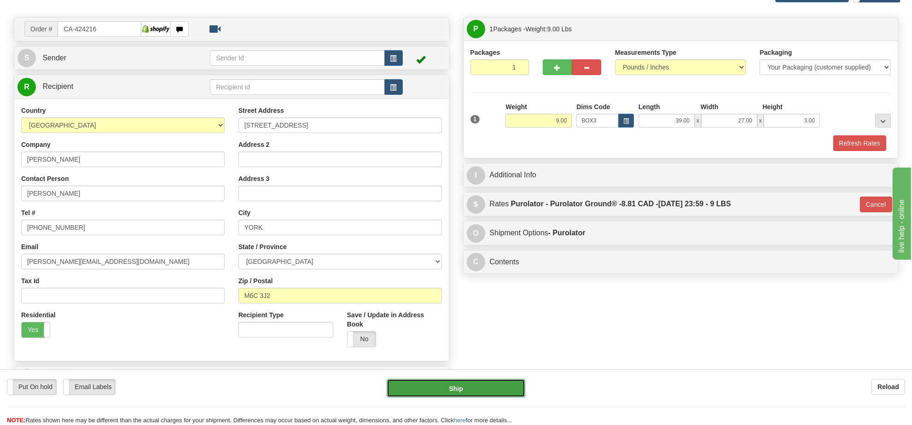
click at [469, 383] on button "Ship" at bounding box center [456, 388] width 138 height 18
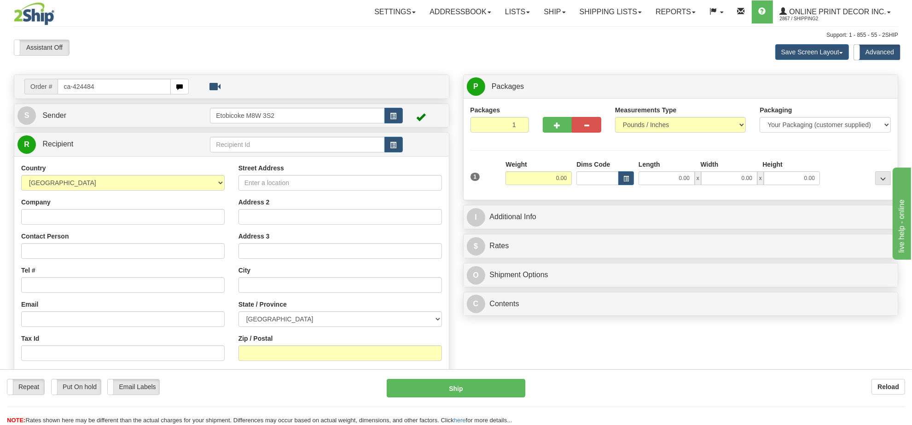
type input "ca-424484"
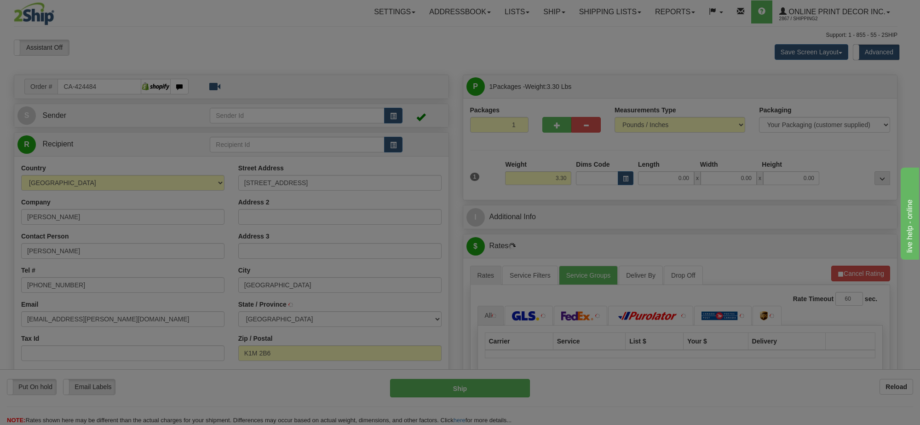
type input "[GEOGRAPHIC_DATA]"
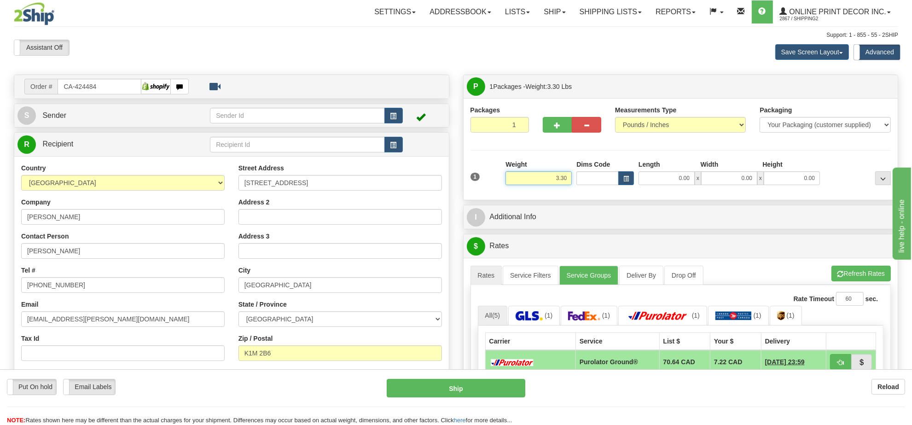
click at [549, 182] on input "3.30" at bounding box center [538, 178] width 66 height 14
type input "6"
type input "5.00"
click at [627, 178] on span "button" at bounding box center [626, 178] width 6 height 5
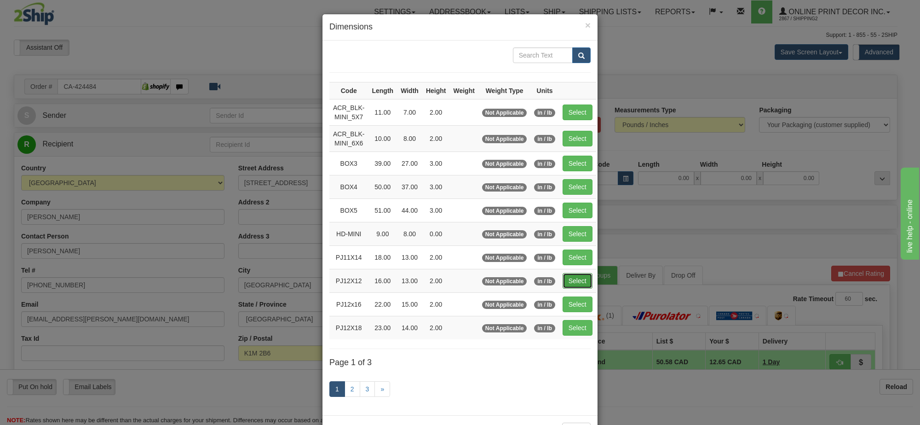
click at [576, 285] on button "Select" at bounding box center [578, 281] width 30 height 16
type input "PJ12X12"
type input "16.00"
type input "13.00"
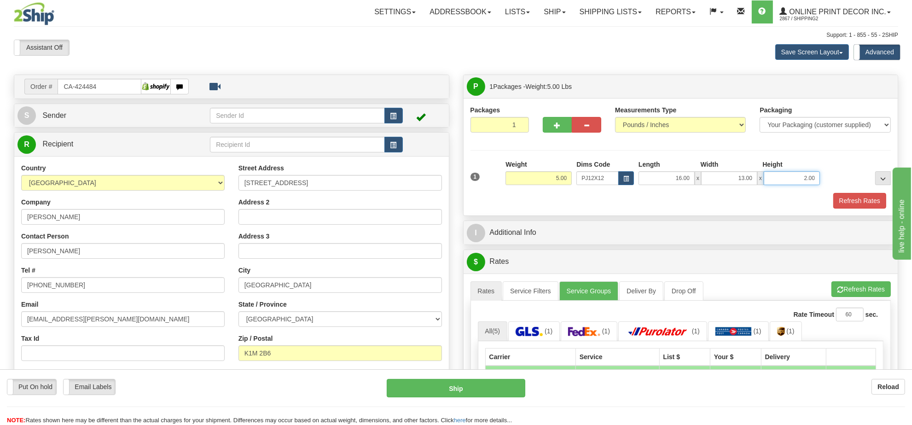
click at [804, 178] on input "2.00" at bounding box center [791, 178] width 56 height 14
click at [804, 179] on input "2.00" at bounding box center [791, 178] width 56 height 14
type input "6.00"
click at [861, 292] on button "Refresh Rates" at bounding box center [860, 289] width 59 height 16
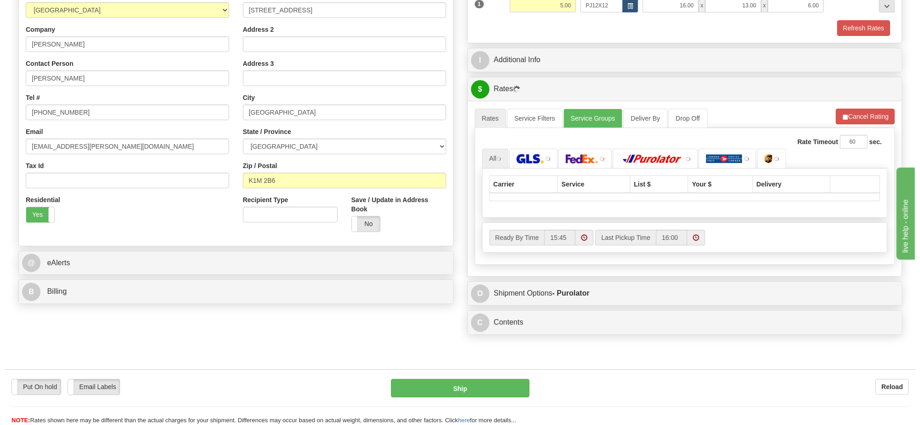
scroll to position [230, 0]
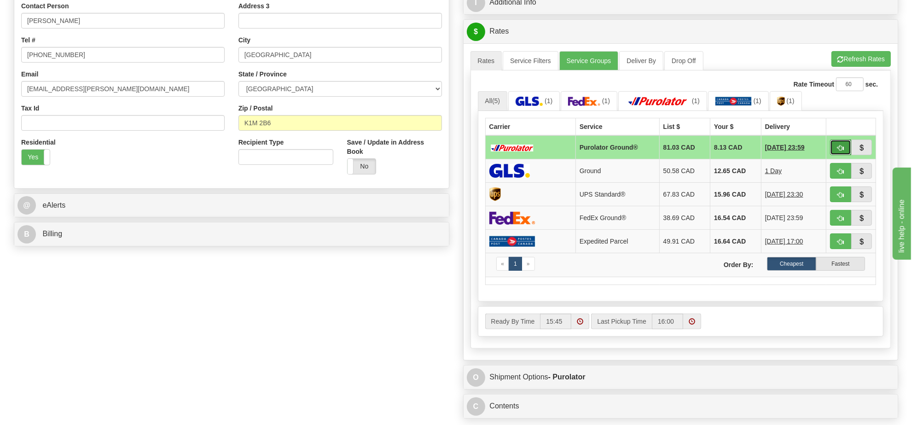
click at [832, 149] on button "button" at bounding box center [840, 147] width 21 height 16
type input "260"
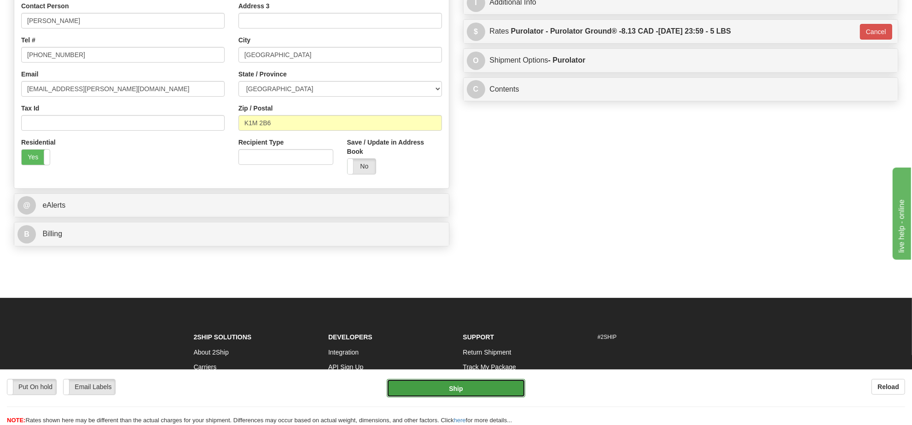
click at [505, 389] on button "Ship" at bounding box center [456, 388] width 138 height 18
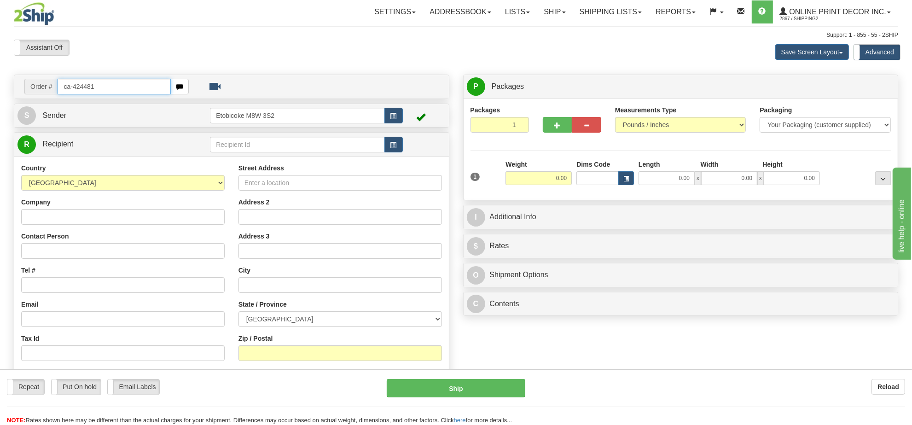
type input "ca-424481"
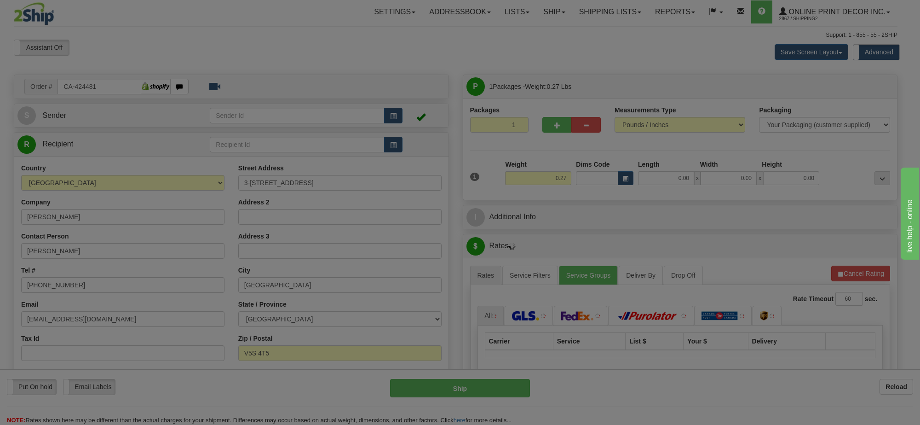
type input "[GEOGRAPHIC_DATA]"
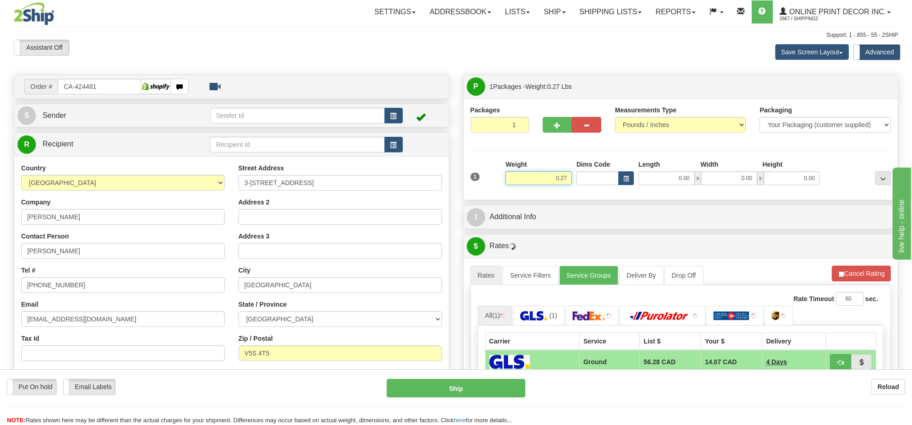
click at [555, 181] on input "0.27" at bounding box center [538, 178] width 66 height 14
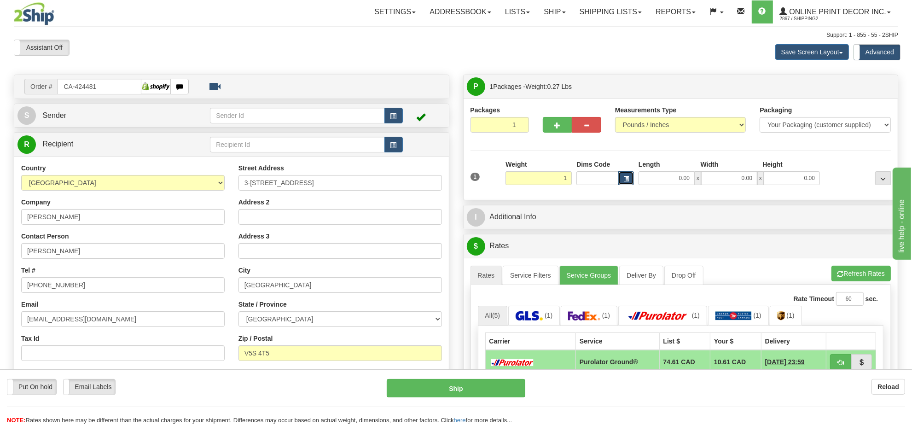
type input "1.00"
click at [627, 180] on span "button" at bounding box center [626, 178] width 6 height 5
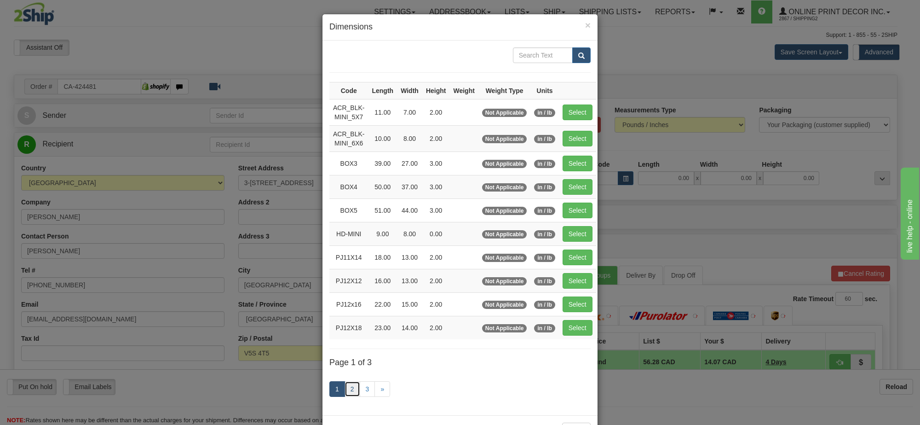
click at [348, 392] on link "2" at bounding box center [353, 389] width 16 height 16
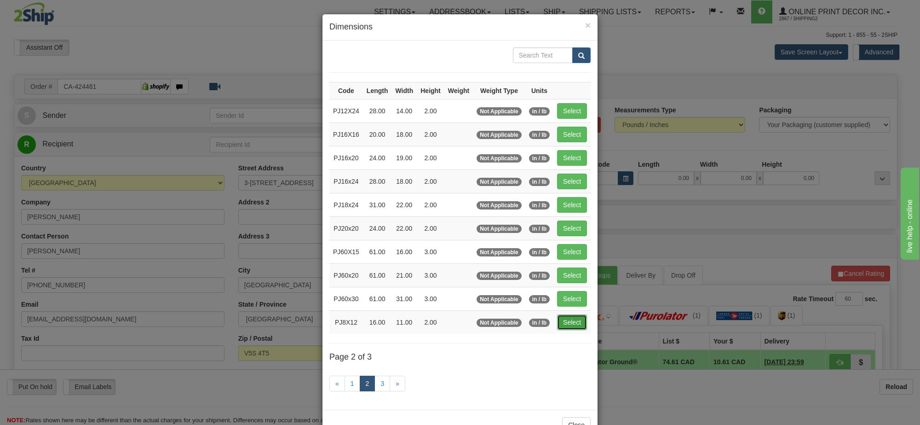
click at [573, 326] on button "Select" at bounding box center [572, 322] width 30 height 16
type input "PJ8X12"
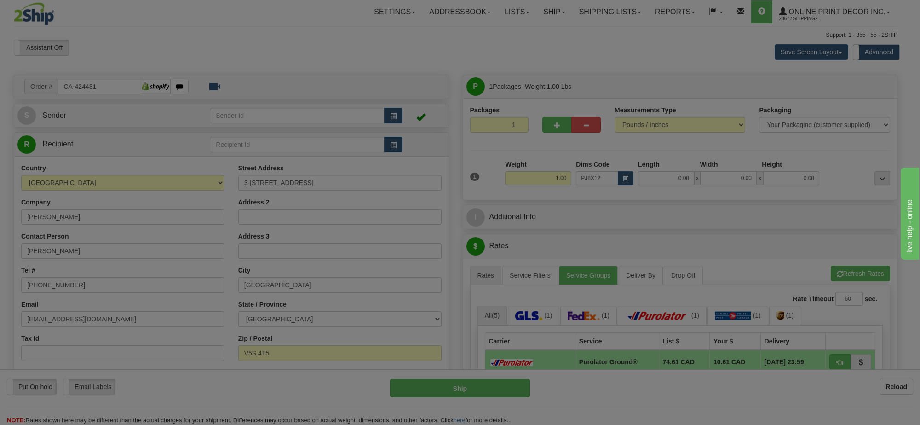
type input "16.00"
type input "11.00"
type input "2.00"
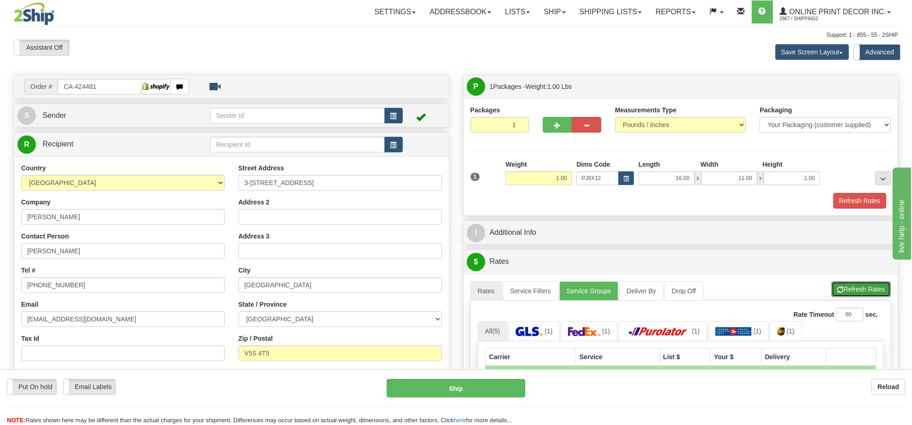
drag, startPoint x: 866, startPoint y: 293, endPoint x: 795, endPoint y: 243, distance: 86.6
click at [865, 292] on button "Refresh Rates" at bounding box center [860, 289] width 59 height 16
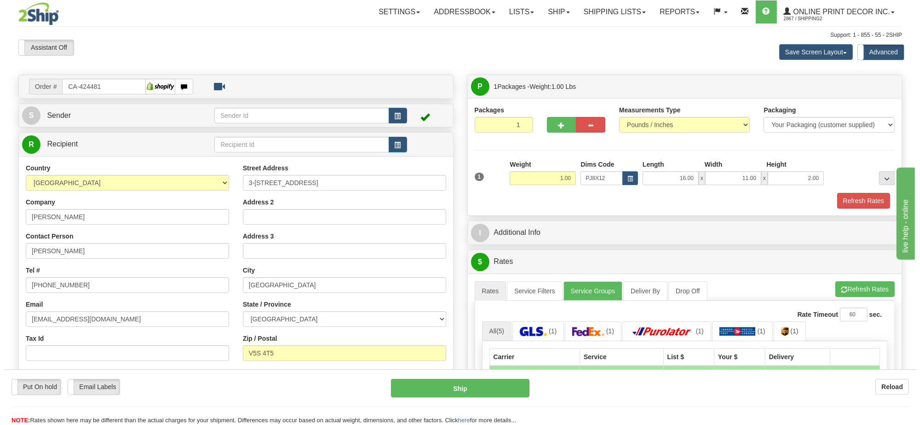
scroll to position [115, 0]
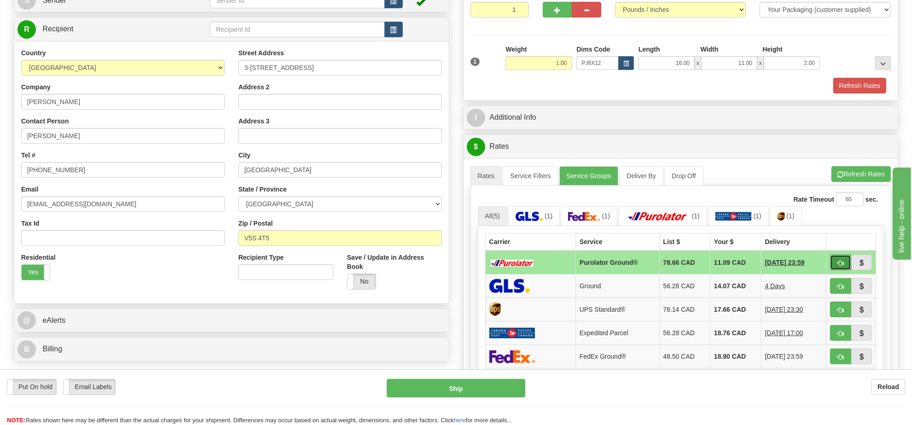
click at [838, 266] on span "button" at bounding box center [840, 263] width 6 height 6
type input "260"
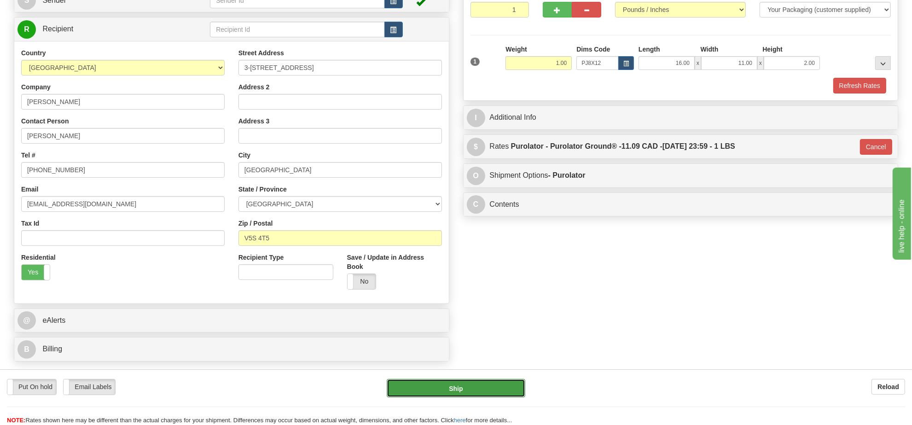
click at [470, 387] on button "Ship" at bounding box center [456, 388] width 138 height 18
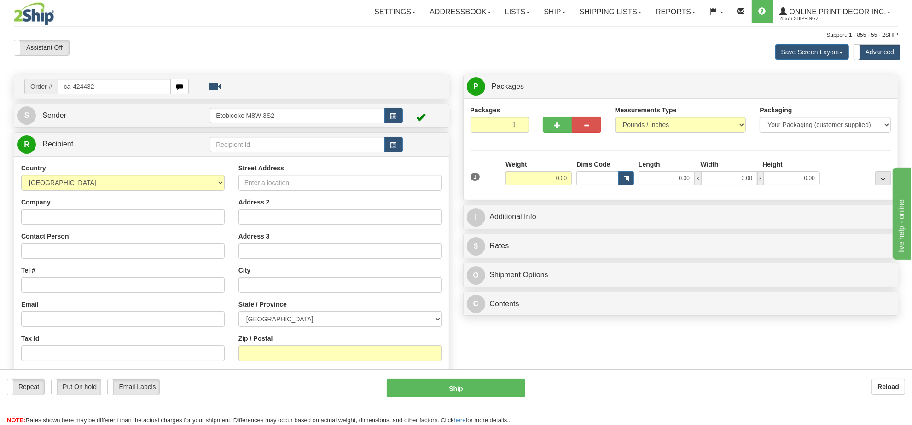
type input "ca-424432"
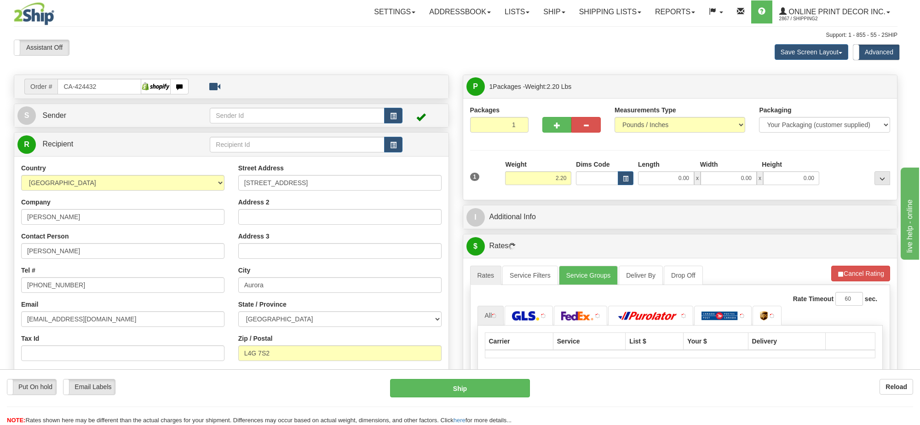
type input "AURORA"
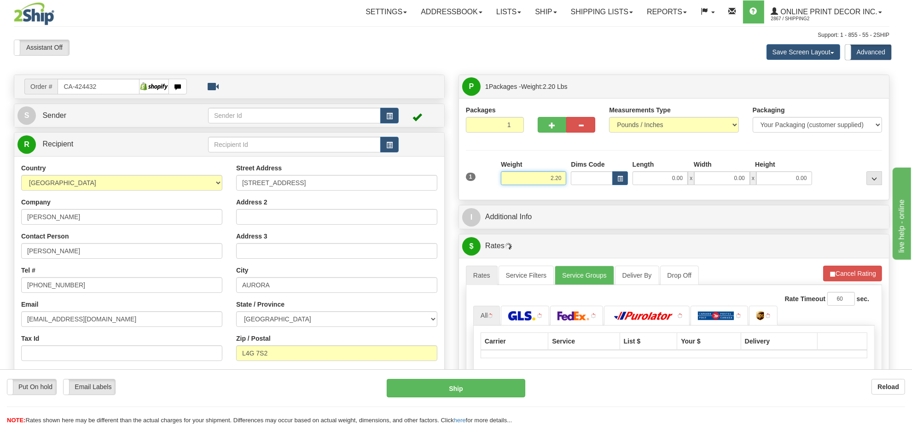
click at [548, 181] on input "2.20" at bounding box center [533, 178] width 65 height 14
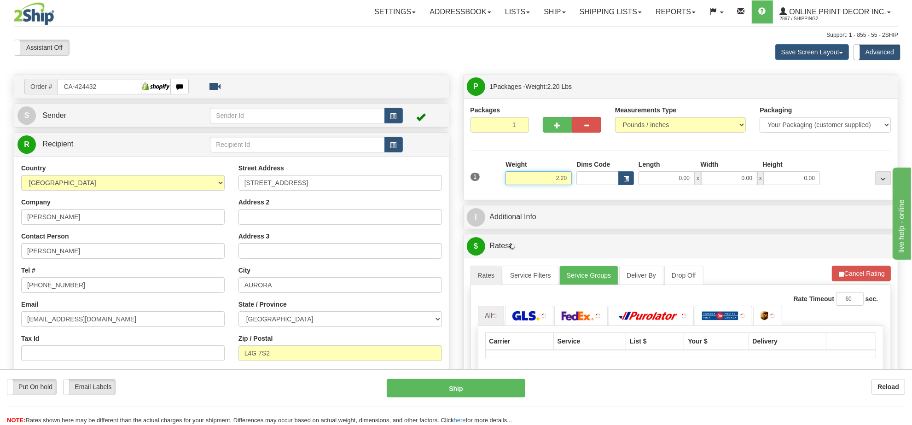
click at [548, 181] on input "2.20" at bounding box center [538, 178] width 66 height 14
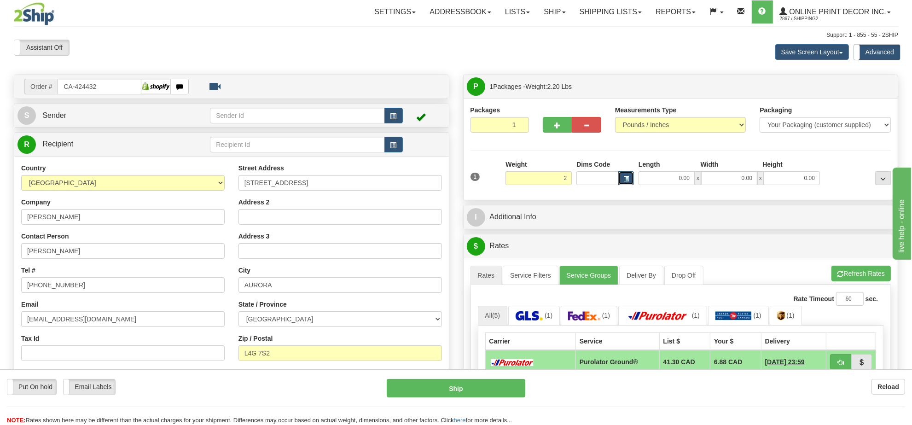
type input "2.00"
click at [627, 178] on span "button" at bounding box center [626, 178] width 6 height 5
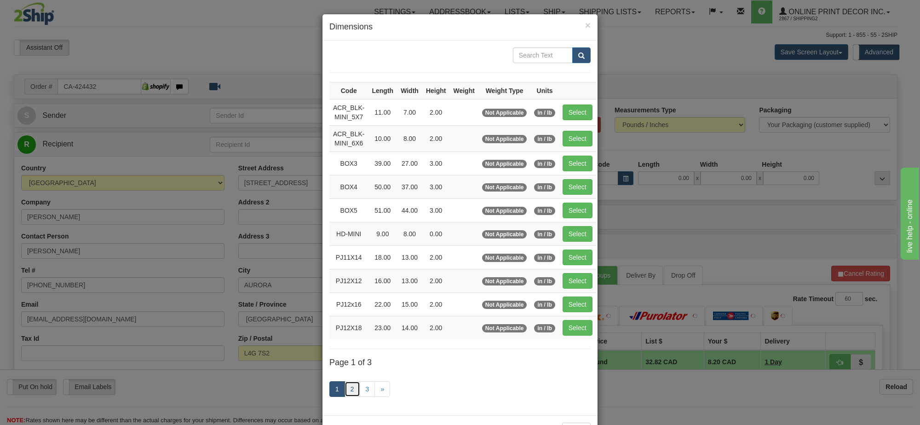
click at [347, 397] on link "2" at bounding box center [353, 389] width 16 height 16
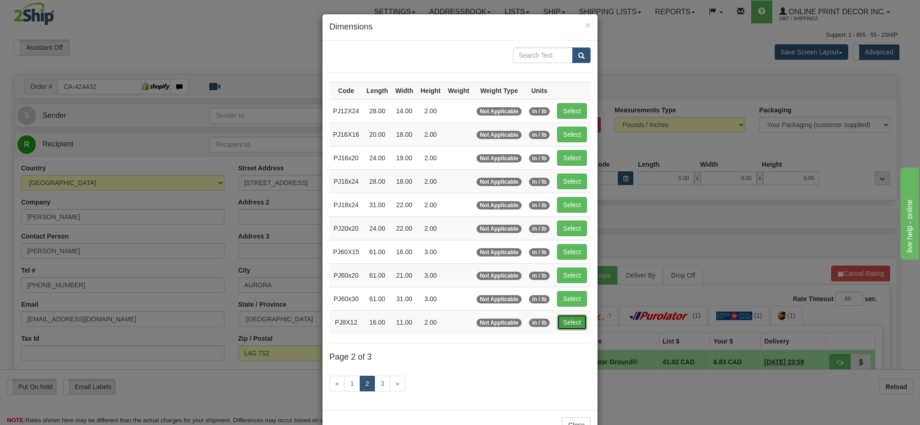
click at [576, 328] on button "Select" at bounding box center [572, 322] width 30 height 16
type input "PJ8X12"
type input "16.00"
type input "11.00"
type input "2.00"
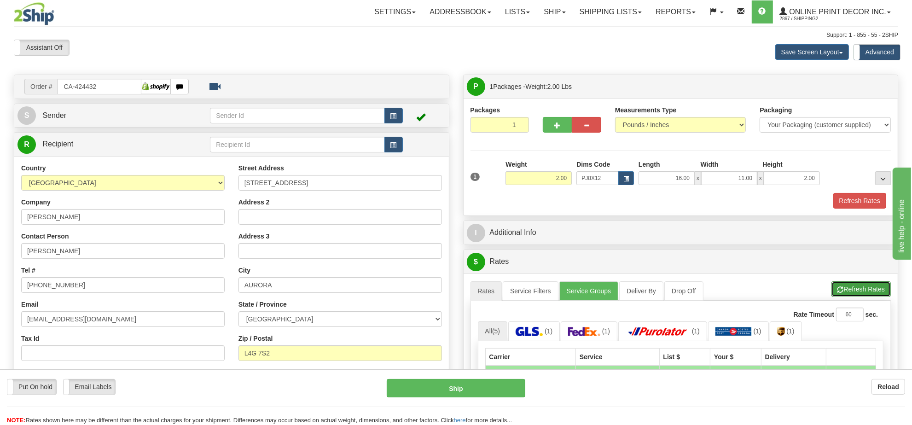
click at [844, 295] on button "Refresh Rates" at bounding box center [860, 289] width 59 height 16
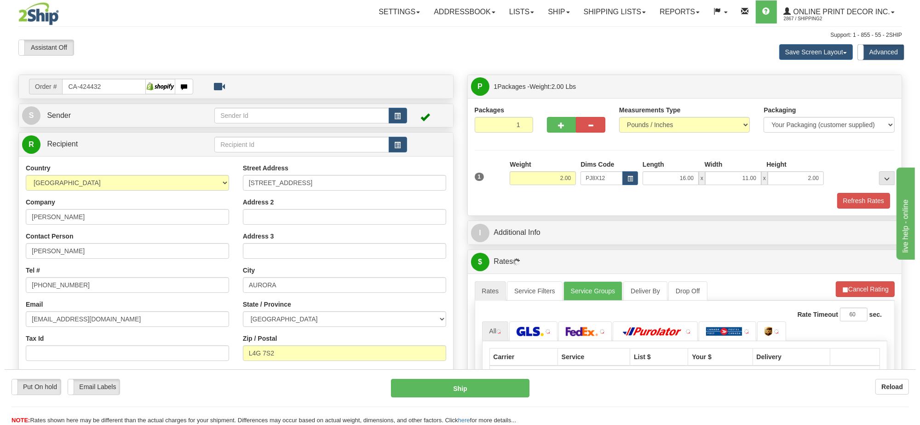
scroll to position [173, 0]
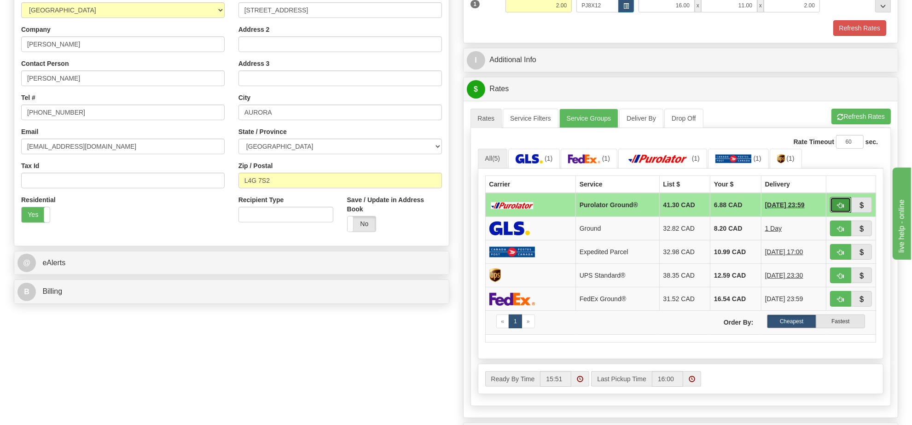
click at [842, 206] on span "button" at bounding box center [840, 205] width 6 height 6
type input "260"
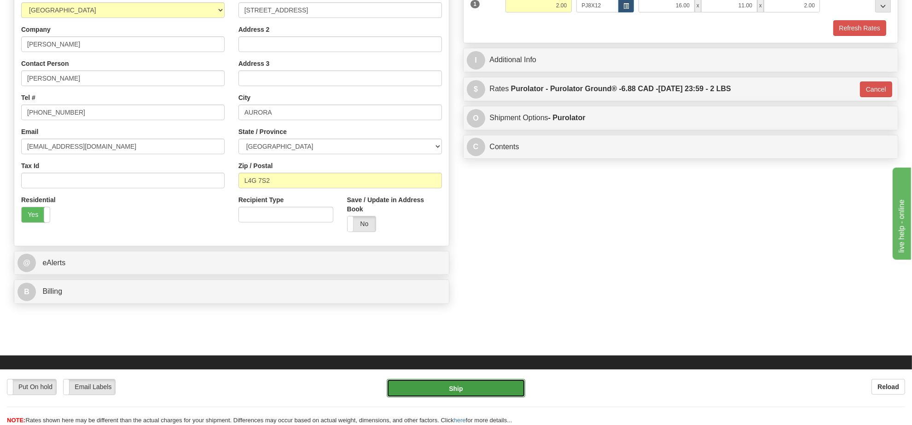
click at [476, 388] on button "Ship" at bounding box center [456, 388] width 138 height 18
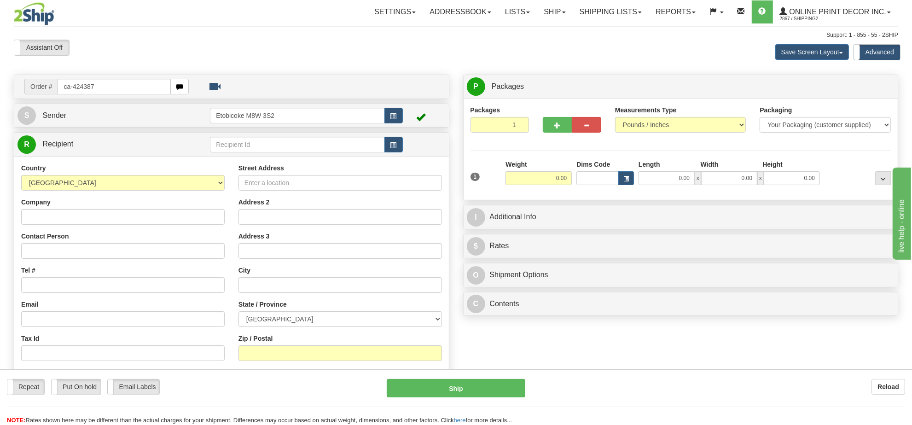
type input "ca-424387"
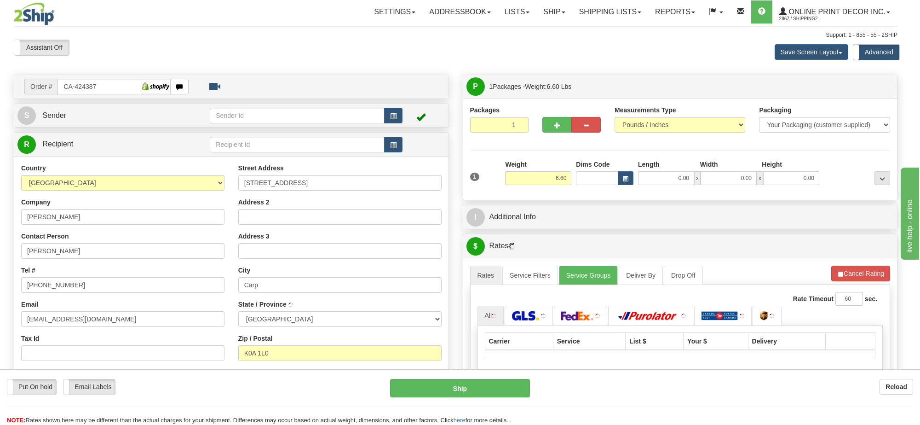
type input "CARP"
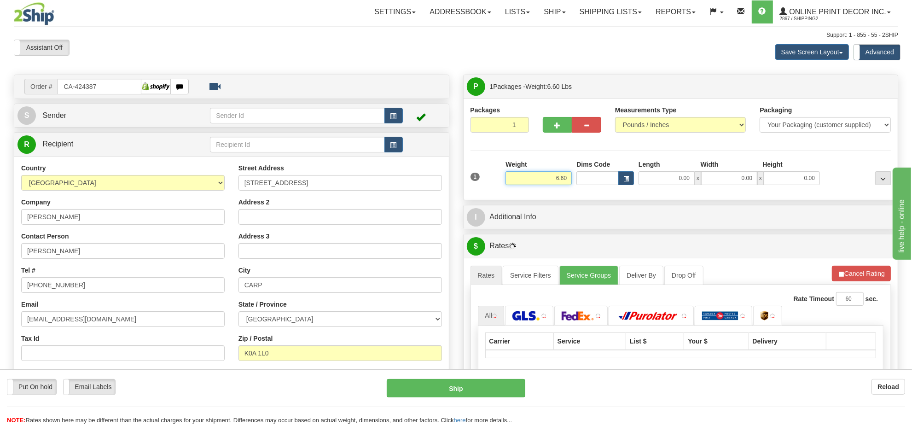
click at [558, 180] on input "6.60" at bounding box center [538, 178] width 66 height 14
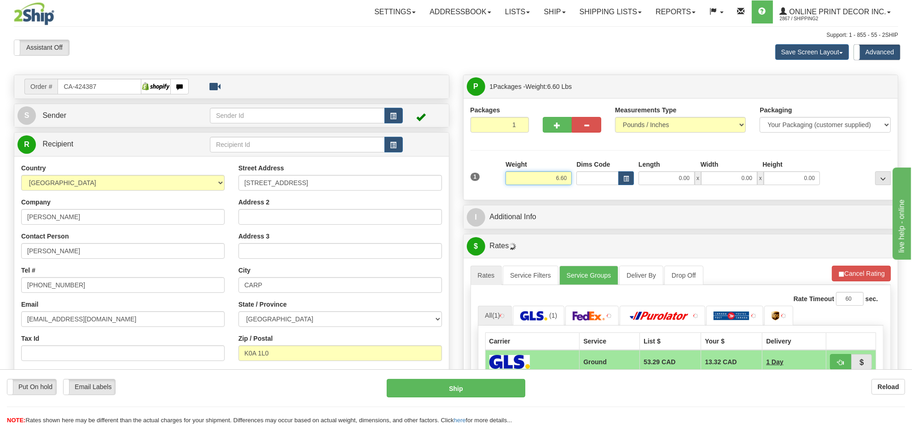
click at [558, 180] on input "6.60" at bounding box center [538, 178] width 66 height 14
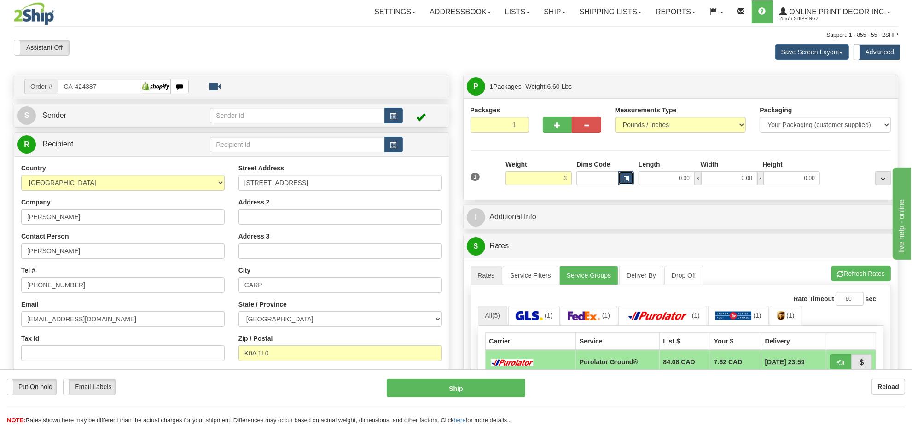
type input "3.00"
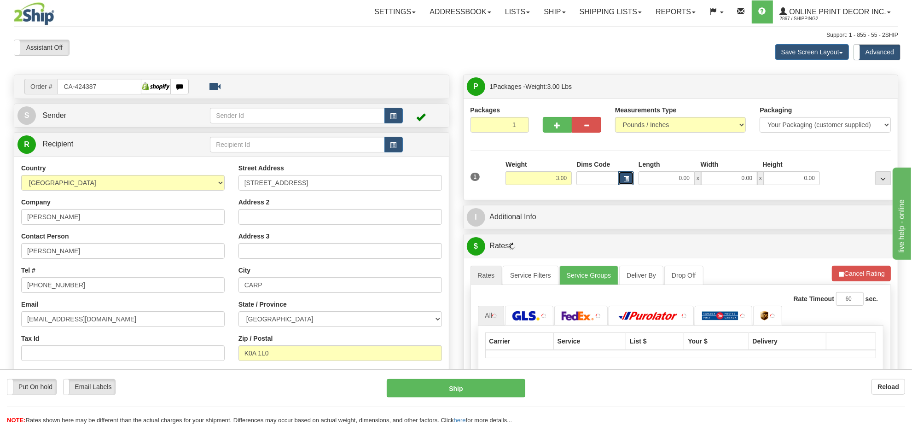
click at [625, 180] on span "button" at bounding box center [626, 178] width 6 height 5
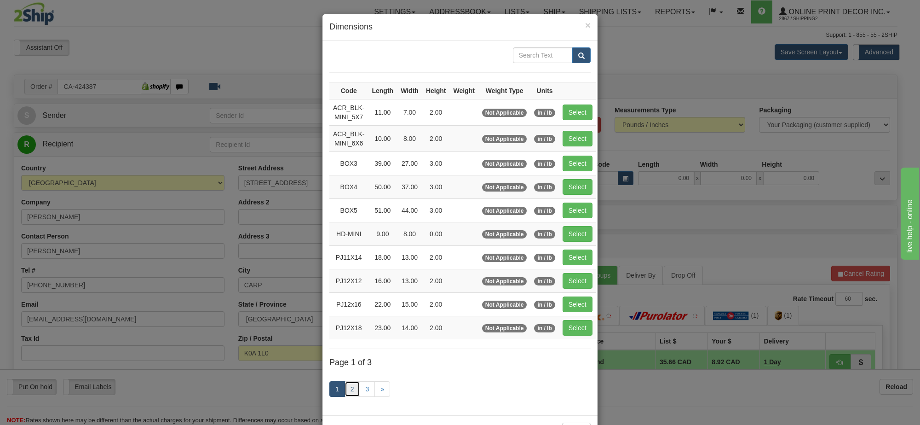
click at [346, 391] on link "2" at bounding box center [353, 389] width 16 height 16
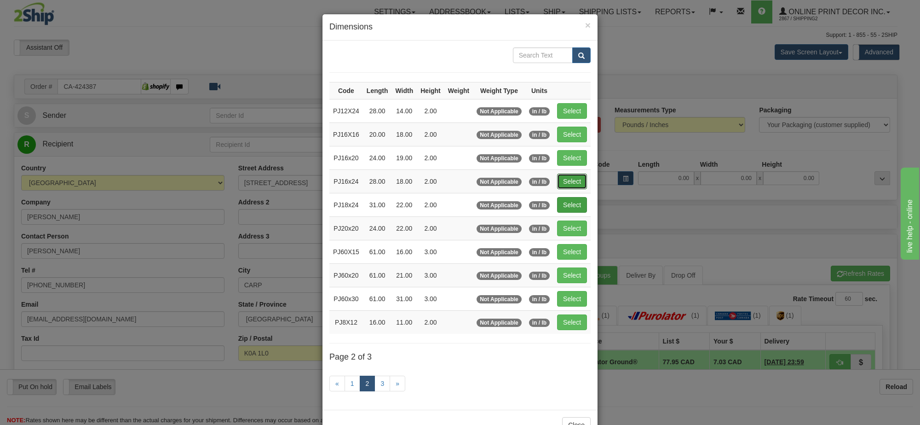
click at [562, 180] on button "Select" at bounding box center [572, 181] width 30 height 16
type input "PJ16x24"
type input "28.00"
type input "18.00"
type input "2.00"
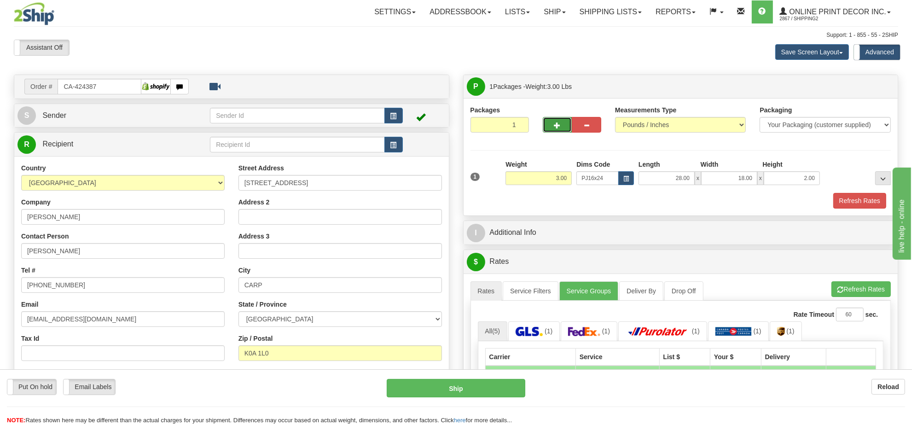
click at [564, 128] on button "button" at bounding box center [557, 125] width 29 height 16
radio input "true"
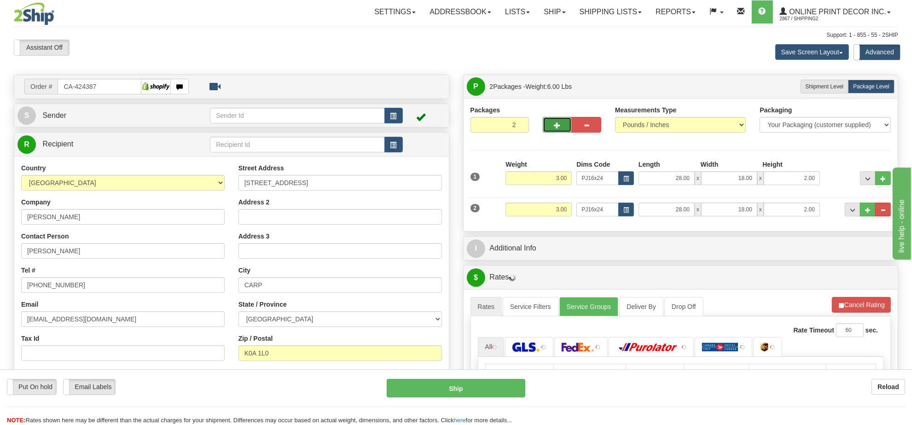
click at [564, 127] on button "button" at bounding box center [557, 125] width 29 height 16
type input "3"
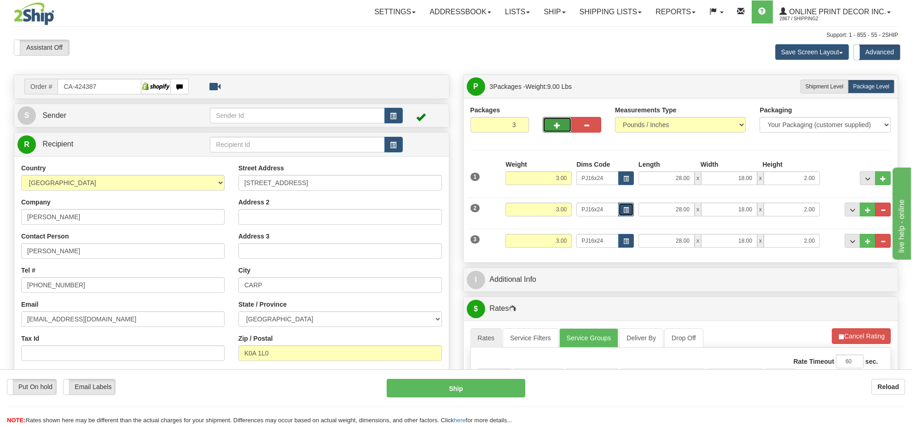
click at [624, 208] on span "button" at bounding box center [626, 210] width 6 height 5
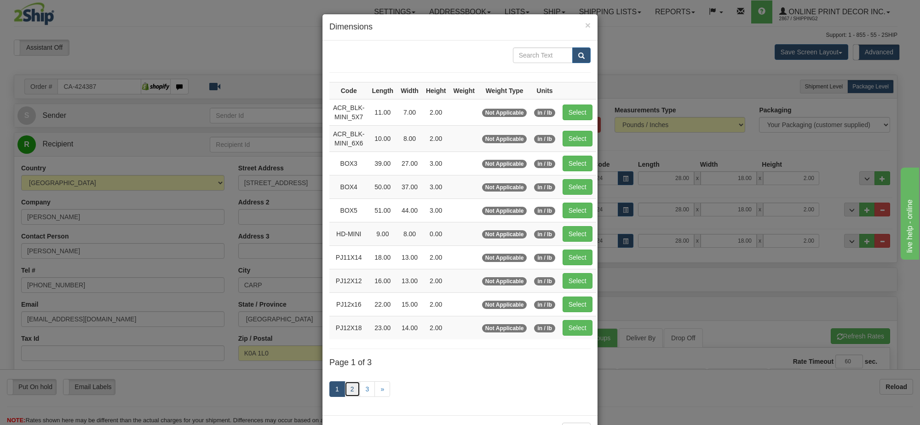
click at [345, 395] on link "2" at bounding box center [353, 389] width 16 height 16
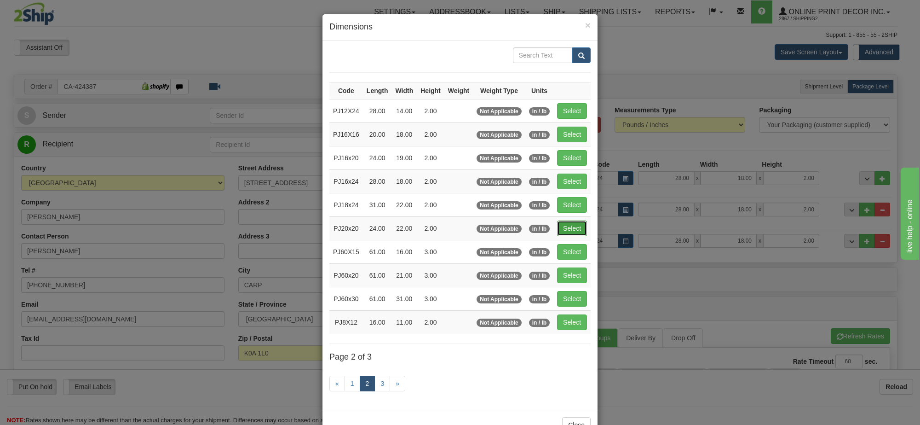
click at [573, 227] on button "Select" at bounding box center [572, 228] width 30 height 16
type input "PJ20x20"
type input "24.00"
type input "22.00"
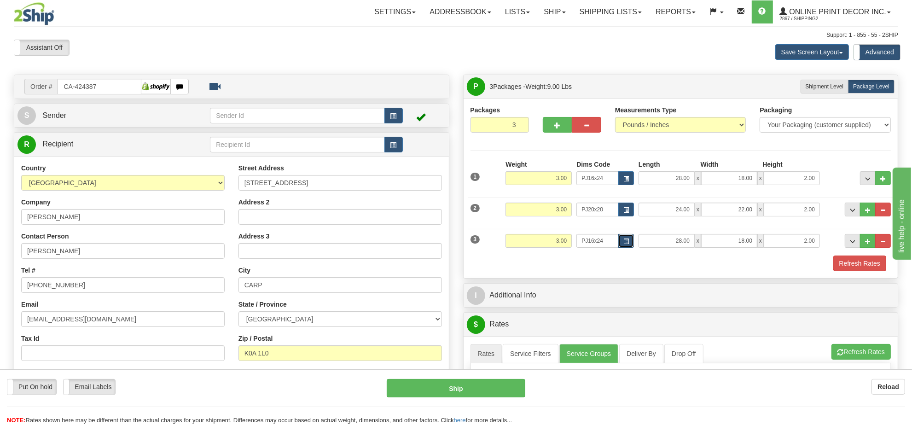
click at [628, 241] on span "button" at bounding box center [626, 241] width 6 height 5
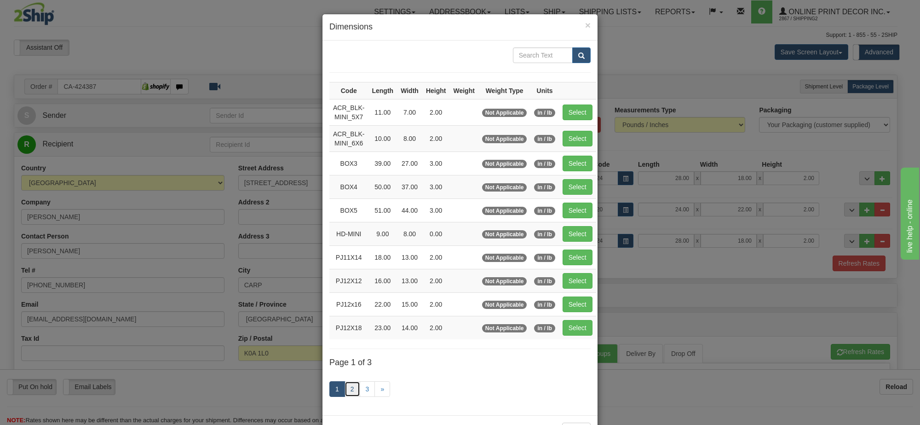
click at [354, 397] on link "2" at bounding box center [353, 389] width 16 height 16
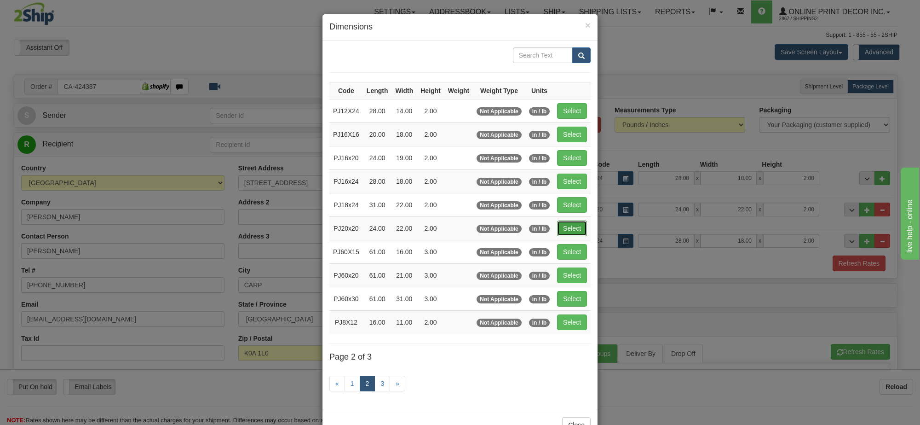
click at [567, 231] on button "Select" at bounding box center [572, 228] width 30 height 16
type input "PJ20x20"
type input "24.00"
type input "22.00"
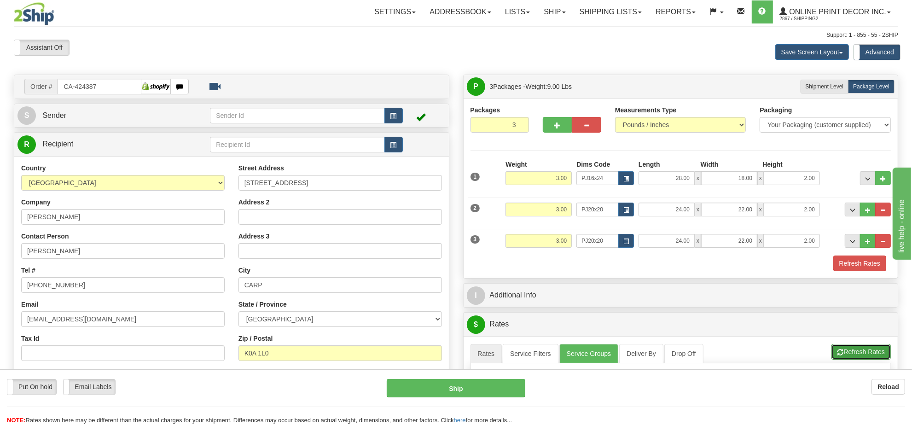
click at [861, 349] on button "Refresh Rates" at bounding box center [860, 352] width 59 height 16
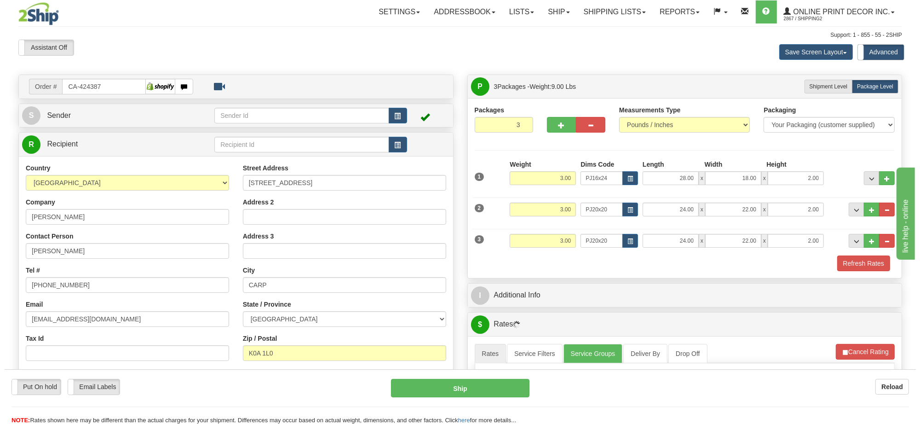
scroll to position [115, 0]
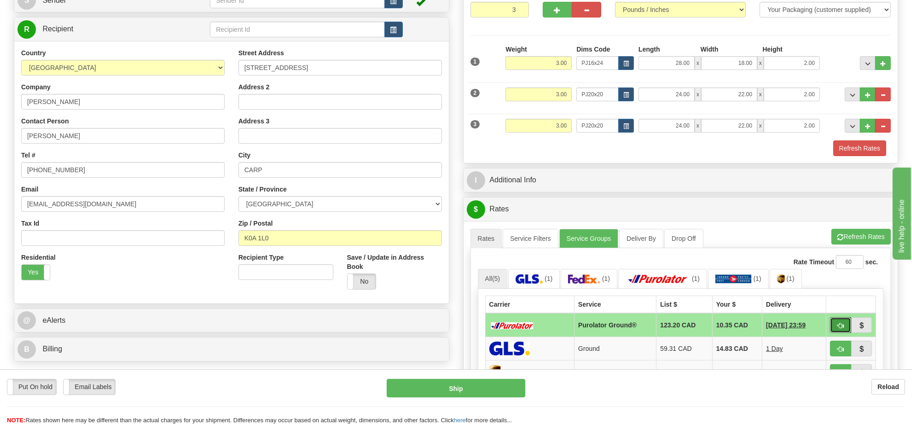
drag, startPoint x: 832, startPoint y: 330, endPoint x: 781, endPoint y: 328, distance: 50.2
click at [834, 329] on button "button" at bounding box center [840, 325] width 21 height 16
type input "260"
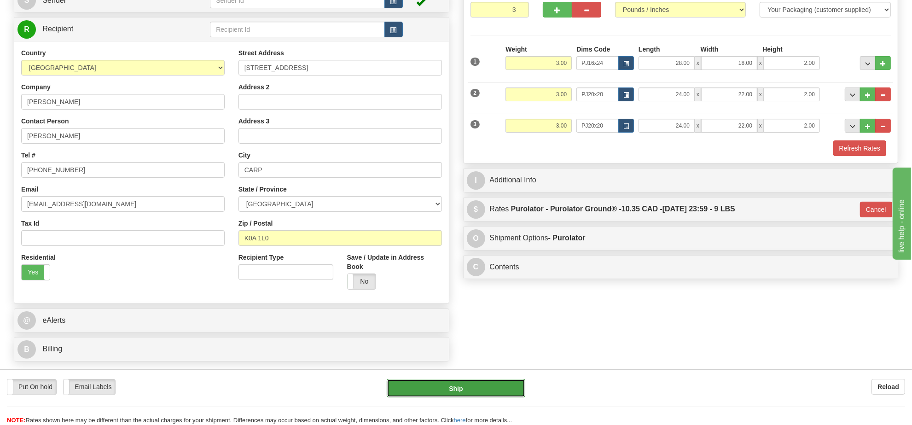
click at [480, 389] on button "Ship" at bounding box center [456, 388] width 138 height 18
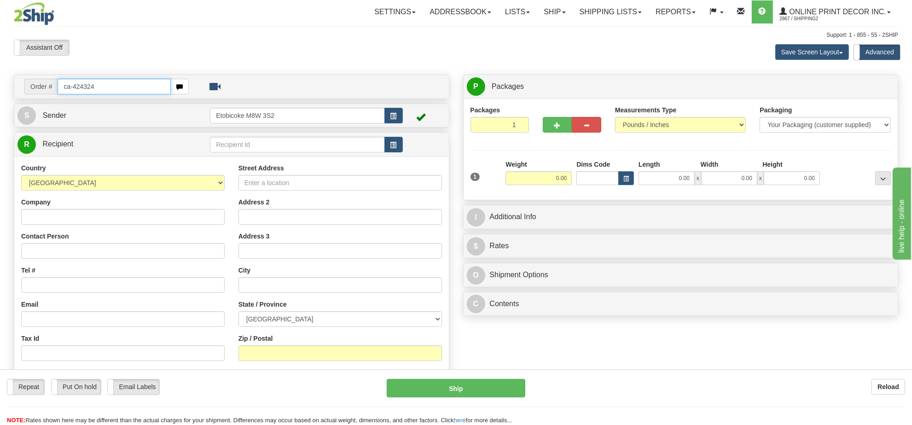
type input "ca-424324"
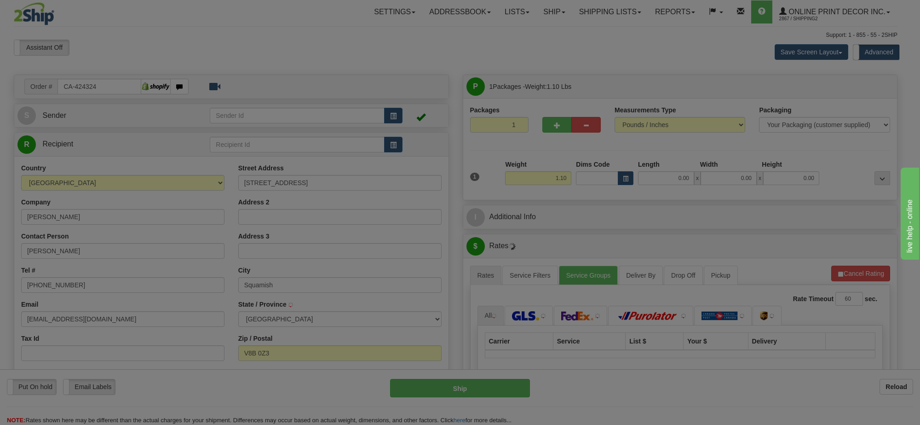
type input "SQUAMISH"
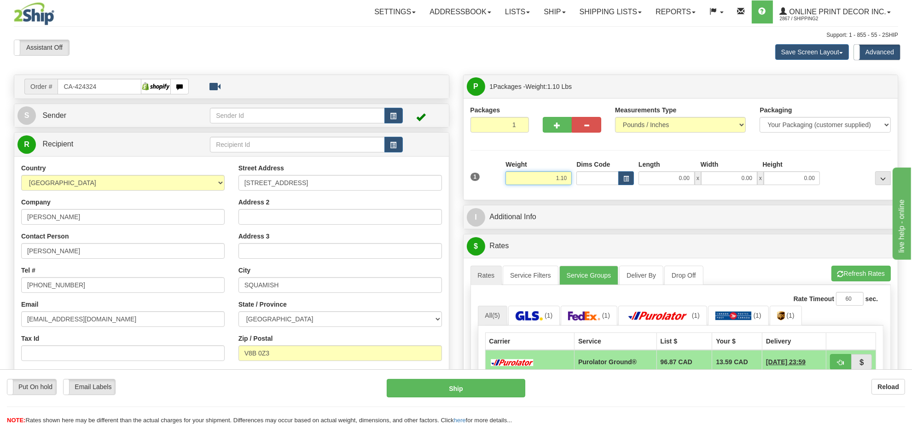
click at [540, 179] on input "1.10" at bounding box center [538, 178] width 66 height 14
type input "12.00"
click at [621, 176] on button "button" at bounding box center [626, 178] width 16 height 14
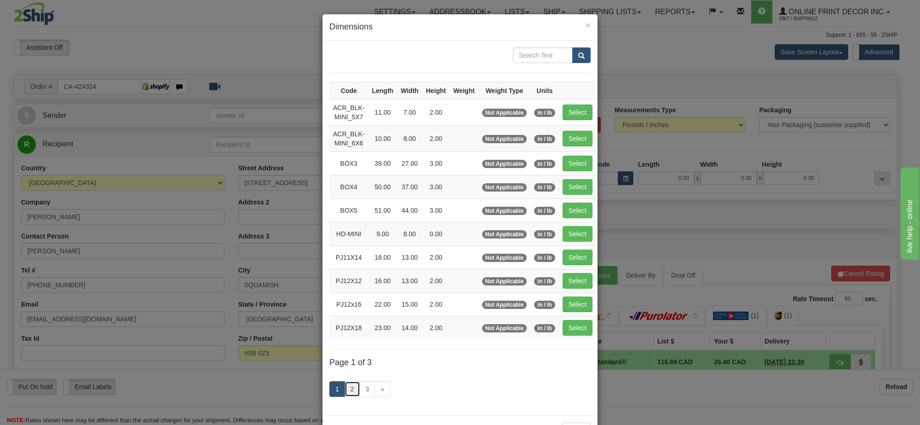
click at [353, 390] on link "2" at bounding box center [353, 389] width 16 height 16
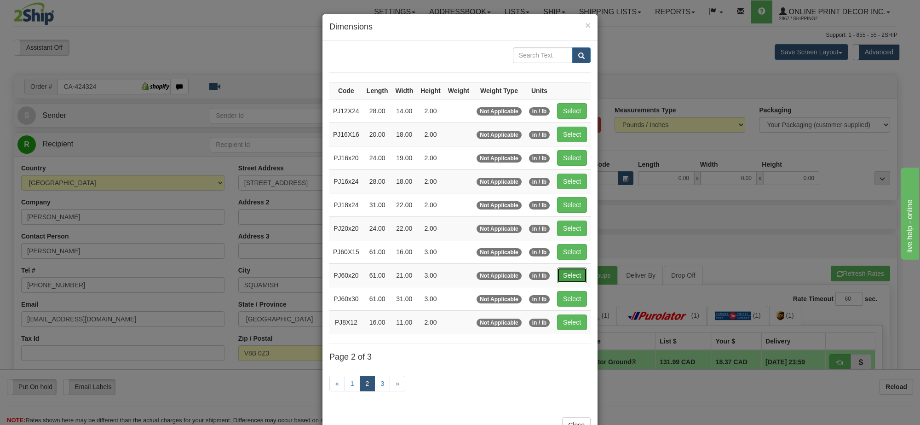
click at [569, 272] on button "Select" at bounding box center [572, 275] width 30 height 16
type input "PJ60x20"
type input "61.00"
type input "21.00"
type input "3.00"
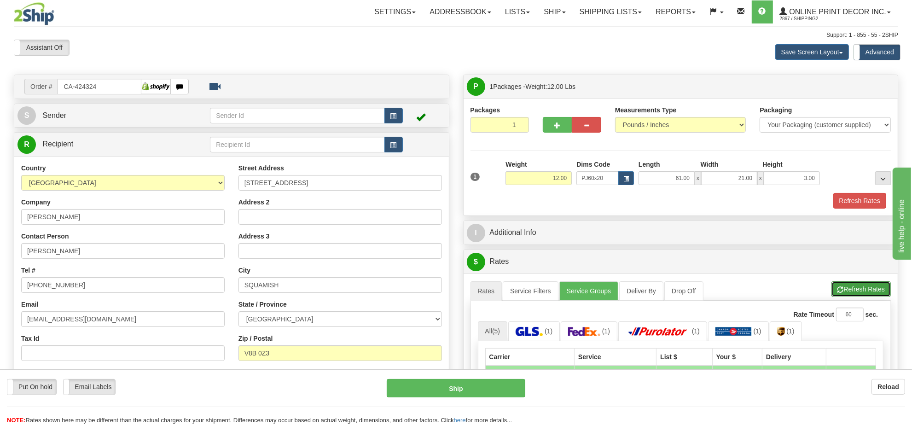
click at [872, 289] on button "Refresh Rates" at bounding box center [860, 289] width 59 height 16
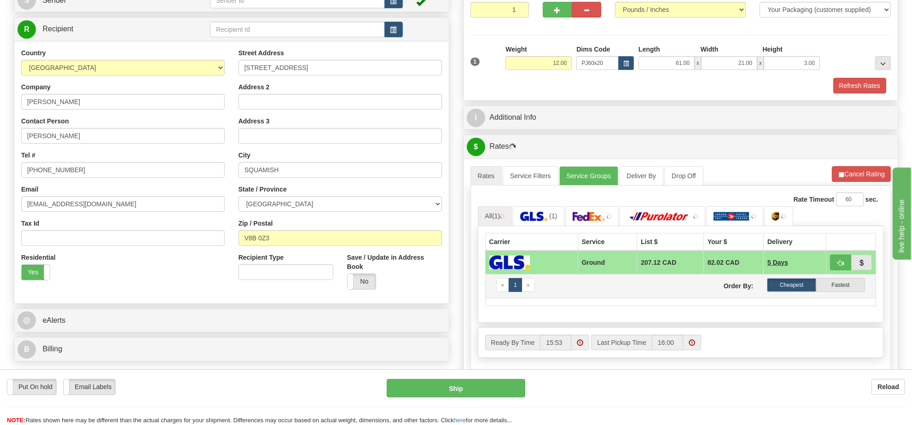
scroll to position [173, 0]
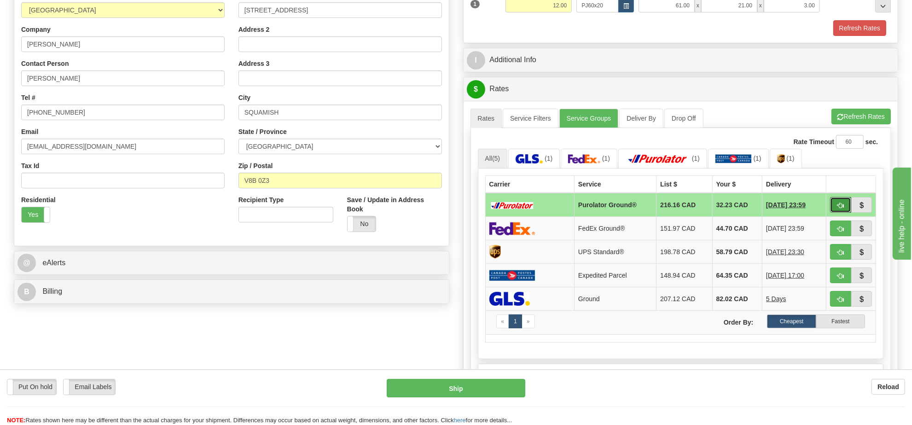
click at [834, 209] on button "button" at bounding box center [840, 205] width 21 height 16
type input "260"
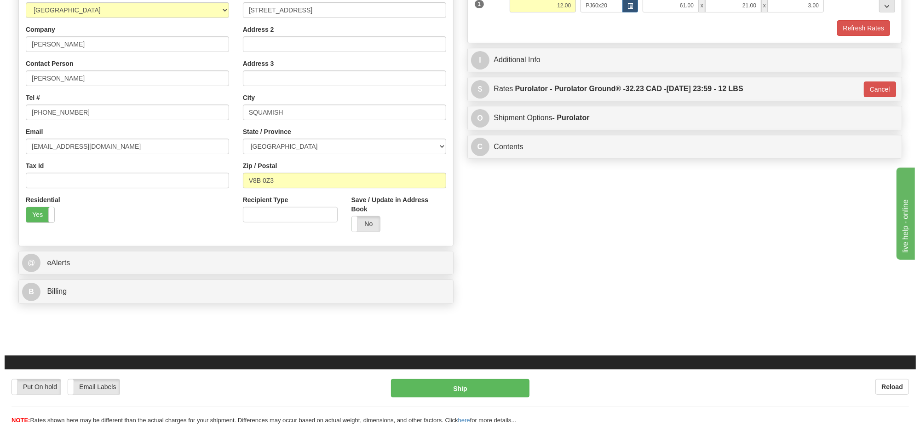
scroll to position [58, 0]
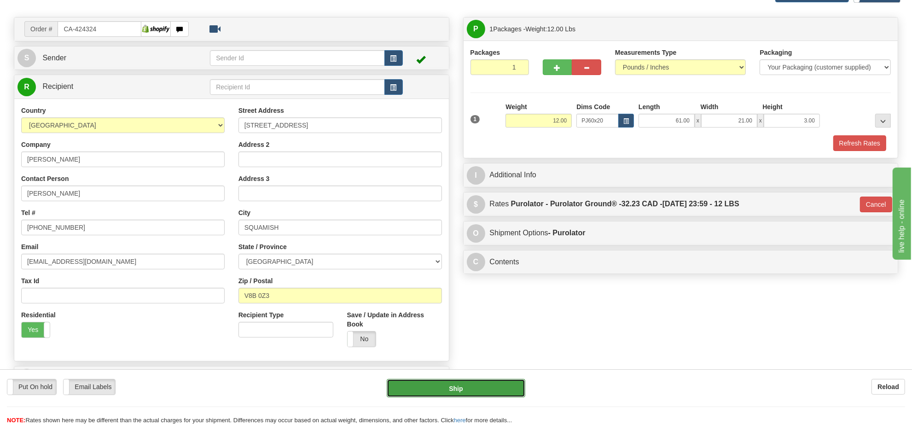
click at [484, 385] on button "Ship" at bounding box center [456, 388] width 138 height 18
